Goal: Task Accomplishment & Management: Manage account settings

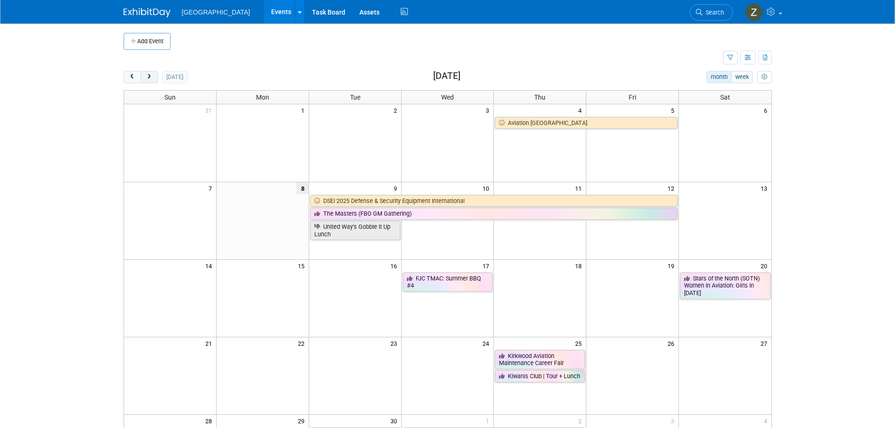
click at [157, 72] on button "next" at bounding box center [148, 77] width 17 height 12
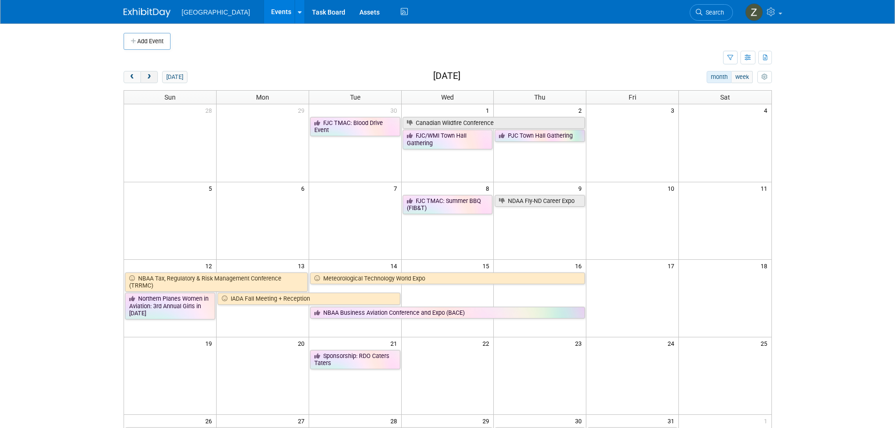
click at [155, 75] on button "next" at bounding box center [148, 77] width 17 height 12
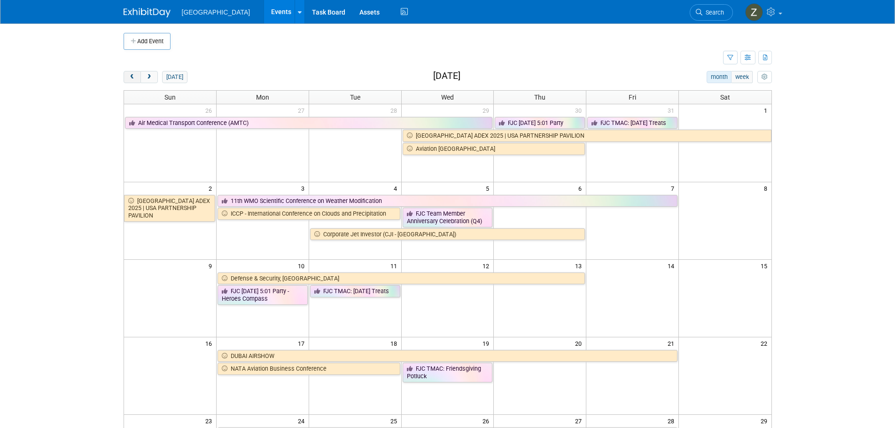
click at [124, 78] on button "prev" at bounding box center [132, 77] width 17 height 12
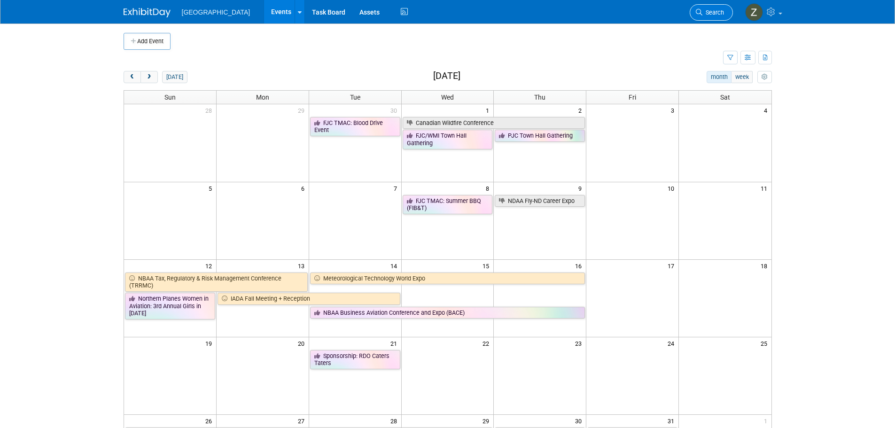
click at [719, 18] on link "Search" at bounding box center [711, 12] width 43 height 16
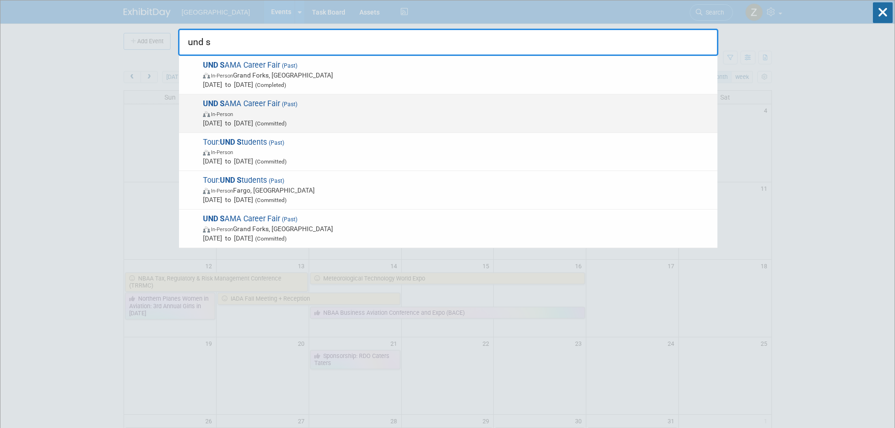
type input "und s"
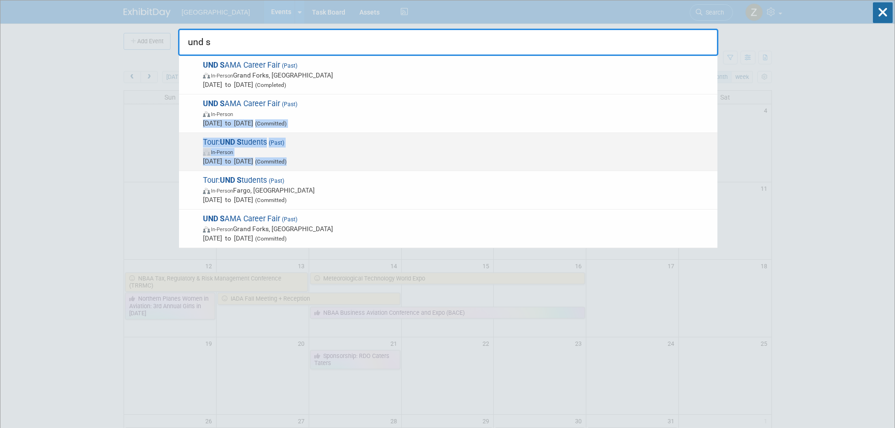
drag, startPoint x: 309, startPoint y: 115, endPoint x: 317, endPoint y: 156, distance: 42.0
click at [317, 156] on div "UND S AMA Career Fair (Past) In-Person Grand Forks, ND Apr 25, 2025 to Apr 25, …" at bounding box center [448, 152] width 540 height 192
click at [311, 140] on span "Tour: UND S tudents (Past) In-Person May 3, 2023 to May 3, 2023 (Committed)" at bounding box center [456, 152] width 513 height 29
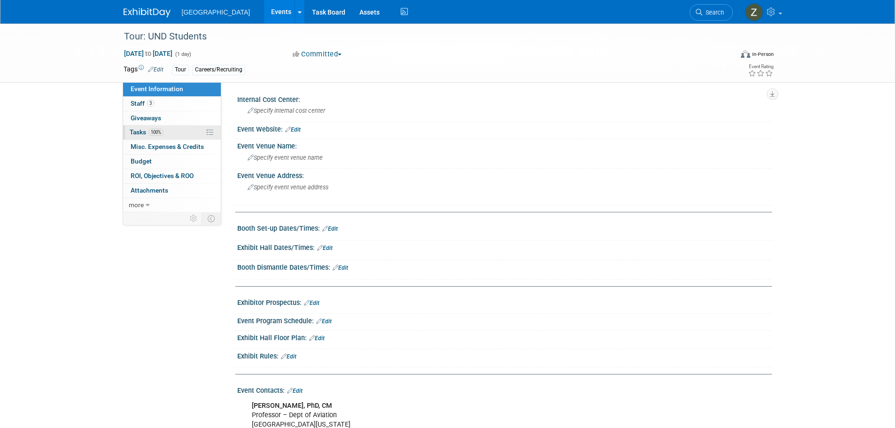
click at [164, 131] on span "100%" at bounding box center [155, 132] width 15 height 7
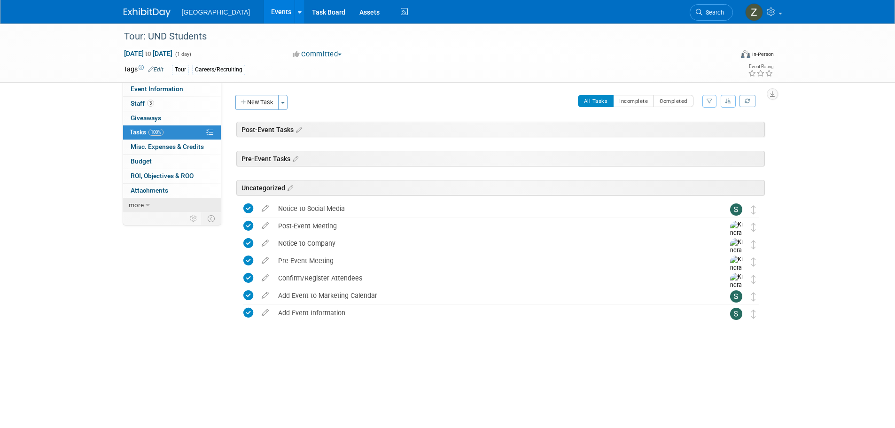
click at [173, 202] on link "more" at bounding box center [172, 205] width 98 height 14
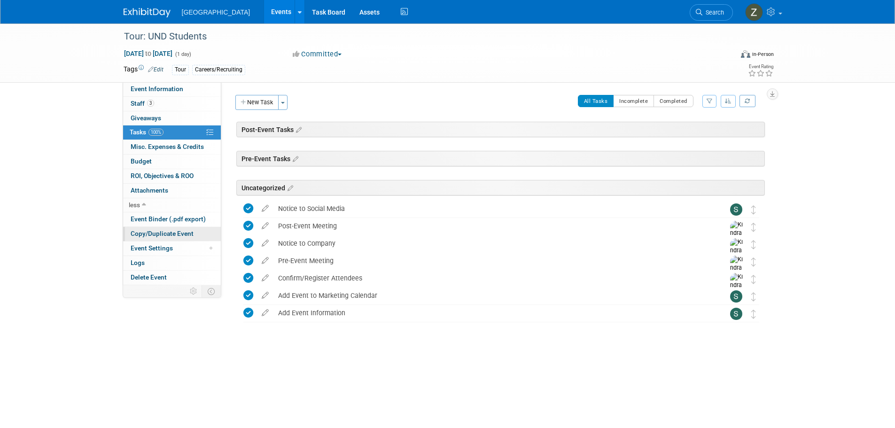
click at [179, 233] on span "Copy/Duplicate Event" at bounding box center [162, 234] width 63 height 8
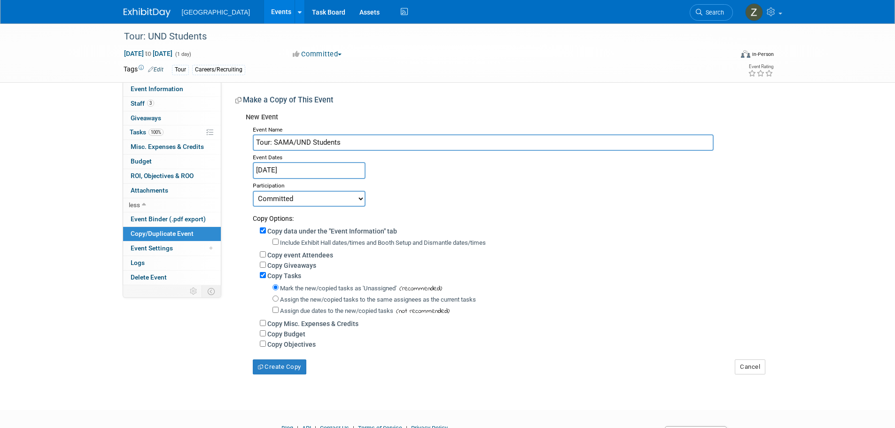
click at [296, 145] on input "Tour: SAMA/UND Students" at bounding box center [483, 142] width 461 height 16
type input "Tour: SAMA & UND Students"
click at [295, 171] on input "May 3, 2023" at bounding box center [309, 170] width 113 height 16
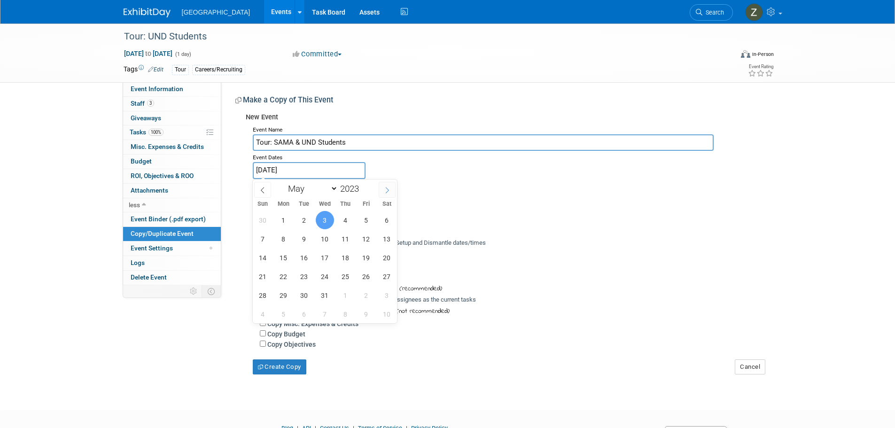
click at [381, 190] on span at bounding box center [387, 190] width 17 height 16
select select "7"
click at [361, 186] on span at bounding box center [362, 186] width 7 height 6
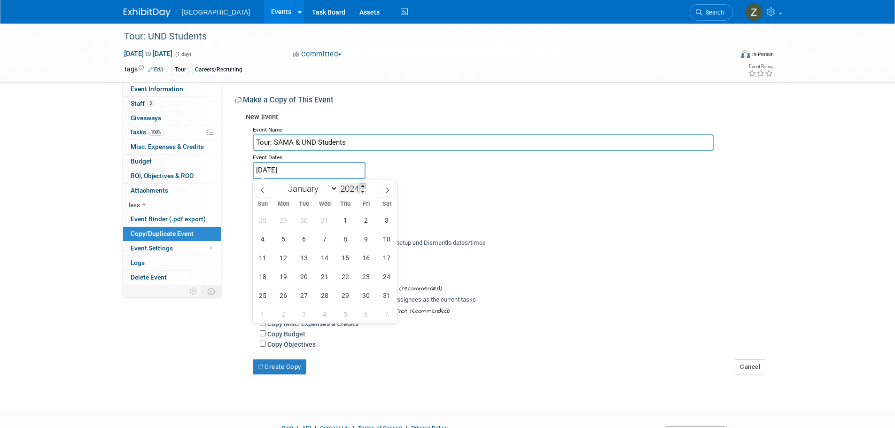
click at [361, 186] on span at bounding box center [362, 186] width 7 height 6
type input "2025"
click at [383, 191] on span at bounding box center [387, 190] width 17 height 16
select select "9"
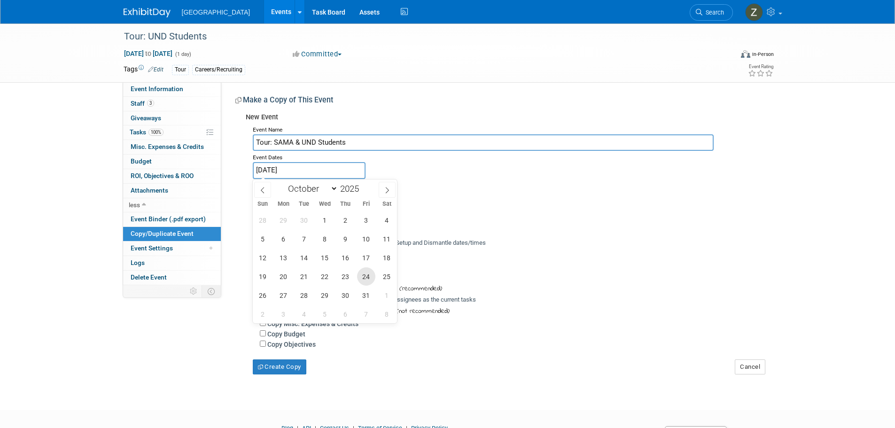
click at [365, 279] on span "24" at bounding box center [366, 276] width 18 height 18
type input "Oct 24, 2025"
click at [364, 279] on span "24" at bounding box center [366, 276] width 18 height 18
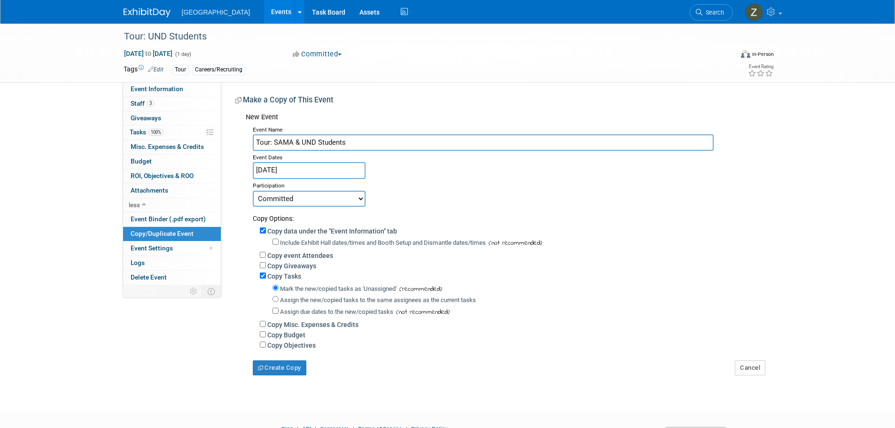
click at [293, 301] on label "Assign the new/copied tasks to the same assignees as the current tasks" at bounding box center [378, 299] width 196 height 7
click at [279, 301] on input "Assign the new/copied tasks to the same assignees as the current tasks" at bounding box center [276, 299] width 6 height 6
radio input "true"
click at [297, 291] on label "Mark the new/copied tasks as 'Unassigned'" at bounding box center [338, 288] width 117 height 7
click at [279, 291] on input "Mark the new/copied tasks as 'Unassigned'" at bounding box center [276, 288] width 6 height 6
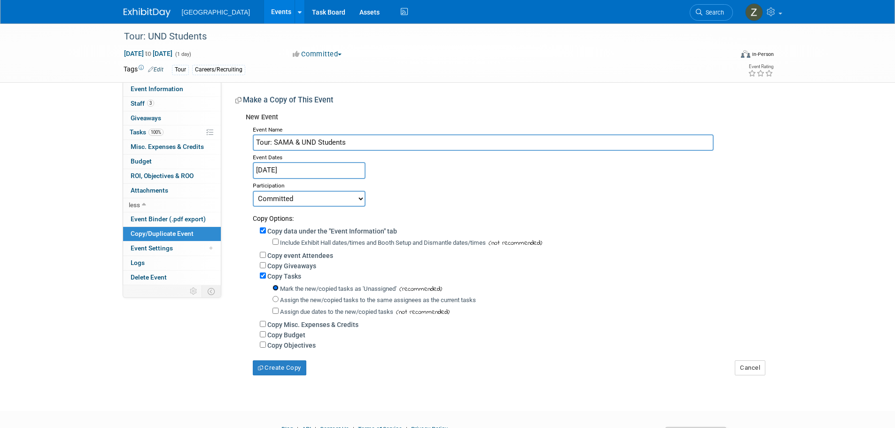
radio input "true"
click at [297, 370] on button "Create Copy" at bounding box center [280, 367] width 54 height 15
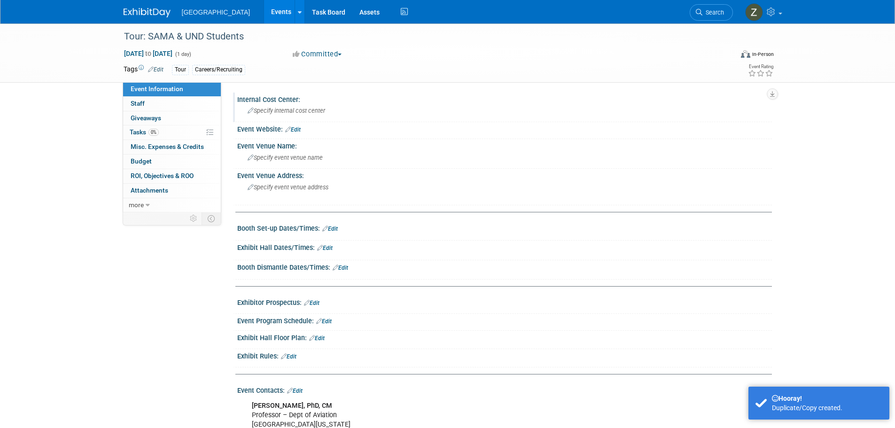
click at [288, 110] on span "Specify internal cost center" at bounding box center [287, 110] width 78 height 7
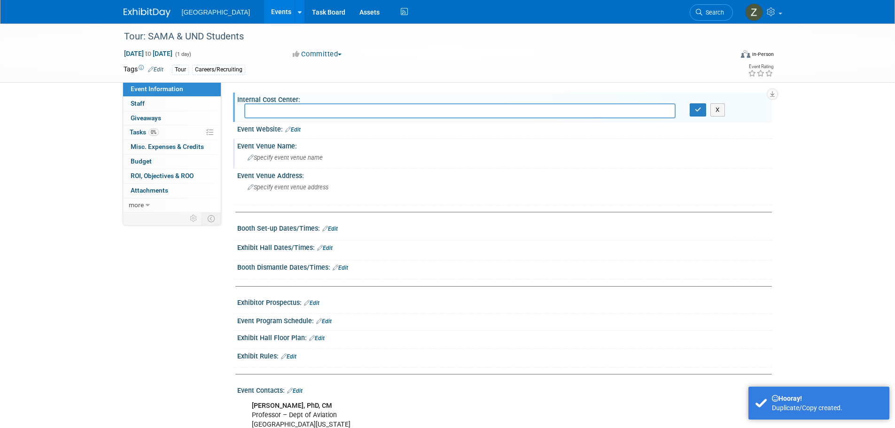
click at [287, 153] on div "Specify event venue name" at bounding box center [504, 157] width 521 height 15
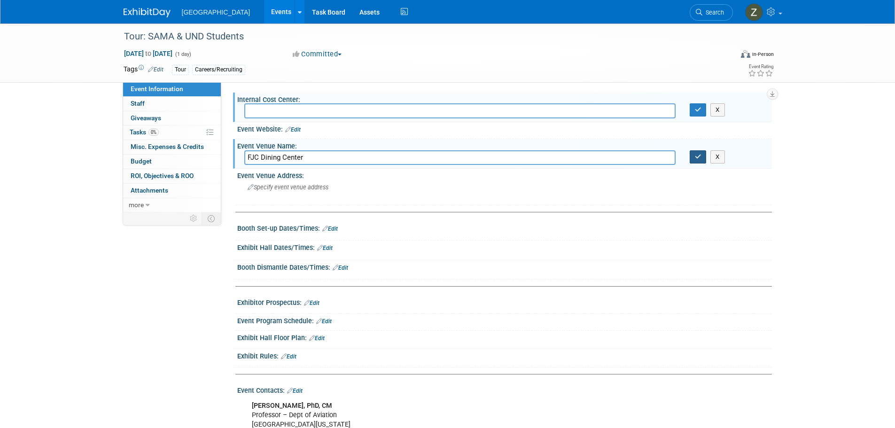
type input "FJC Dining Center"
click at [702, 160] on button "button" at bounding box center [698, 156] width 17 height 13
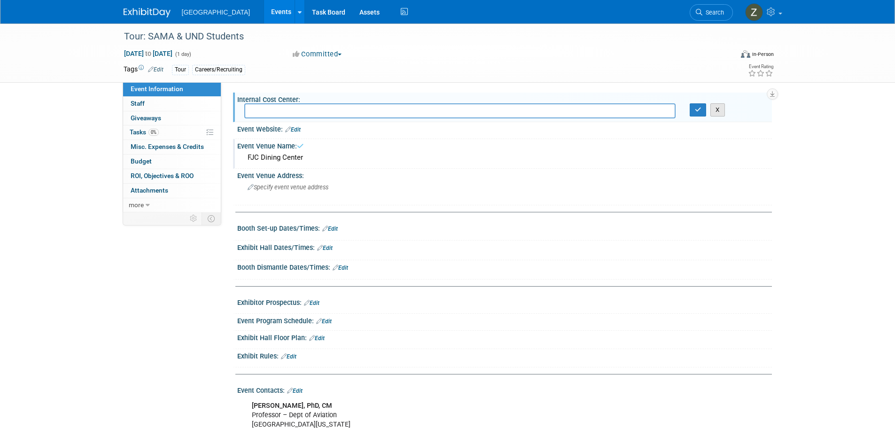
click at [716, 107] on button "X" at bounding box center [717, 109] width 15 height 13
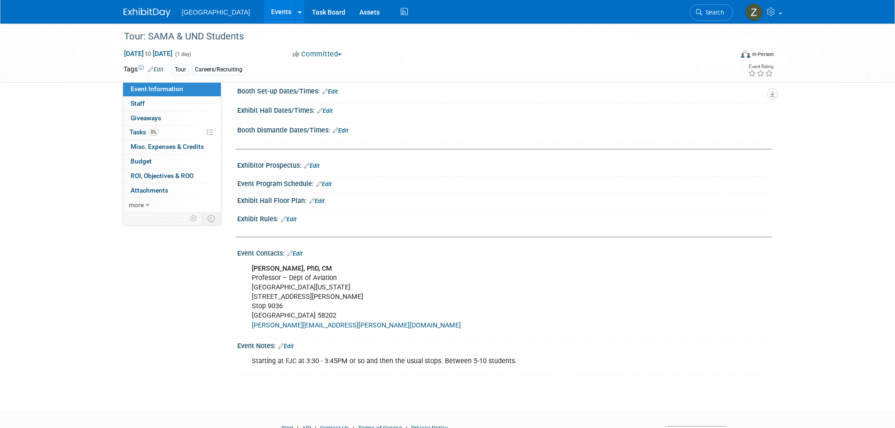
scroll to position [141, 0]
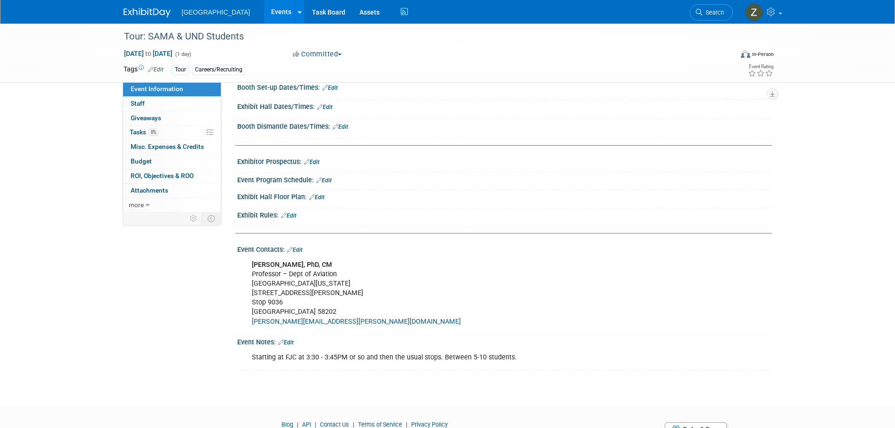
click at [327, 108] on link "Edit" at bounding box center [325, 107] width 16 height 7
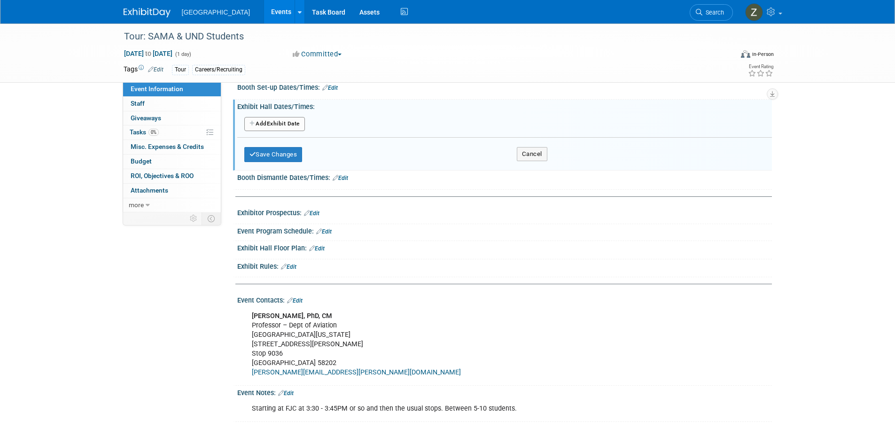
click at [291, 132] on div "Add Another Exhibit Date" at bounding box center [504, 125] width 535 height 18
click at [291, 129] on button "Add Another Exhibit Date" at bounding box center [274, 124] width 61 height 14
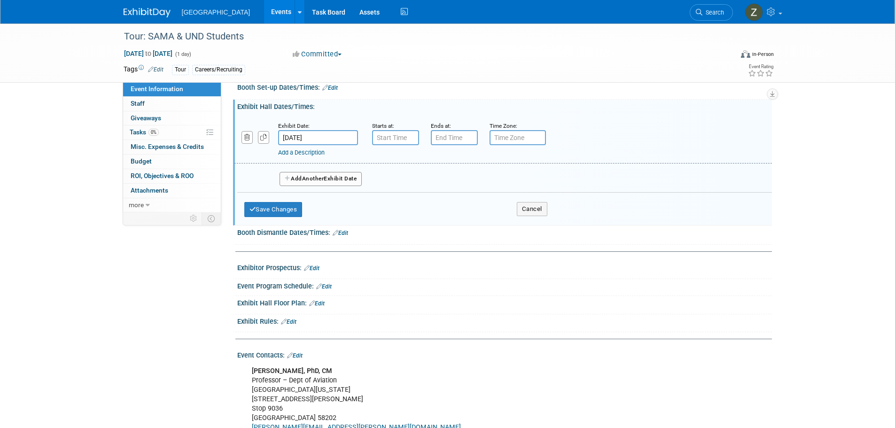
click at [428, 148] on div "Add a Description" at bounding box center [479, 152] width 402 height 8
click at [411, 141] on input "7:00 AM" at bounding box center [395, 137] width 47 height 15
click at [394, 171] on link at bounding box center [394, 160] width 18 height 24
click at [396, 181] on span "08" at bounding box center [394, 180] width 18 height 17
click at [396, 189] on td "04" at bounding box center [389, 186] width 30 height 25
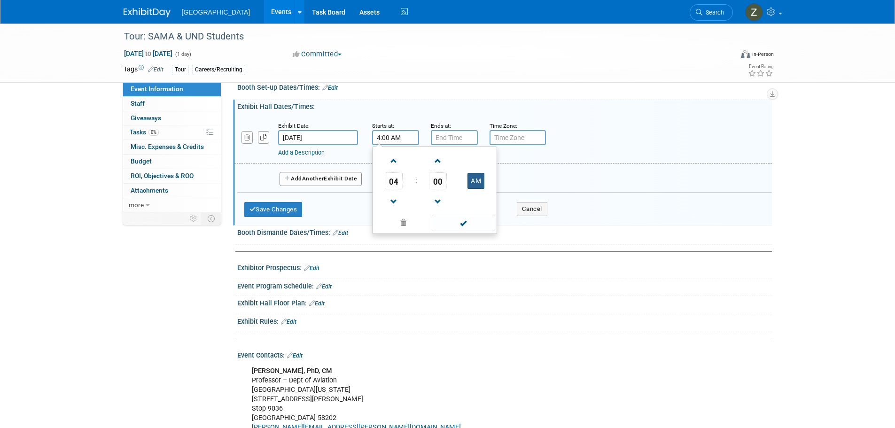
click at [473, 179] on button "AM" at bounding box center [475, 181] width 17 height 16
type input "4:00 PM"
drag, startPoint x: 469, startPoint y: 216, endPoint x: 462, endPoint y: 178, distance: 38.2
click at [469, 216] on span at bounding box center [463, 223] width 63 height 16
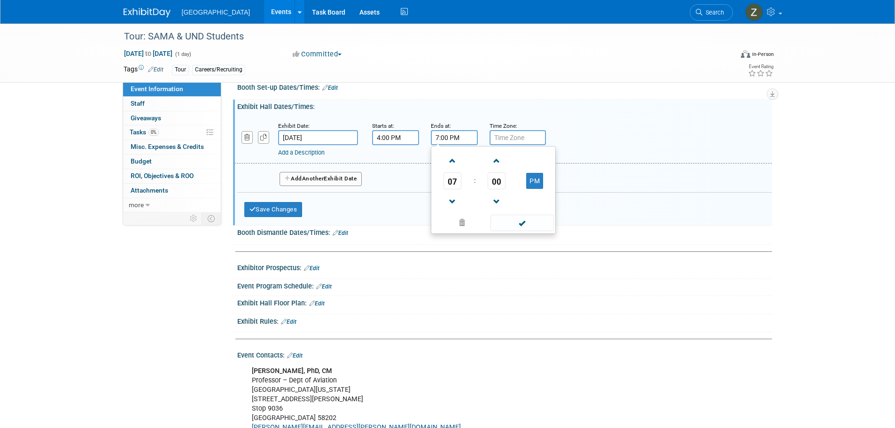
click at [456, 135] on input "7:00 PM" at bounding box center [454, 137] width 47 height 15
click at [453, 200] on span at bounding box center [452, 202] width 16 height 16
type input "6:00 PM"
drag, startPoint x: 515, startPoint y: 218, endPoint x: 507, endPoint y: 217, distance: 8.1
click at [515, 218] on span at bounding box center [522, 223] width 63 height 16
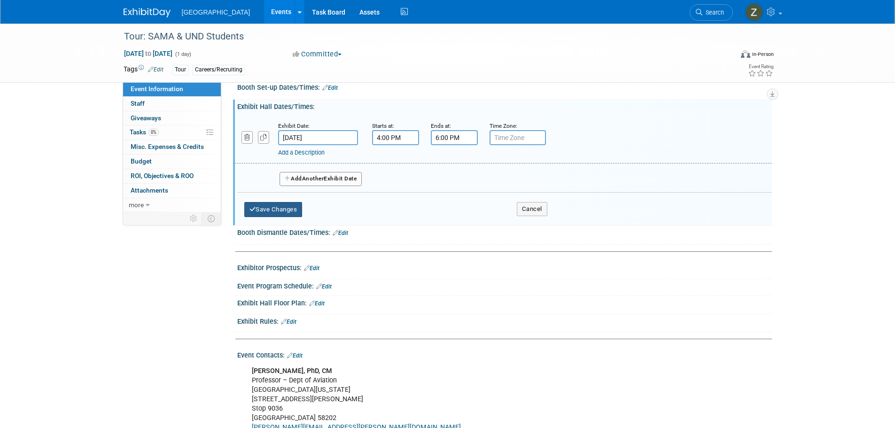
click at [292, 213] on button "Save Changes" at bounding box center [273, 209] width 58 height 15
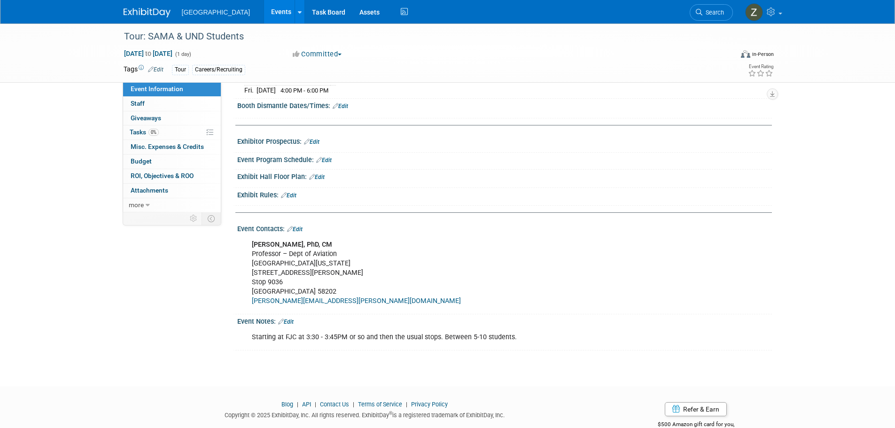
scroll to position [188, 0]
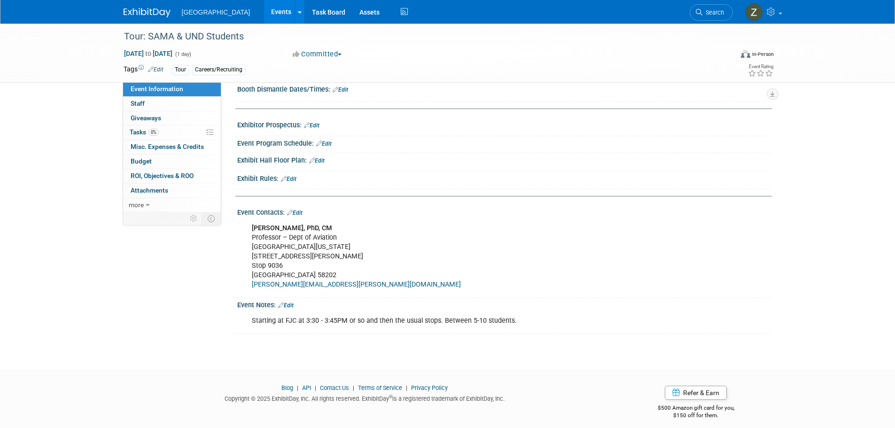
click at [299, 211] on link "Edit" at bounding box center [295, 213] width 16 height 7
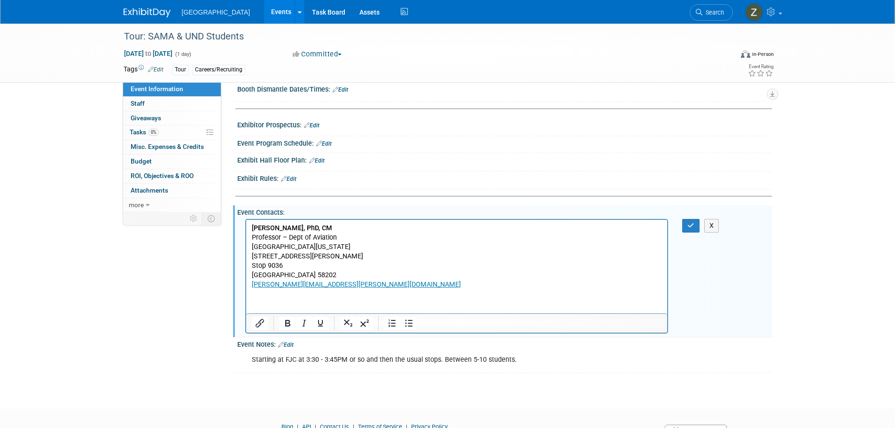
scroll to position [177, 0]
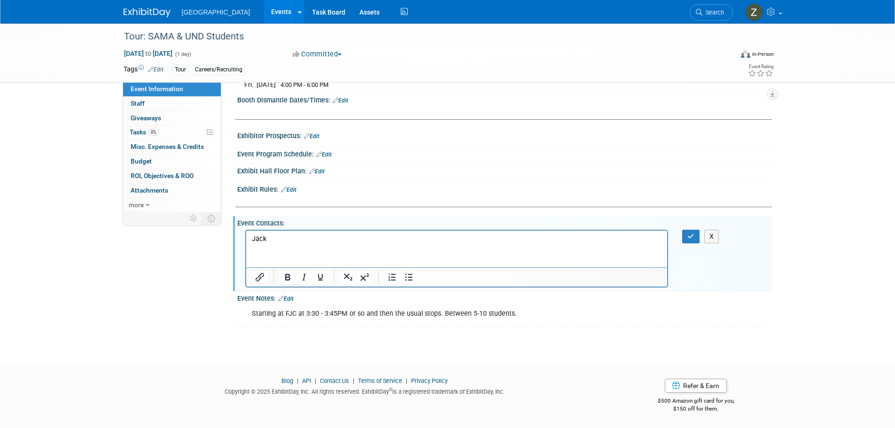
click at [312, 233] on html "Jack" at bounding box center [456, 236] width 421 height 13
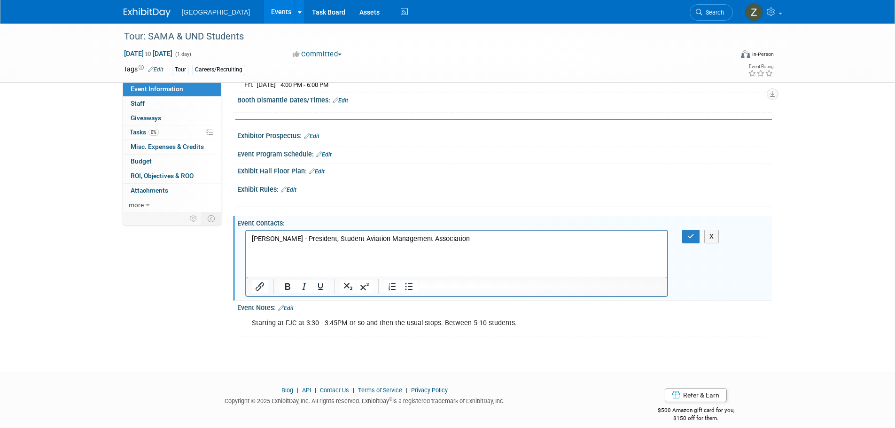
scroll to position [187, 0]
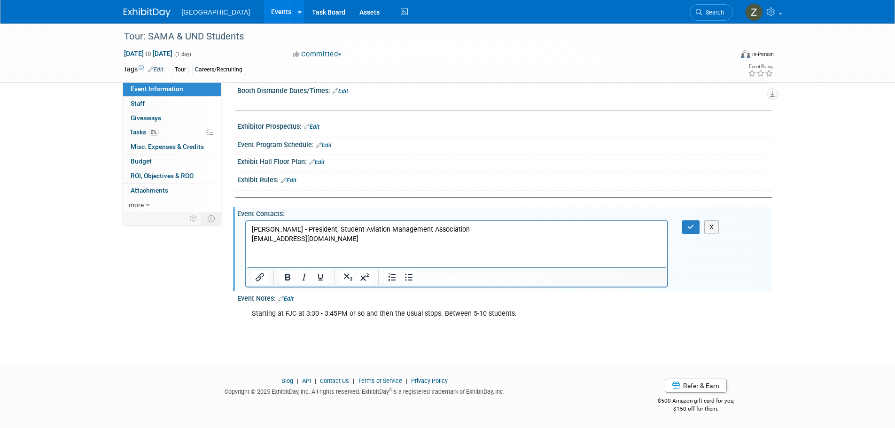
click at [350, 243] on html "Jack Usiak - President, Student Aviation Management Association president.undsa…" at bounding box center [456, 232] width 421 height 23
click at [341, 243] on html "Jack Usiak - President, Student Aviation Management Association president.undsa…" at bounding box center [456, 232] width 421 height 23
click at [353, 243] on html "Jack Usiak - President, Student Aviation Management Association president.undsa…" at bounding box center [456, 232] width 421 height 23
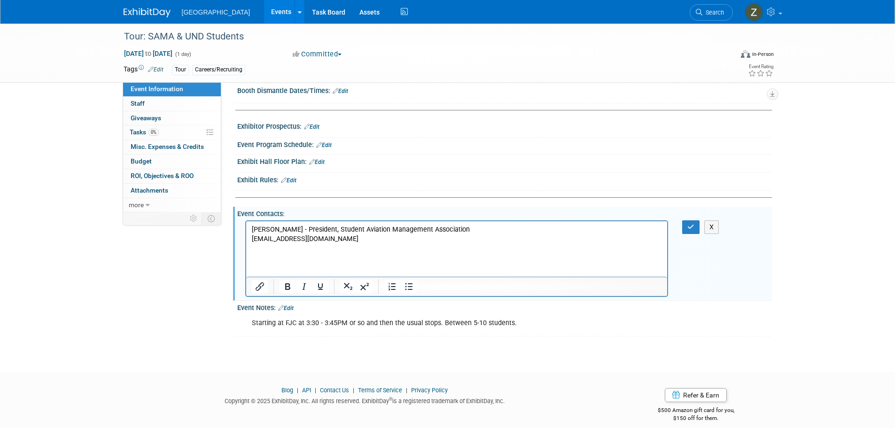
scroll to position [188, 0]
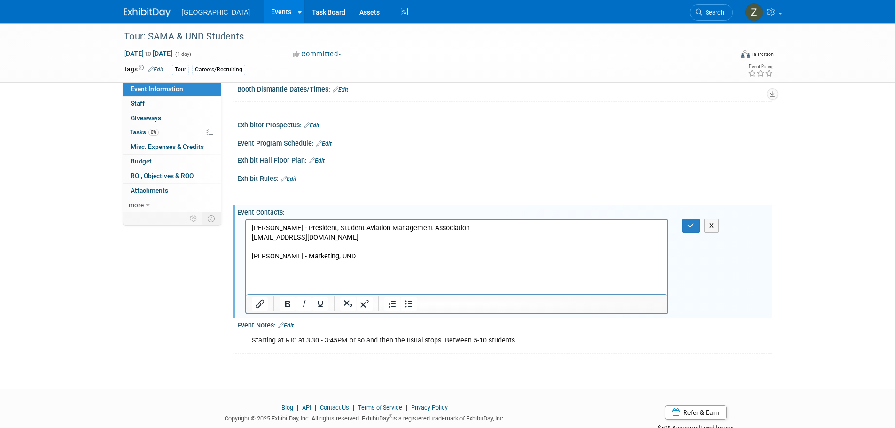
click at [375, 263] on p "Rich Text Area. Press ALT-0 for help." at bounding box center [456, 265] width 411 height 9
click at [359, 264] on p "courtney.e.olson@und.edu" at bounding box center [456, 265] width 411 height 9
click at [686, 221] on button "button" at bounding box center [690, 226] width 17 height 14
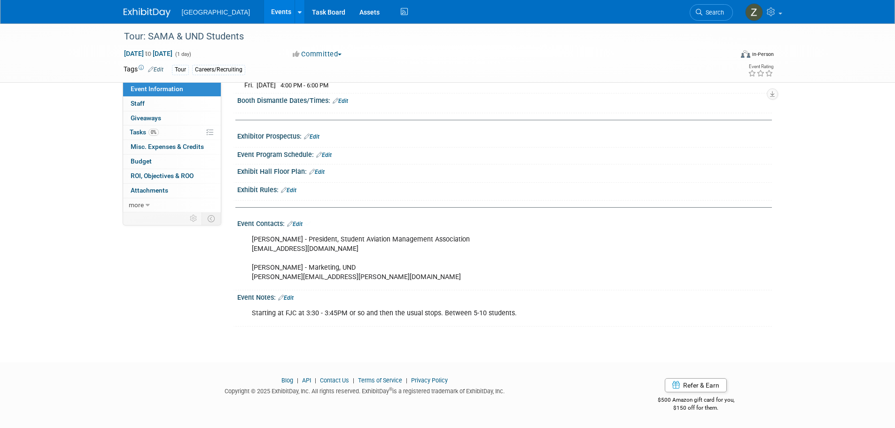
scroll to position [176, 0]
click at [289, 296] on link "Edit" at bounding box center [286, 298] width 16 height 7
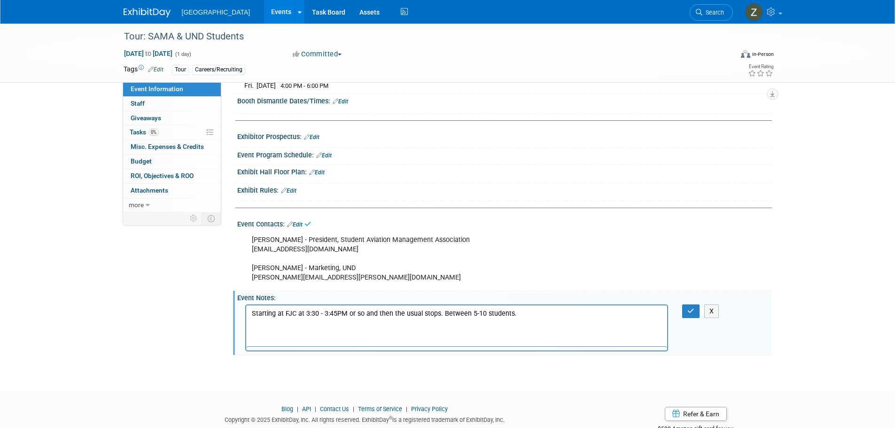
scroll to position [0, 0]
click at [317, 311] on p "Starting at FJC at 3:30 - 3:45PM or so and then the usual stops. Between 5-10 s…" at bounding box center [456, 313] width 411 height 9
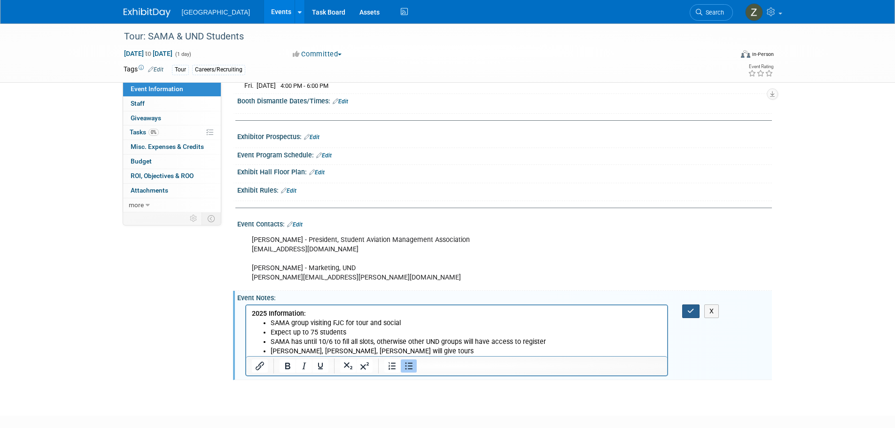
drag, startPoint x: 692, startPoint y: 311, endPoint x: 358, endPoint y: 10, distance: 449.5
click at [692, 311] on icon "button" at bounding box center [690, 311] width 7 height 7
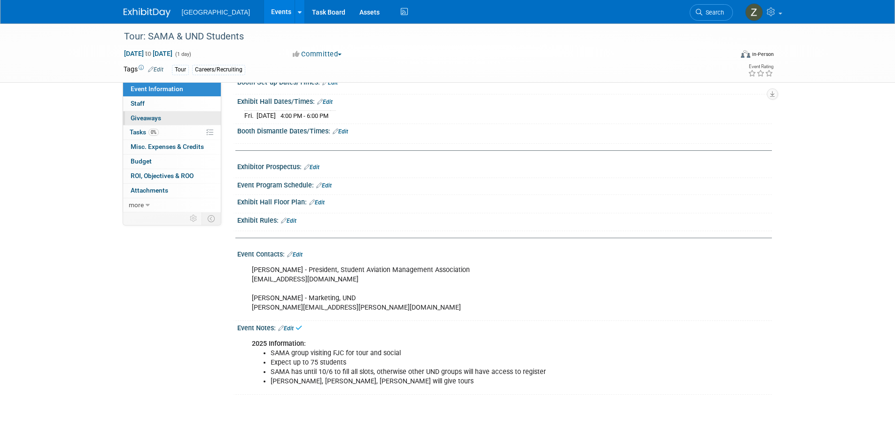
scroll to position [129, 0]
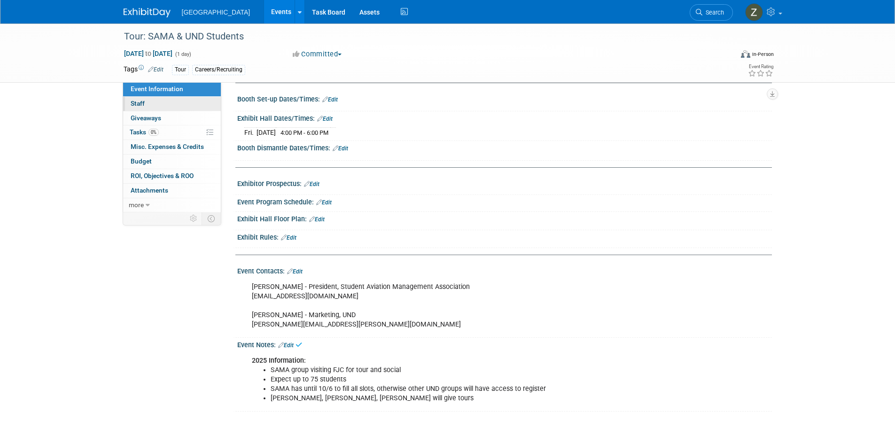
click at [188, 98] on link "0 Staff 0" at bounding box center [172, 104] width 98 height 14
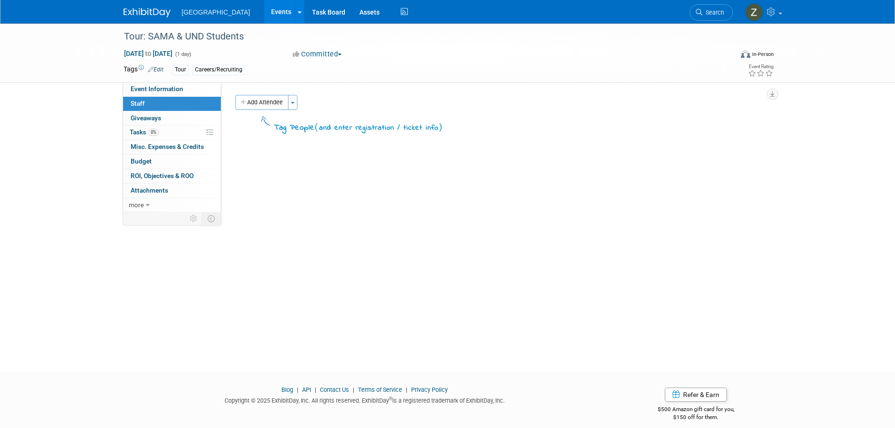
click at [287, 110] on div "Add Attendee Toggle Dropdown Quick -Tag Attendees Apply X (me) select all cancel" at bounding box center [500, 114] width 544 height 39
click at [279, 102] on button "Add Attendee" at bounding box center [261, 102] width 53 height 15
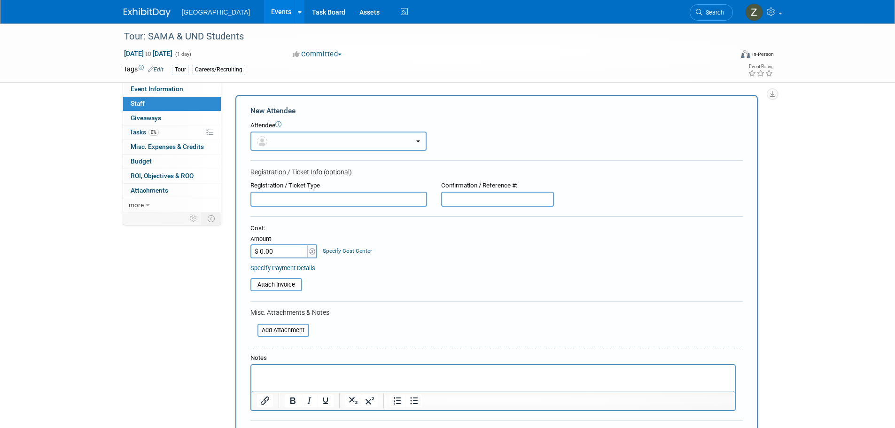
click at [274, 140] on button "button" at bounding box center [338, 141] width 176 height 19
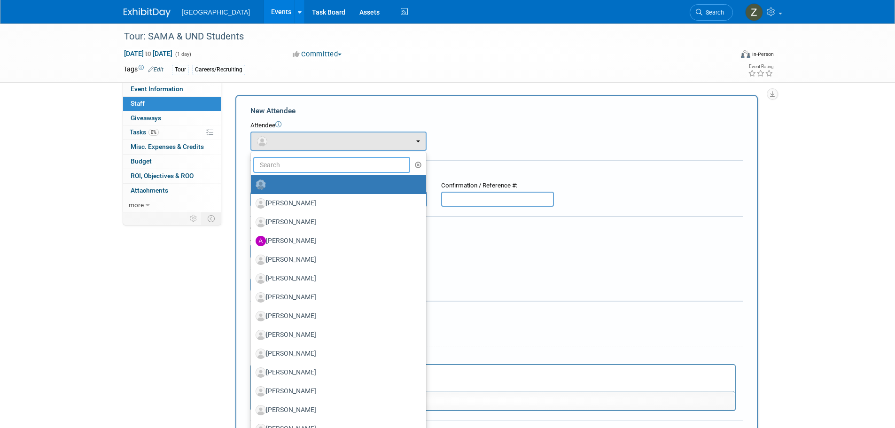
click at [304, 165] on input "text" at bounding box center [331, 165] width 157 height 16
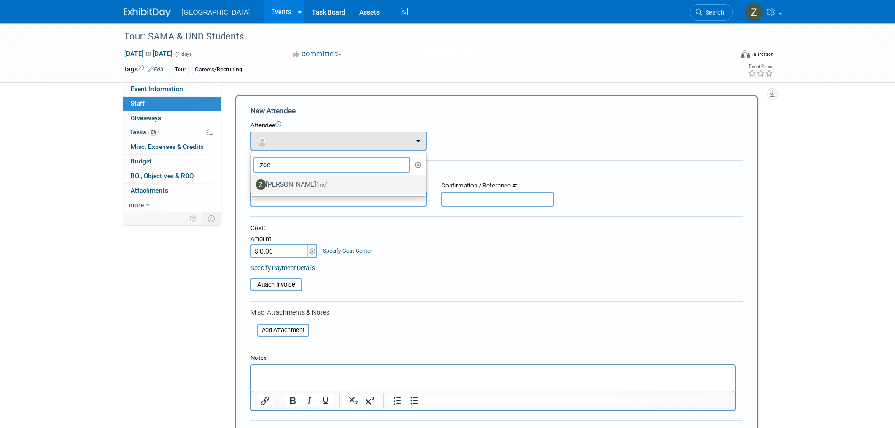
type input "zoe"
click at [321, 185] on label "Zoe Graham (me)" at bounding box center [336, 184] width 161 height 15
click at [252, 185] on input "Zoe Graham (me)" at bounding box center [249, 183] width 6 height 6
select select "1d43384b-a4a5-4201-b9de-6c21ef443ba6"
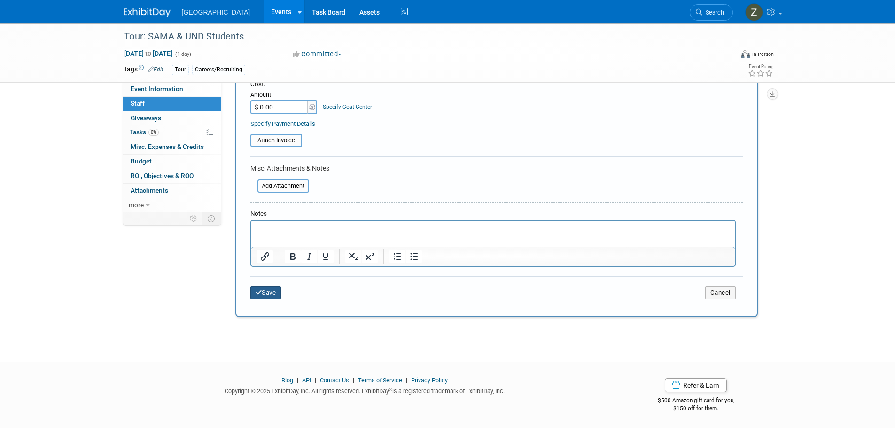
click at [281, 297] on button "Save" at bounding box center [265, 292] width 31 height 13
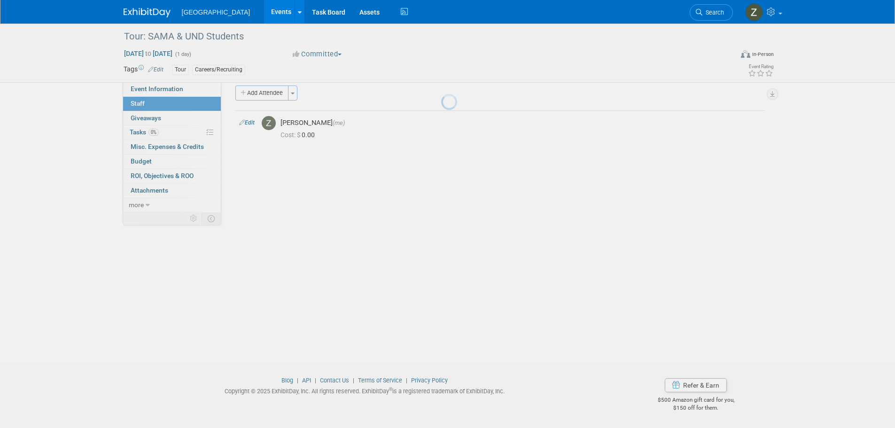
scroll to position [9, 0]
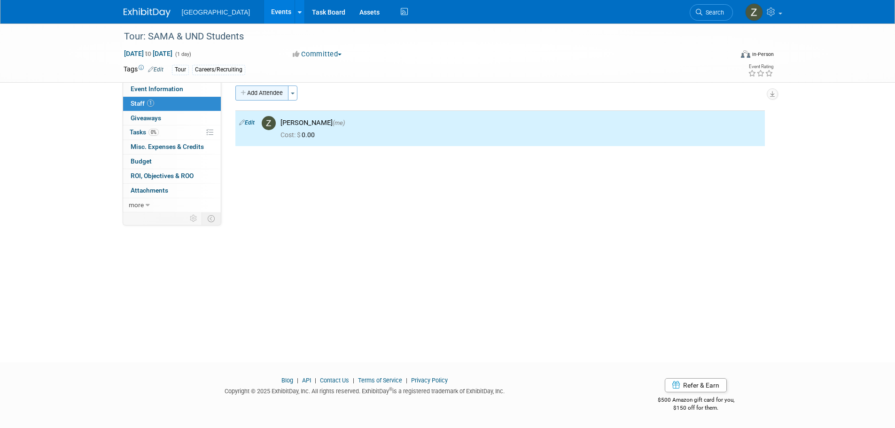
click at [277, 93] on button "Add Attendee" at bounding box center [261, 93] width 53 height 15
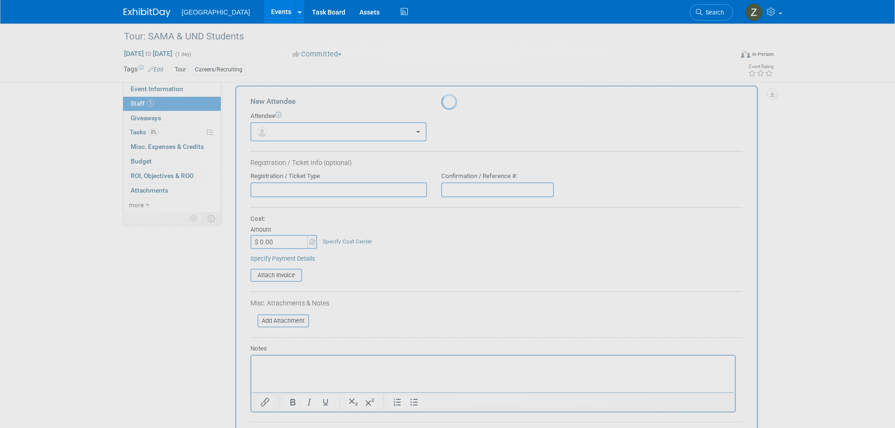
scroll to position [0, 0]
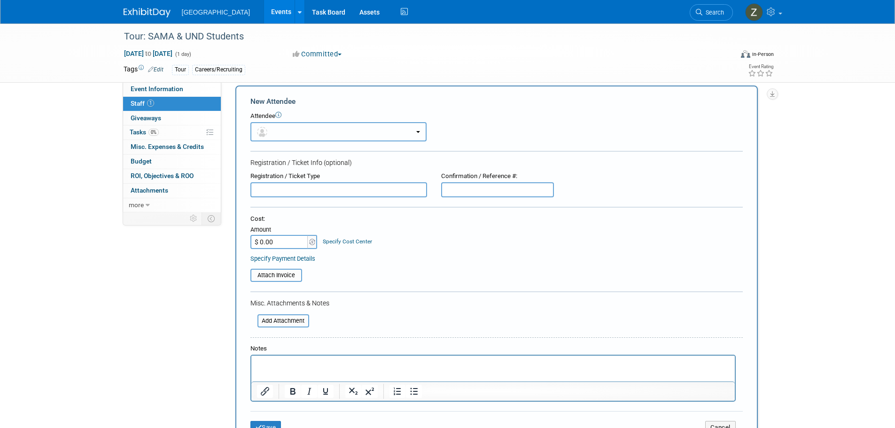
click at [301, 135] on button "button" at bounding box center [338, 131] width 176 height 19
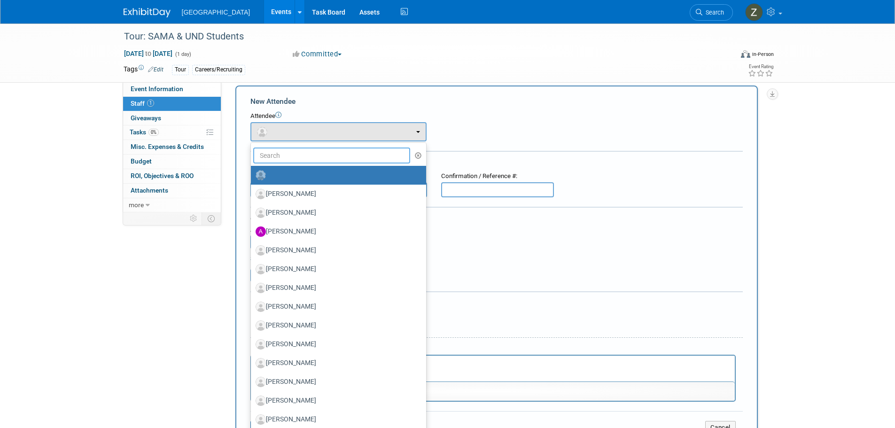
click at [309, 155] on input "text" at bounding box center [331, 156] width 157 height 16
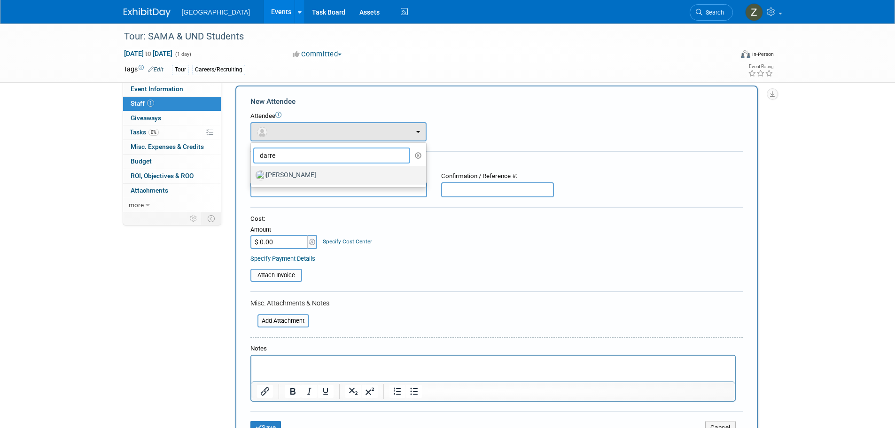
type input "darre"
click at [306, 176] on label "Darren Hall" at bounding box center [336, 175] width 161 height 15
click at [252, 176] on input "Darren Hall" at bounding box center [249, 174] width 6 height 6
select select "46dfbebf-d910-4b9a-9ffb-b10e6fbb010d"
select select "4"
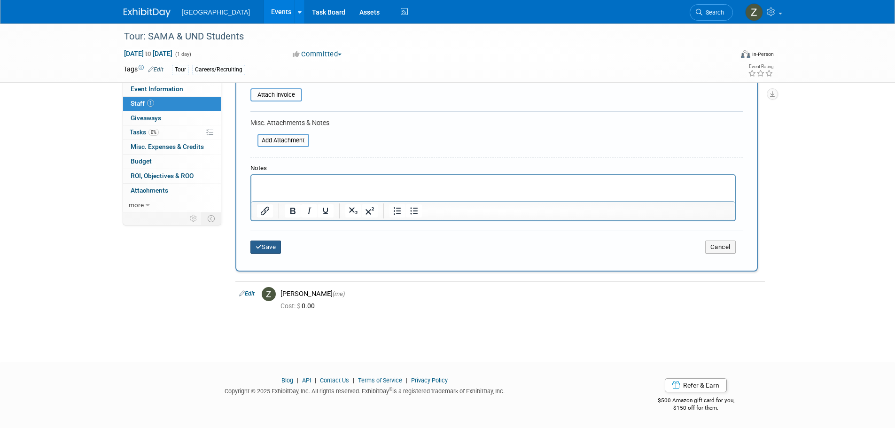
click at [273, 249] on button "Save" at bounding box center [265, 247] width 31 height 13
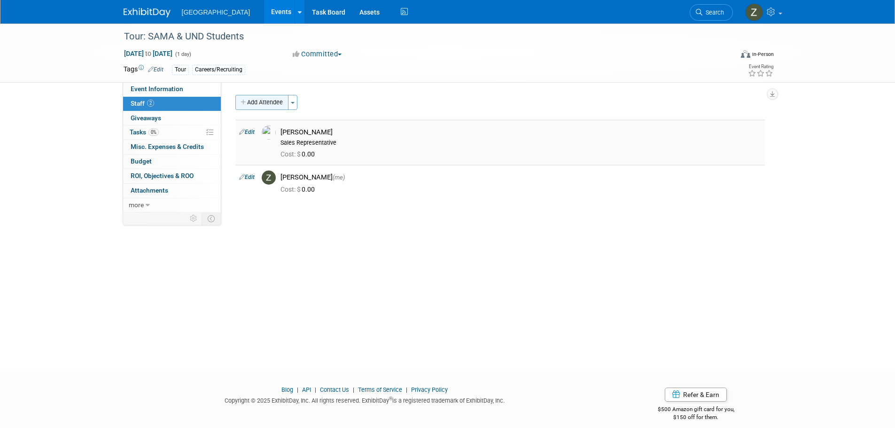
click at [262, 99] on button "Add Attendee" at bounding box center [261, 102] width 53 height 15
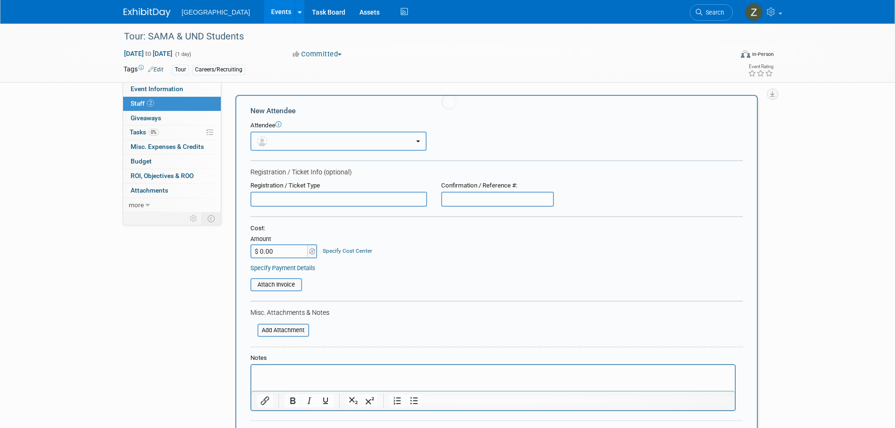
click at [298, 143] on button "button" at bounding box center [338, 141] width 176 height 19
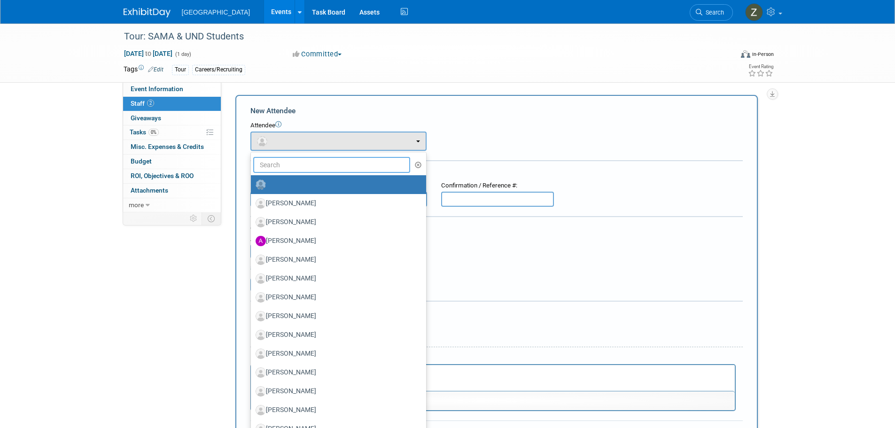
click at [299, 163] on input "text" at bounding box center [331, 165] width 157 height 16
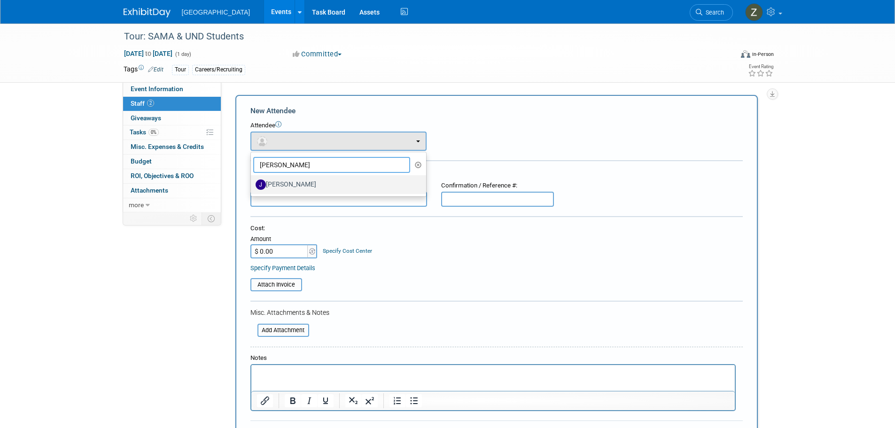
type input "jimmy"
click at [312, 186] on label "Jimmy Kragt" at bounding box center [336, 184] width 161 height 15
click at [252, 186] on input "Jimmy Kragt" at bounding box center [249, 183] width 6 height 6
select select "bcc456b0-34f1-42ce-a8df-901bafa2f7dc"
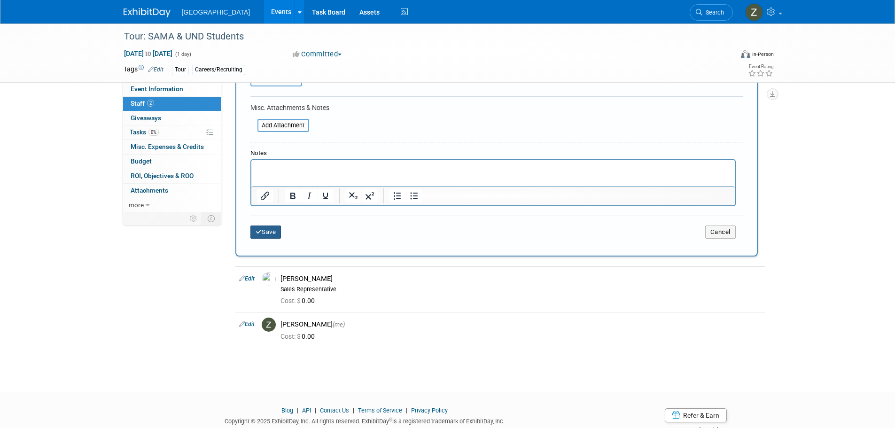
click at [268, 231] on button "Save" at bounding box center [265, 232] width 31 height 13
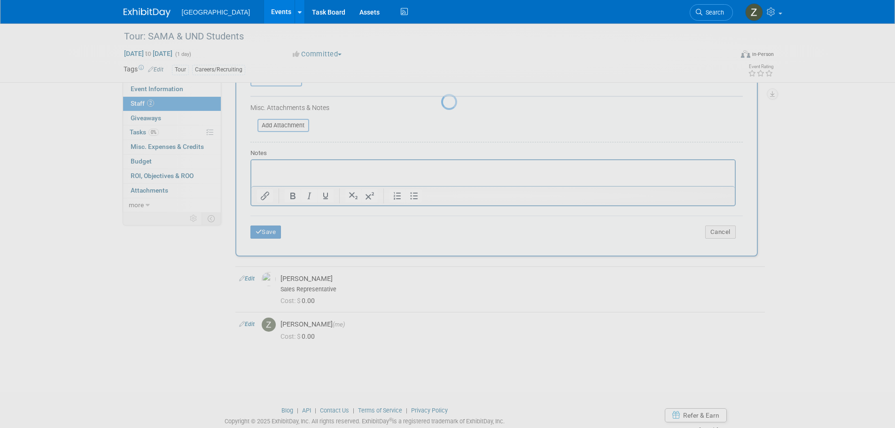
scroll to position [9, 0]
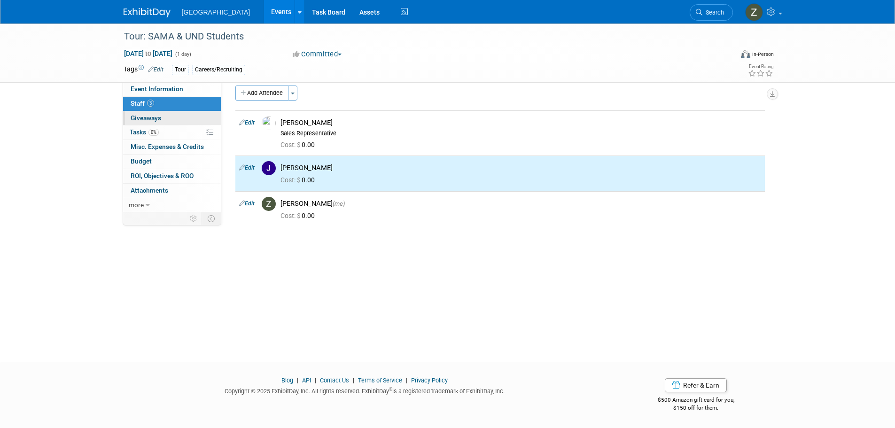
click at [149, 122] on link "0 Giveaways 0" at bounding box center [172, 118] width 98 height 14
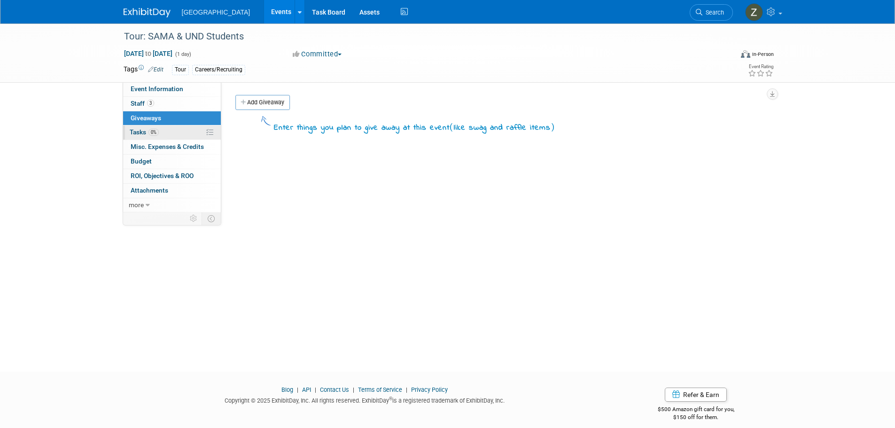
click at [187, 131] on link "0% Tasks 0%" at bounding box center [172, 132] width 98 height 14
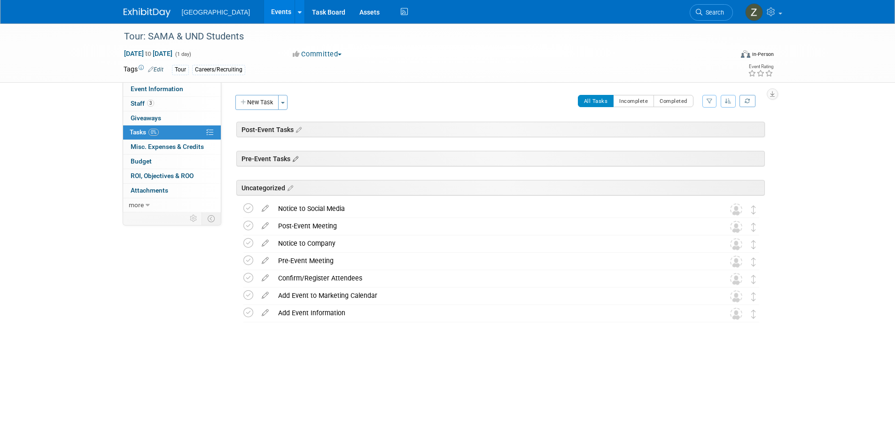
click at [296, 163] on icon at bounding box center [294, 159] width 8 height 8
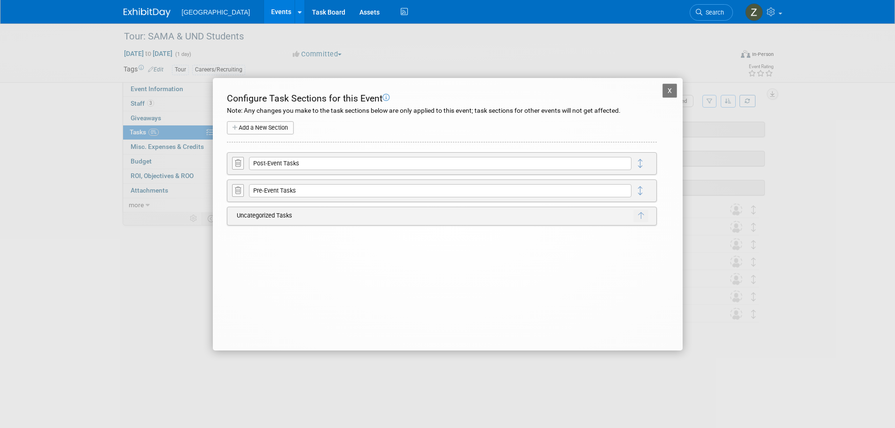
click at [648, 194] on td at bounding box center [652, 190] width 8 height 16
drag, startPoint x: 639, startPoint y: 193, endPoint x: 644, endPoint y: 162, distance: 31.4
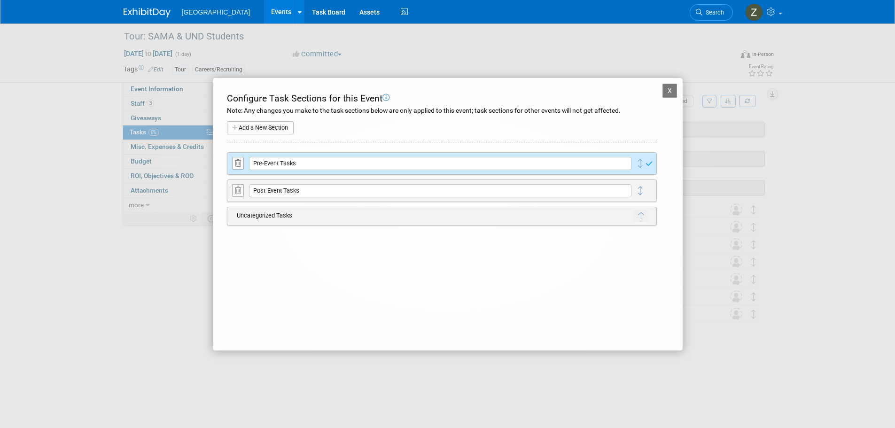
click at [670, 91] on button "X" at bounding box center [669, 91] width 15 height 14
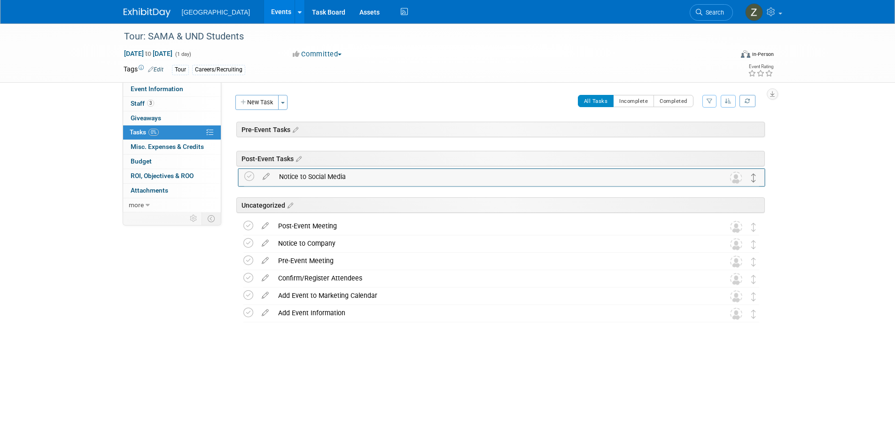
drag, startPoint x: 751, startPoint y: 210, endPoint x: 752, endPoint y: 177, distance: 32.4
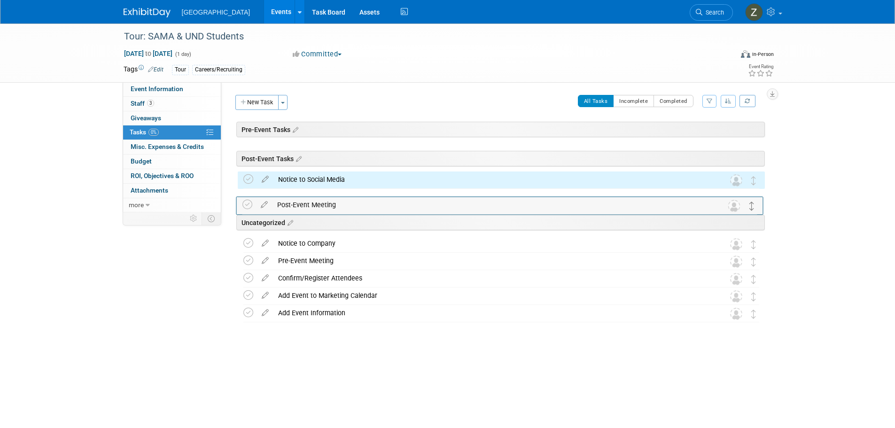
drag, startPoint x: 754, startPoint y: 231, endPoint x: 754, endPoint y: 205, distance: 25.8
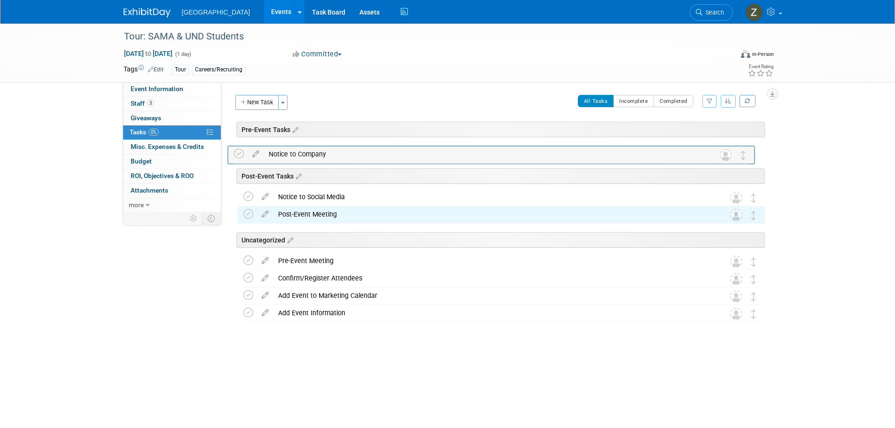
drag, startPoint x: 757, startPoint y: 244, endPoint x: 748, endPoint y: 155, distance: 90.3
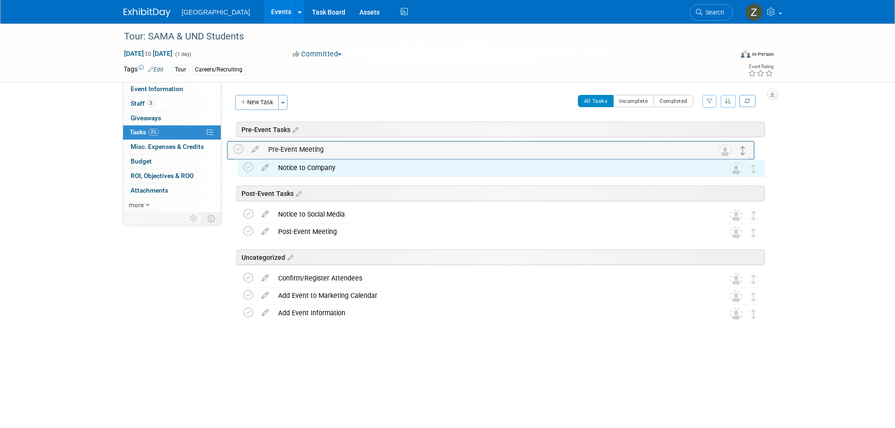
drag, startPoint x: 754, startPoint y: 261, endPoint x: 744, endPoint y: 149, distance: 112.3
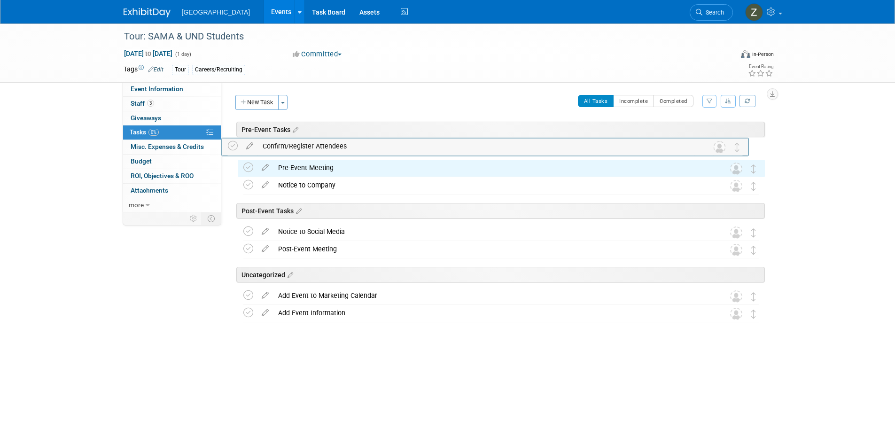
drag, startPoint x: 756, startPoint y: 277, endPoint x: 740, endPoint y: 145, distance: 133.5
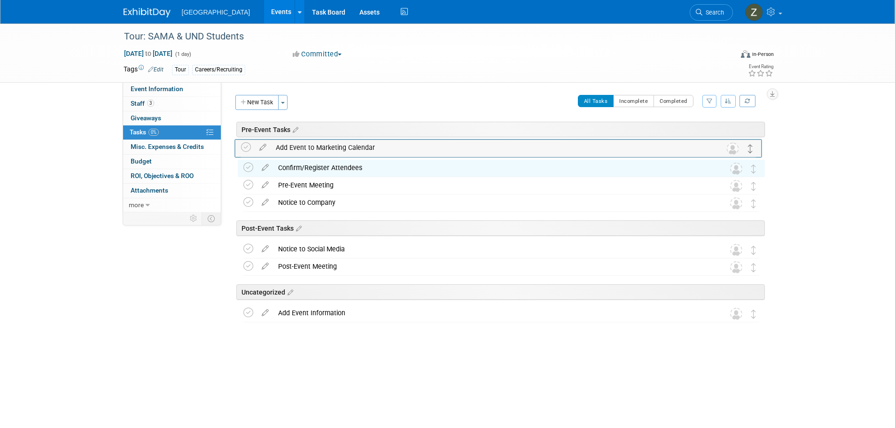
drag, startPoint x: 752, startPoint y: 295, endPoint x: 748, endPoint y: 148, distance: 146.2
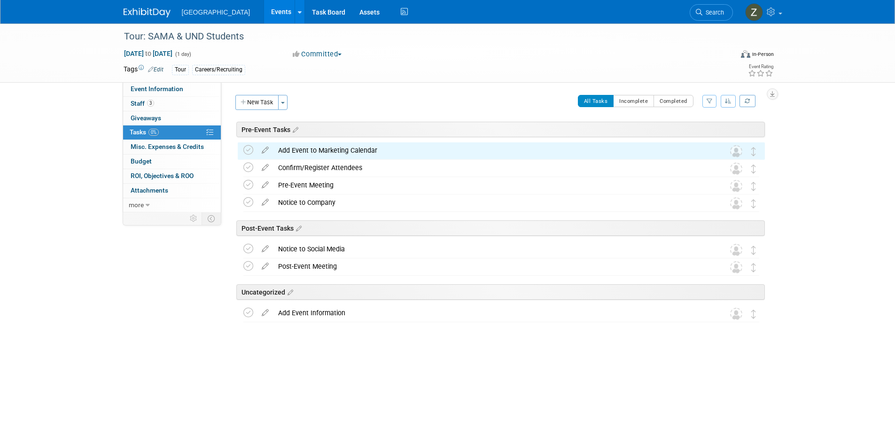
drag, startPoint x: 760, startPoint y: 316, endPoint x: 758, endPoint y: 304, distance: 12.9
click at [758, 304] on div "Tour: SAMA & UND Students Oct 24, 2025 to Oct 24, 2025 (Going) Post-Event Tasks…" at bounding box center [499, 232] width 532 height 180
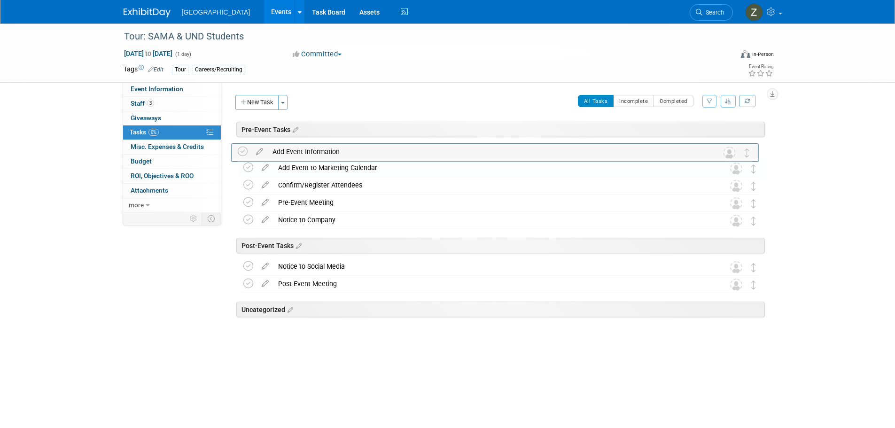
drag, startPoint x: 756, startPoint y: 313, endPoint x: 750, endPoint y: 151, distance: 161.7
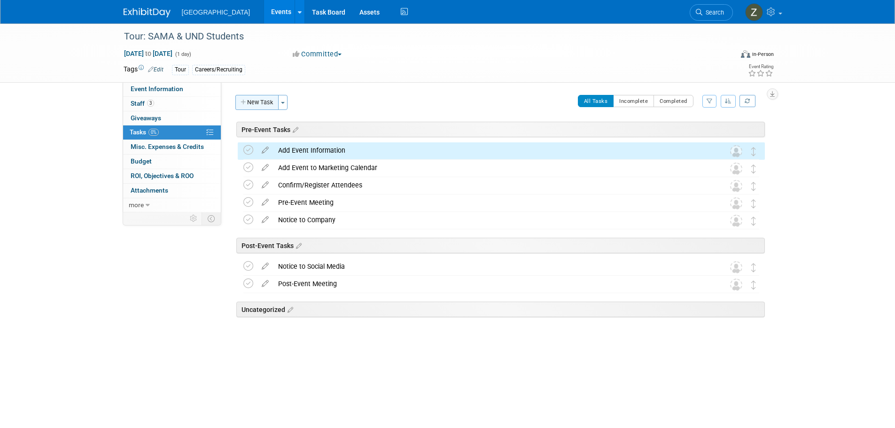
click at [262, 105] on button "New Task" at bounding box center [256, 102] width 43 height 15
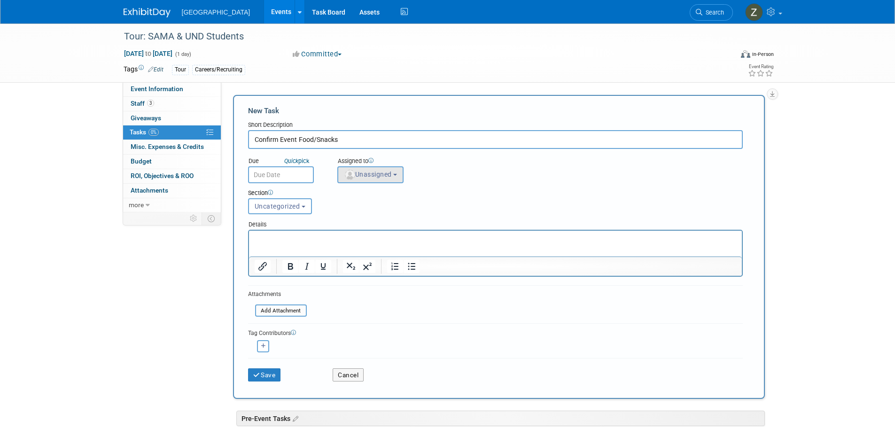
type input "Confirm Event Food/Snacks"
click at [339, 174] on button "Unassigned" at bounding box center [370, 174] width 67 height 17
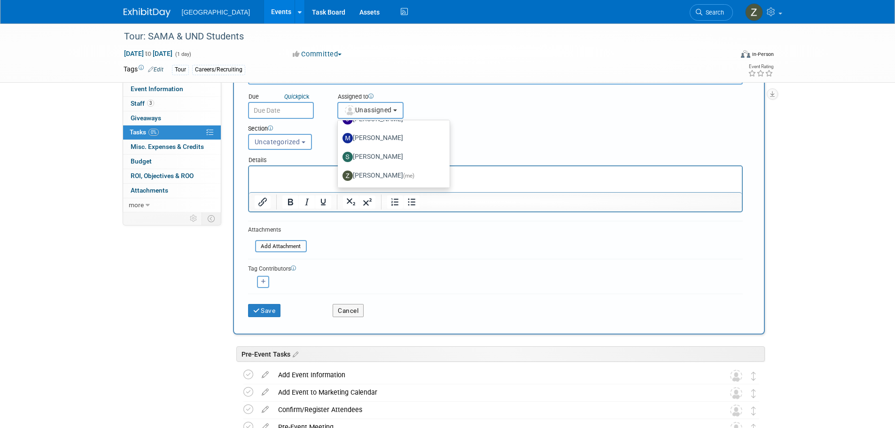
scroll to position [147, 0]
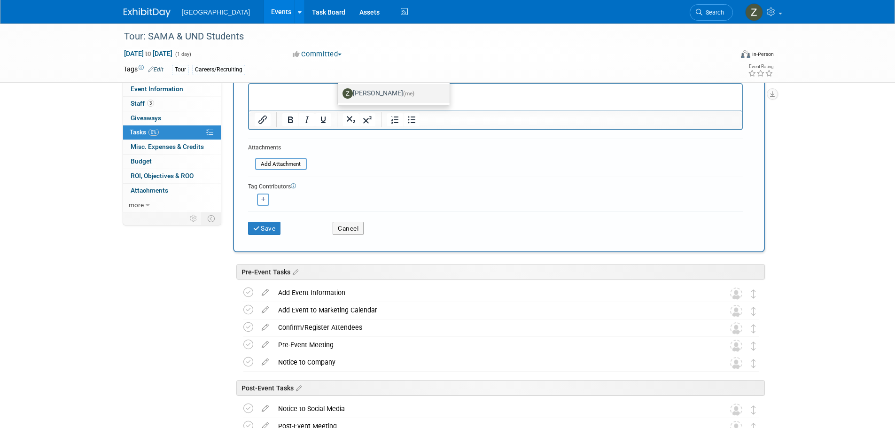
drag, startPoint x: 372, startPoint y: 91, endPoint x: 113, endPoint y: 18, distance: 268.8
click at [372, 91] on label "Zoe Graham (me)" at bounding box center [392, 93] width 98 height 15
click at [339, 91] on input "Zoe Graham (me)" at bounding box center [336, 92] width 6 height 6
select select "1d43384b-a4a5-4201-b9de-6c21ef443ba6"
click at [262, 197] on icon "button" at bounding box center [263, 199] width 5 height 5
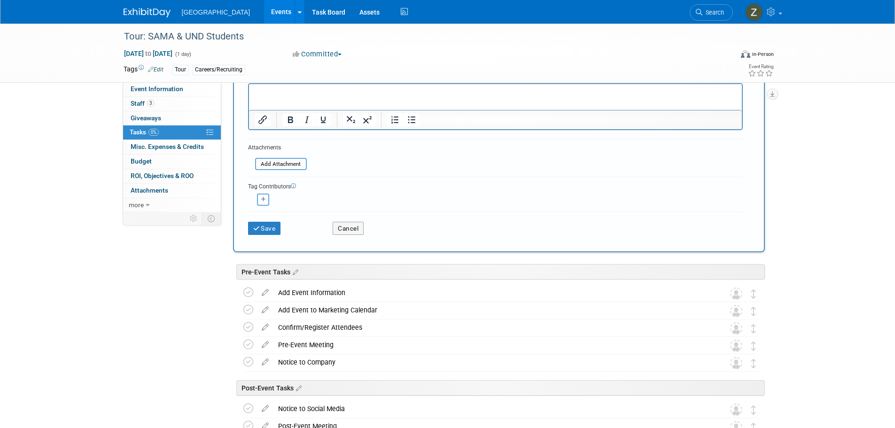
select select
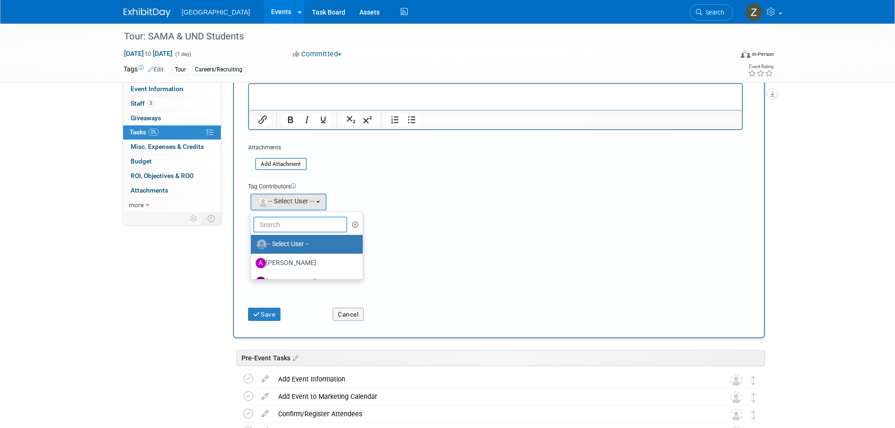
click at [296, 220] on input "text" at bounding box center [300, 225] width 94 height 16
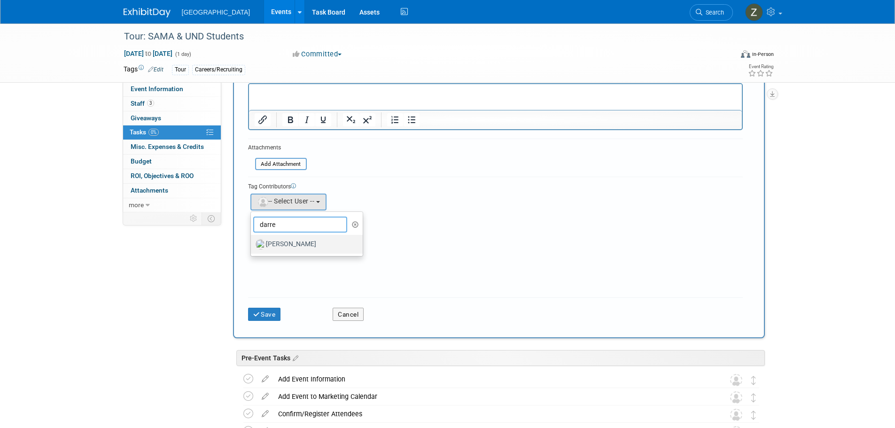
type input "darre"
click at [289, 240] on label "Darren Hall" at bounding box center [305, 244] width 98 height 15
click at [252, 240] on input "Darren Hall" at bounding box center [249, 243] width 6 height 6
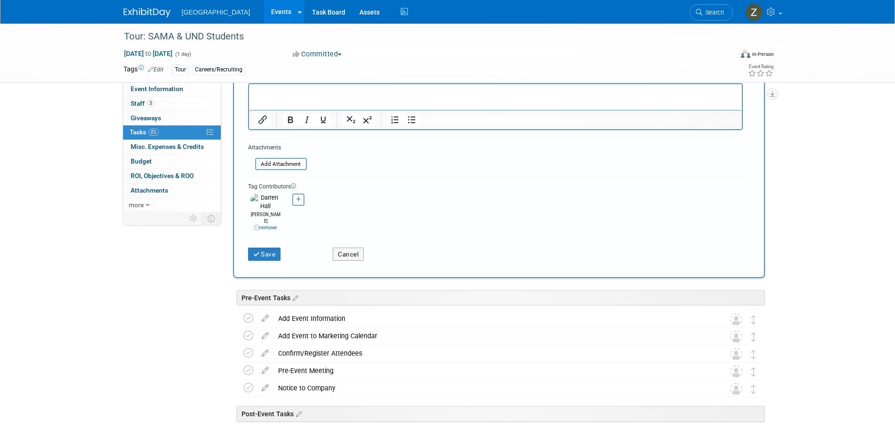
click at [269, 242] on div "Save" at bounding box center [283, 251] width 85 height 19
click at [268, 248] on button "Save" at bounding box center [264, 254] width 33 height 13
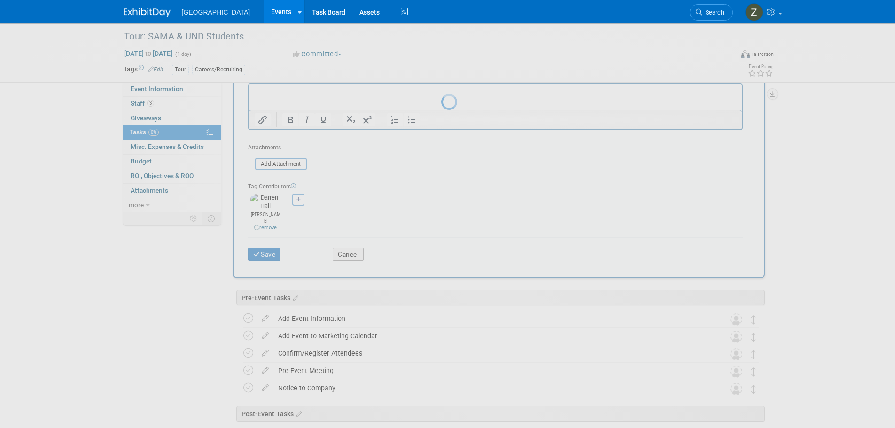
scroll to position [0, 0]
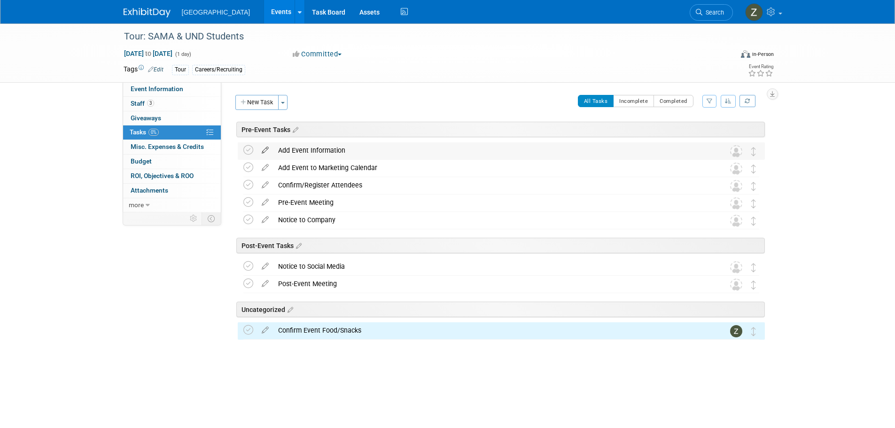
click at [267, 149] on icon at bounding box center [265, 148] width 16 height 12
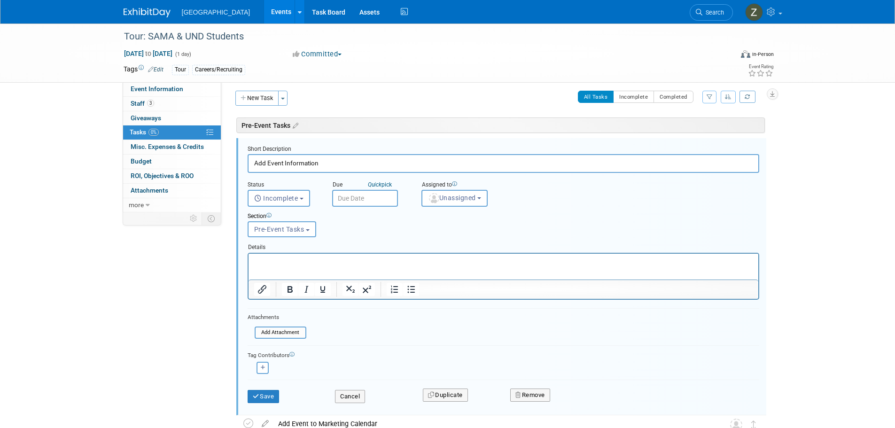
scroll to position [5, 0]
click at [444, 192] on button "Unassigned" at bounding box center [454, 197] width 67 height 17
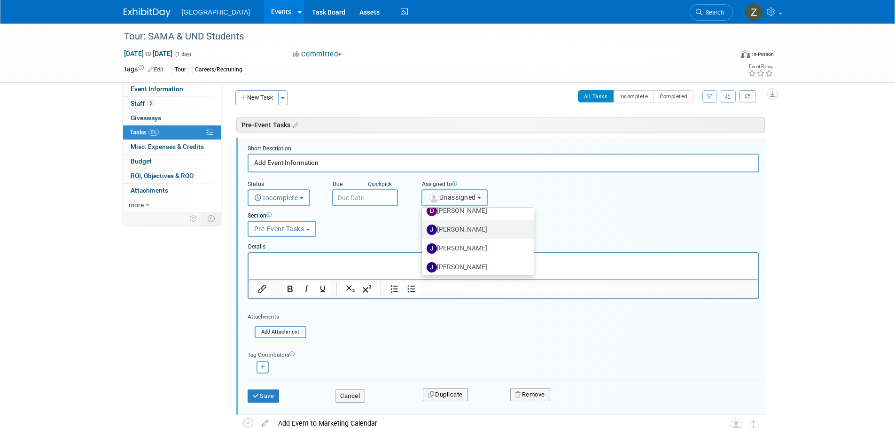
scroll to position [184, 0]
click at [439, 264] on label "Zoe Graham (me)" at bounding box center [476, 263] width 98 height 15
click at [423, 264] on input "Zoe Graham (me)" at bounding box center [420, 262] width 6 height 6
select select "1d43384b-a4a5-4201-b9de-6c21ef443ba6"
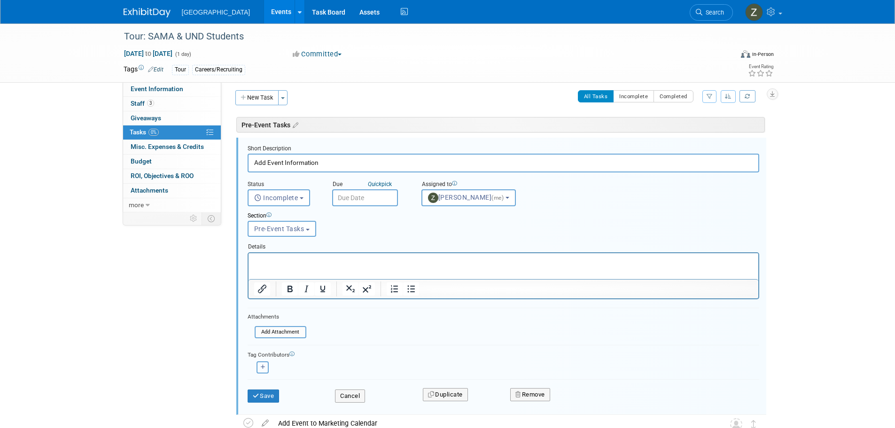
click at [267, 366] on button "button" at bounding box center [263, 367] width 12 height 12
select select
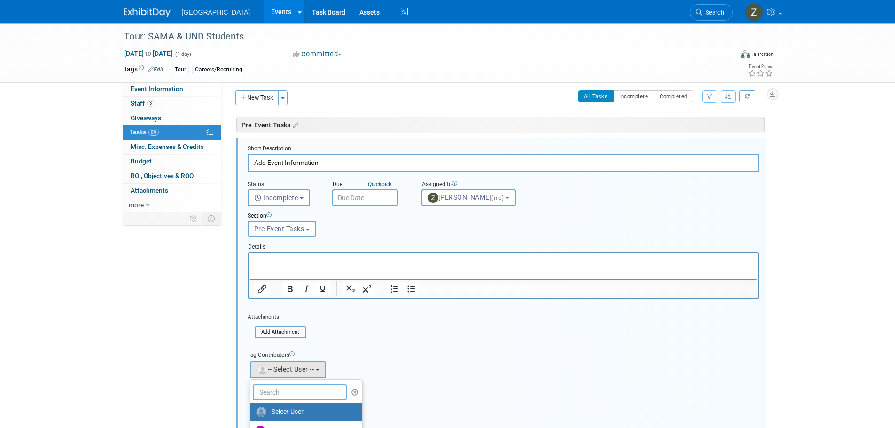
click at [306, 386] on input "text" at bounding box center [300, 392] width 94 height 16
type input "darre"
click at [302, 410] on label "Darren Hall" at bounding box center [304, 412] width 98 height 15
click at [252, 410] on input "Darren Hall" at bounding box center [249, 411] width 6 height 6
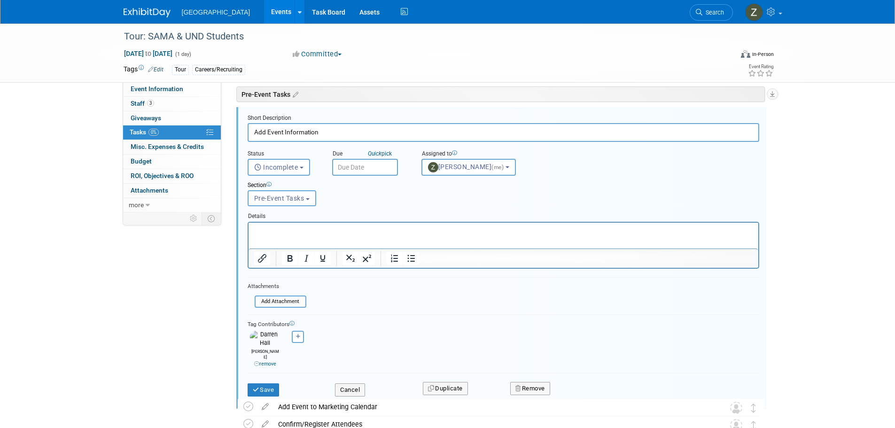
scroll to position [52, 0]
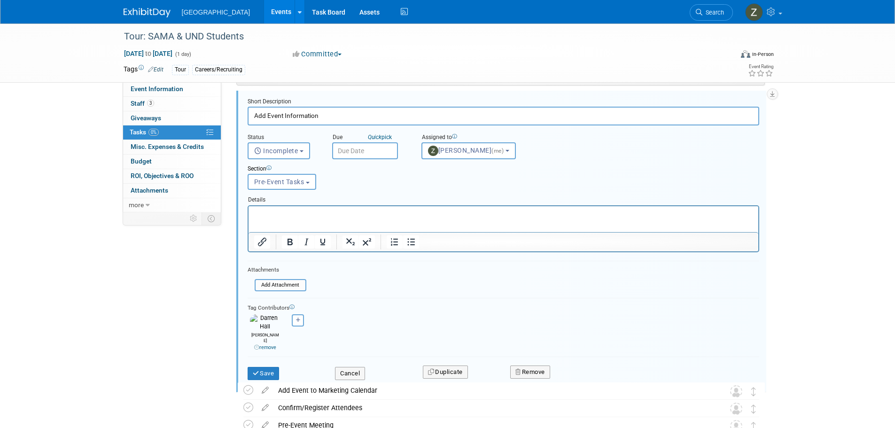
click at [275, 361] on div "Save" at bounding box center [285, 370] width 88 height 19
click at [273, 367] on button "Save" at bounding box center [264, 373] width 32 height 13
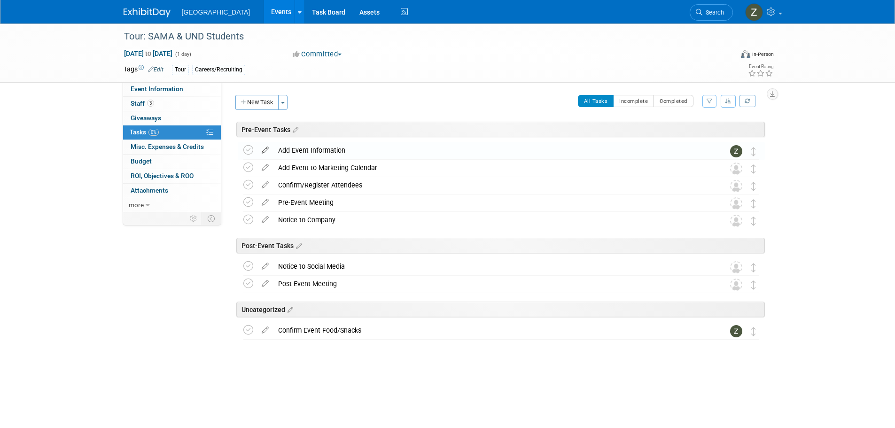
scroll to position [0, 0]
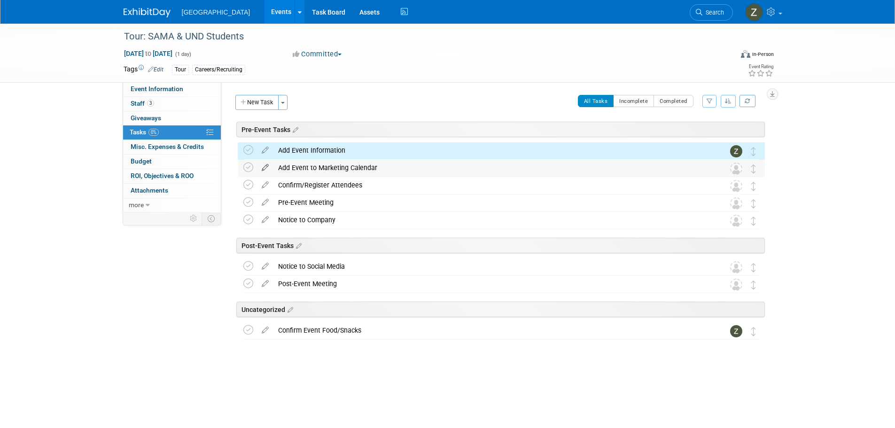
click at [265, 168] on icon at bounding box center [265, 166] width 16 height 12
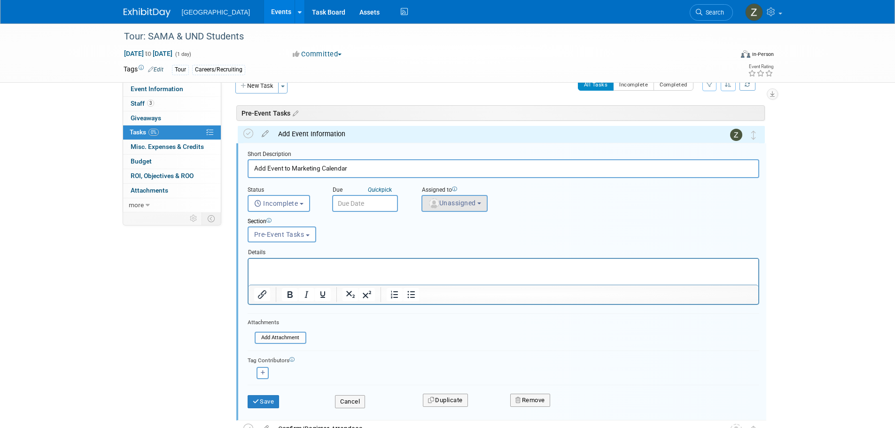
scroll to position [22, 0]
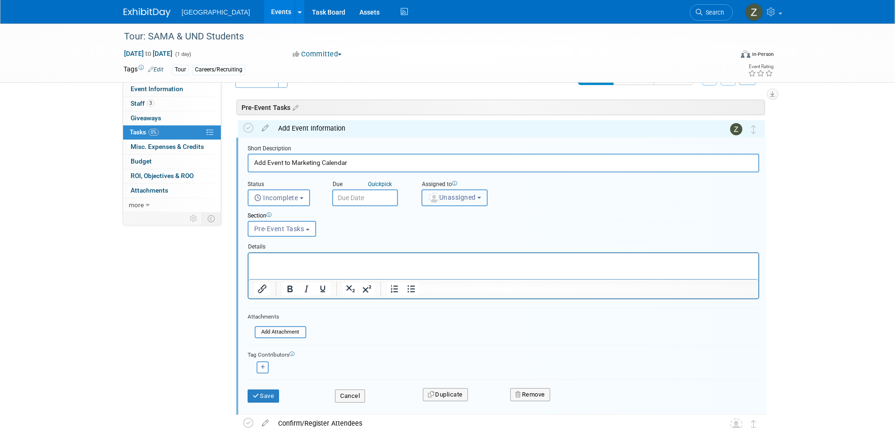
drag, startPoint x: 456, startPoint y: 190, endPoint x: 457, endPoint y: 196, distance: 6.6
click at [457, 190] on button "Unassigned" at bounding box center [454, 197] width 67 height 17
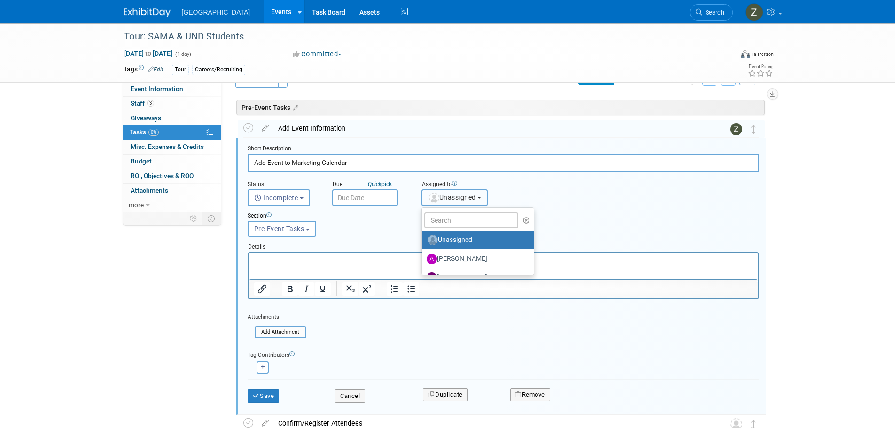
scroll to position [184, 0]
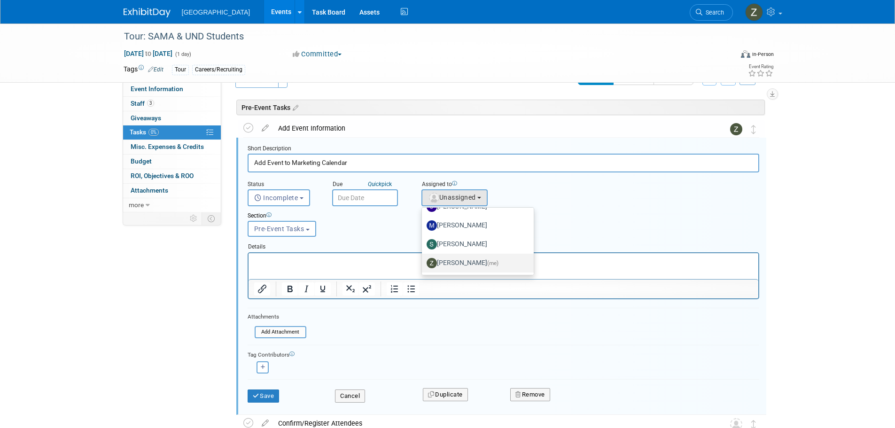
click at [454, 260] on label "Zoe Graham (me)" at bounding box center [476, 263] width 98 height 15
click at [423, 260] on input "Zoe Graham (me)" at bounding box center [420, 262] width 6 height 6
select select "1d43384b-a4a5-4201-b9de-6c21ef443ba6"
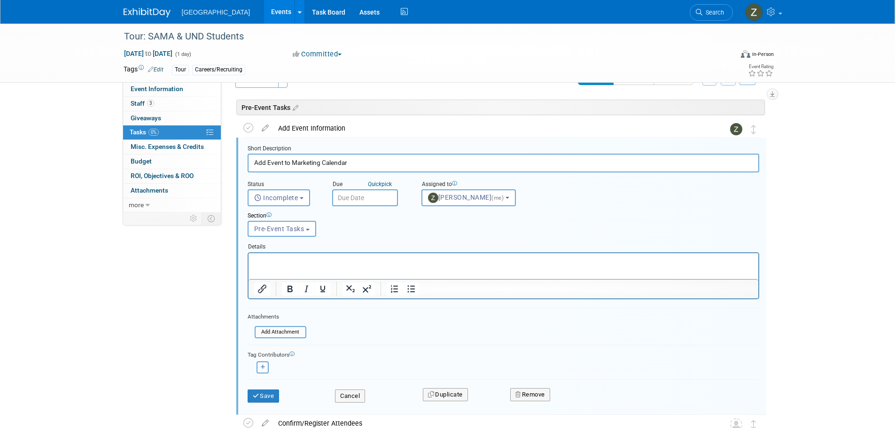
click at [266, 367] on button "button" at bounding box center [263, 367] width 12 height 12
select select
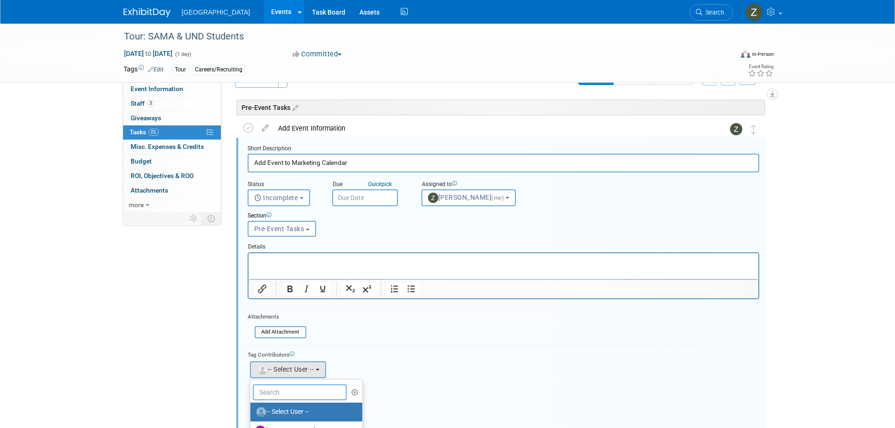
click at [299, 385] on input "text" at bounding box center [300, 392] width 94 height 16
type input "darre"
click at [300, 411] on label "Darren Hall" at bounding box center [304, 412] width 98 height 15
click at [252, 411] on input "Darren Hall" at bounding box center [249, 411] width 6 height 6
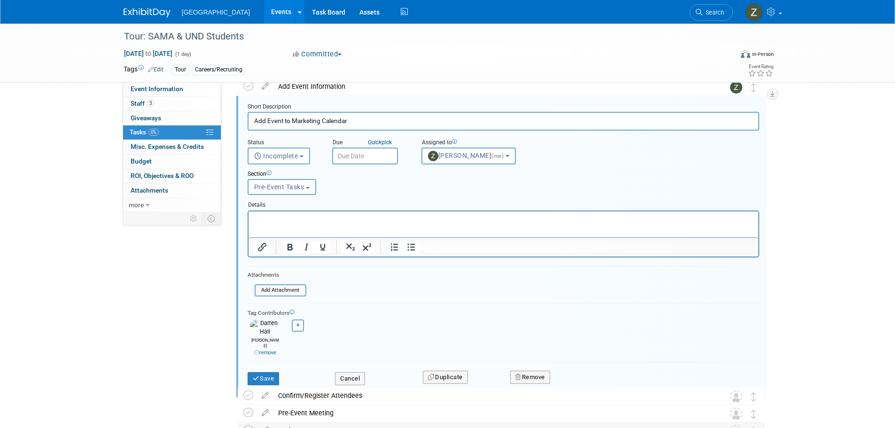
scroll to position [116, 0]
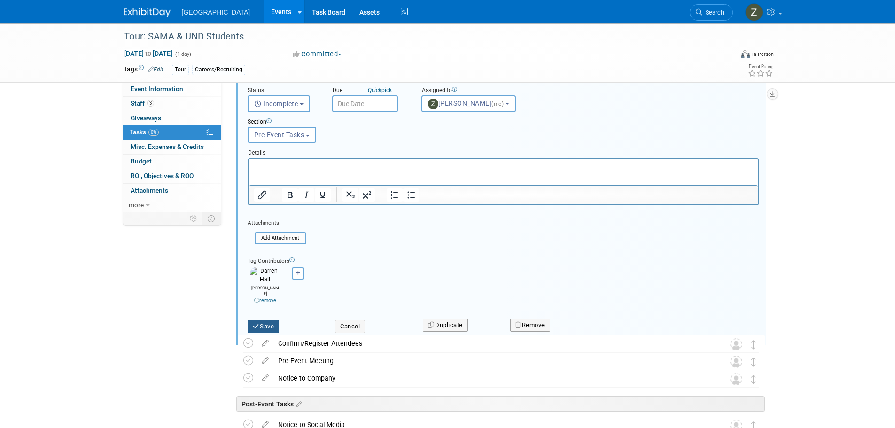
click at [278, 321] on button "Save" at bounding box center [264, 326] width 32 height 13
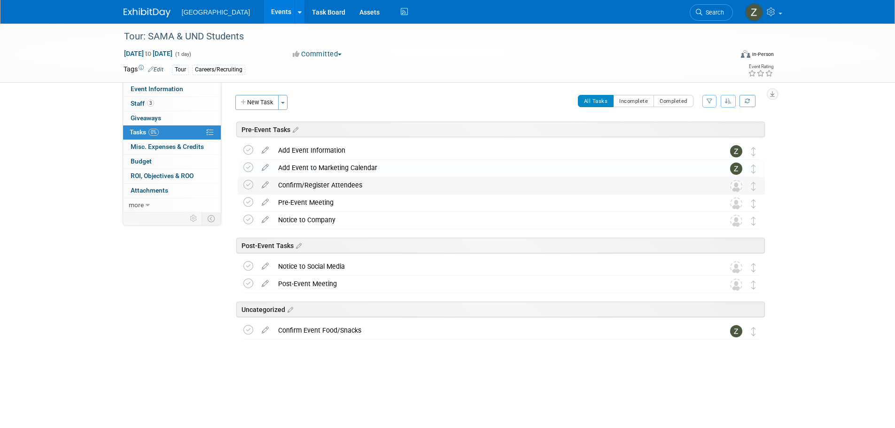
scroll to position [0, 0]
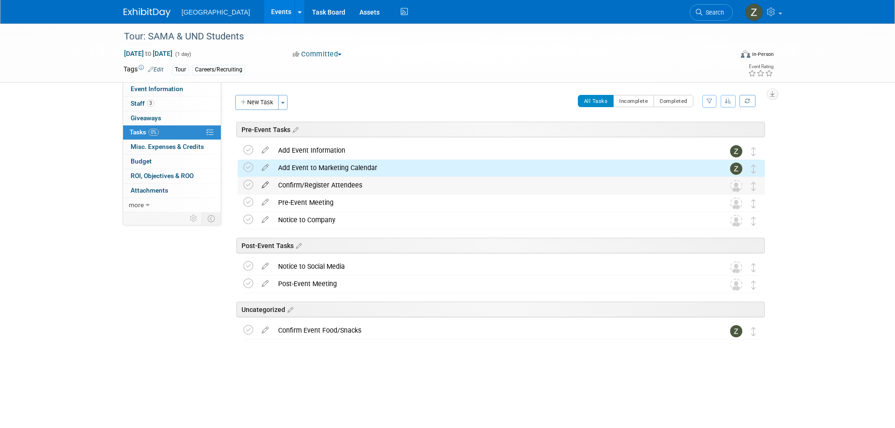
click at [263, 185] on icon at bounding box center [265, 183] width 16 height 12
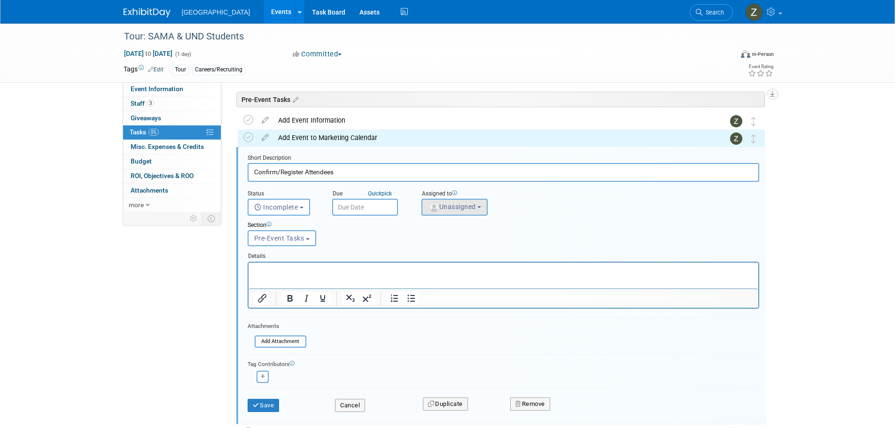
scroll to position [39, 0]
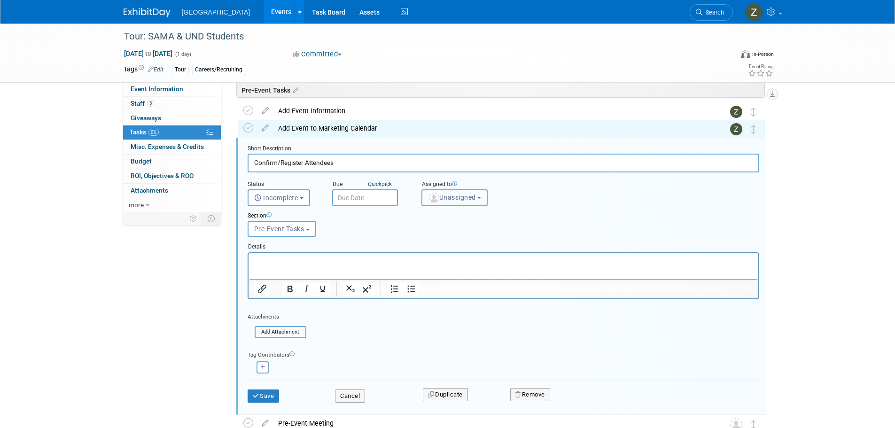
click at [454, 205] on button "Unassigned" at bounding box center [454, 197] width 67 height 17
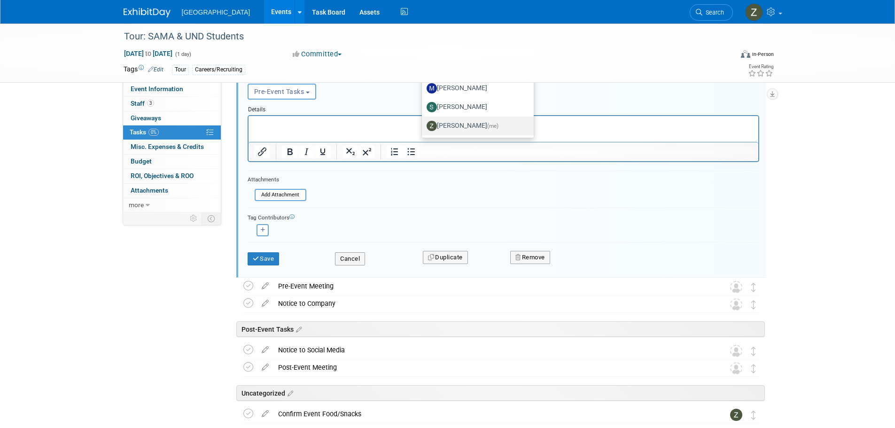
scroll to position [133, 0]
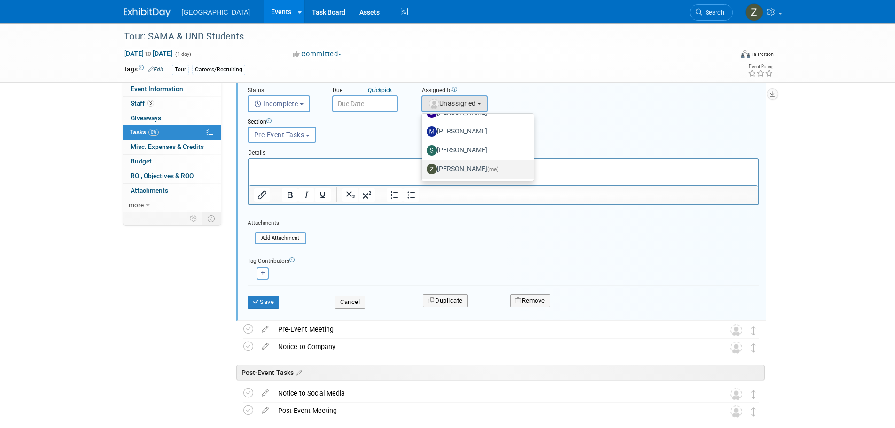
click at [451, 172] on label "Zoe Graham (me)" at bounding box center [476, 169] width 98 height 15
click at [423, 171] on input "Zoe Graham (me)" at bounding box center [420, 168] width 6 height 6
select select "1d43384b-a4a5-4201-b9de-6c21ef443ba6"
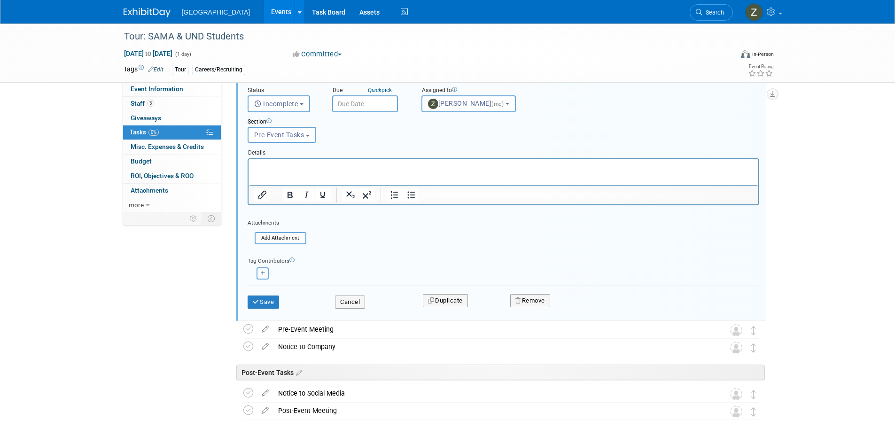
click at [266, 272] on button "button" at bounding box center [263, 273] width 12 height 12
select select
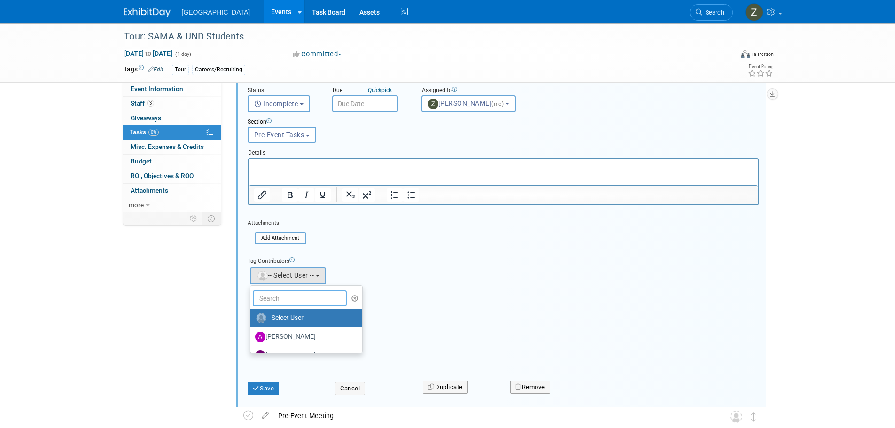
click at [298, 296] on input "text" at bounding box center [300, 298] width 94 height 16
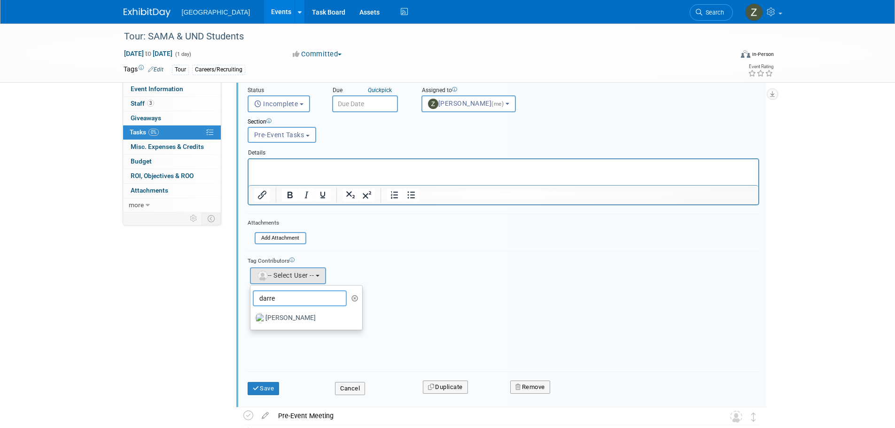
type input "darre"
click at [293, 314] on label "Darren Hall" at bounding box center [304, 318] width 98 height 15
click at [252, 314] on input "Darren Hall" at bounding box center [249, 317] width 6 height 6
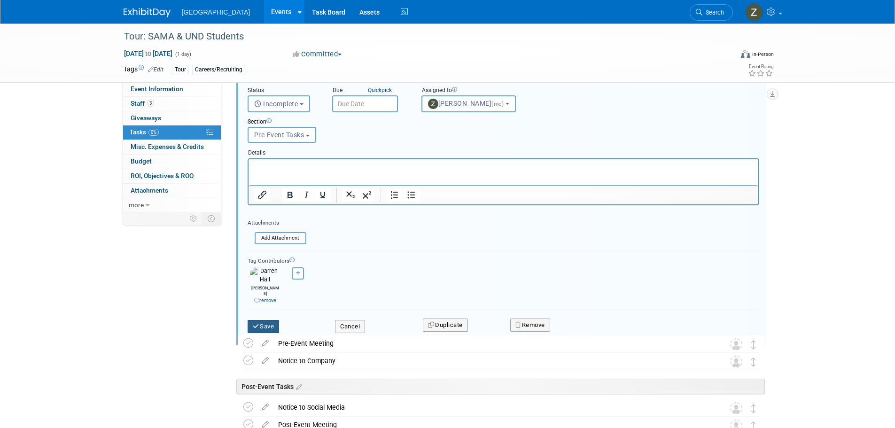
click at [273, 320] on button "Save" at bounding box center [264, 326] width 32 height 13
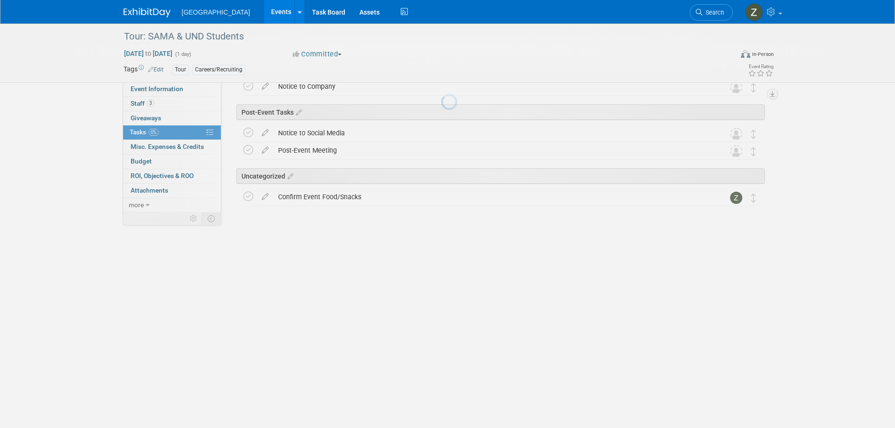
scroll to position [0, 0]
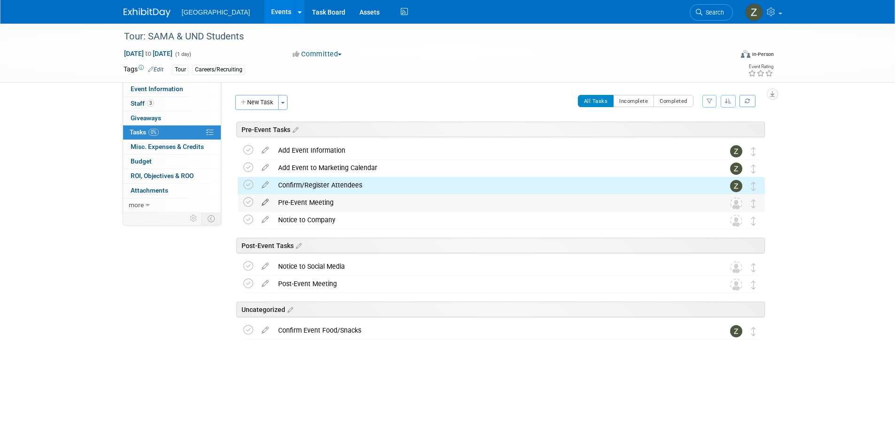
click at [266, 202] on icon at bounding box center [265, 201] width 16 height 12
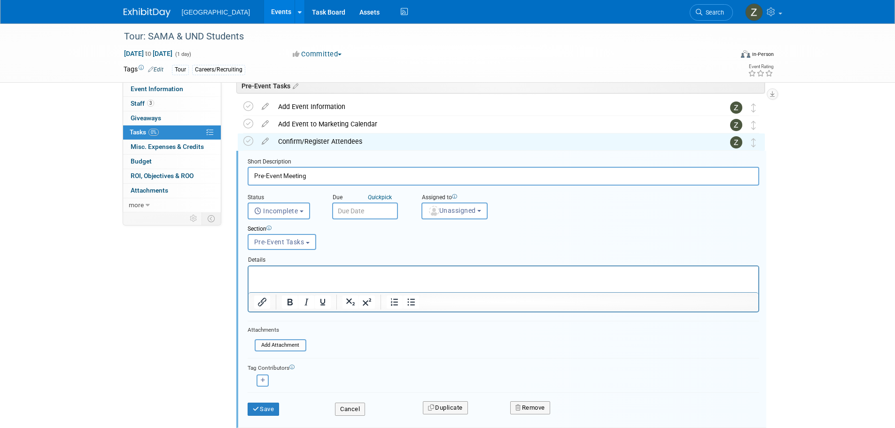
scroll to position [57, 0]
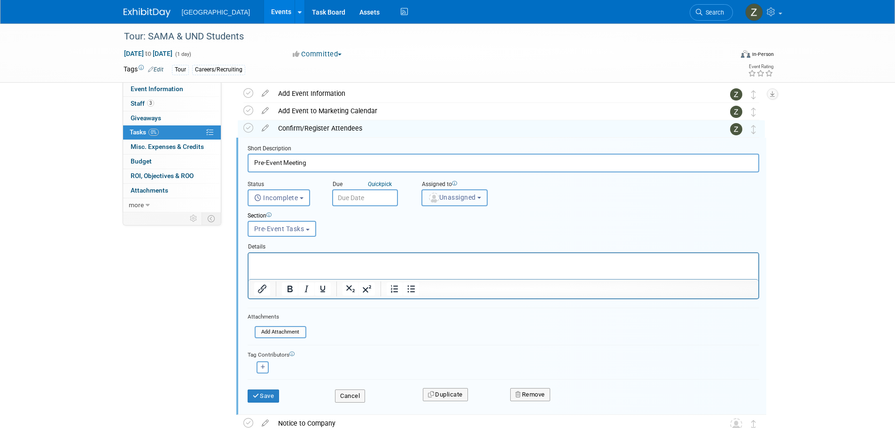
click at [451, 196] on span "Unassigned" at bounding box center [452, 198] width 48 height 8
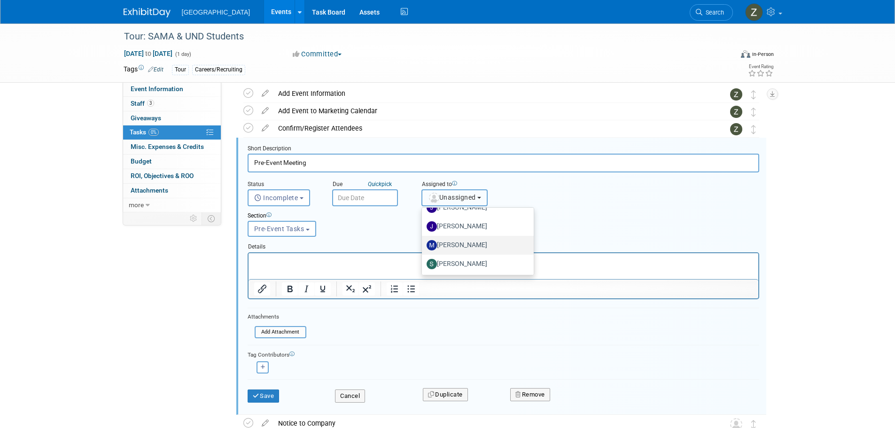
scroll to position [184, 0]
click at [447, 264] on label "Zoe Graham (me)" at bounding box center [476, 263] width 98 height 15
click at [423, 264] on input "Zoe Graham (me)" at bounding box center [420, 262] width 6 height 6
select select "1d43384b-a4a5-4201-b9de-6c21ef443ba6"
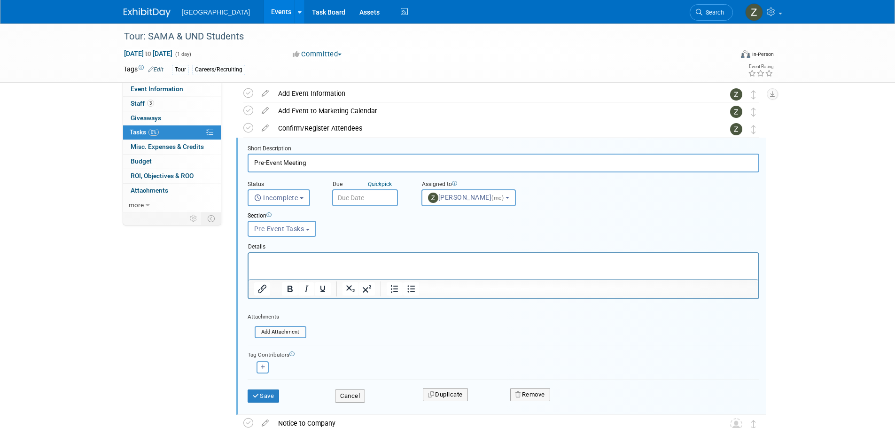
click at [263, 388] on div "Save" at bounding box center [285, 392] width 88 height 19
click at [263, 391] on button "Save" at bounding box center [264, 396] width 32 height 13
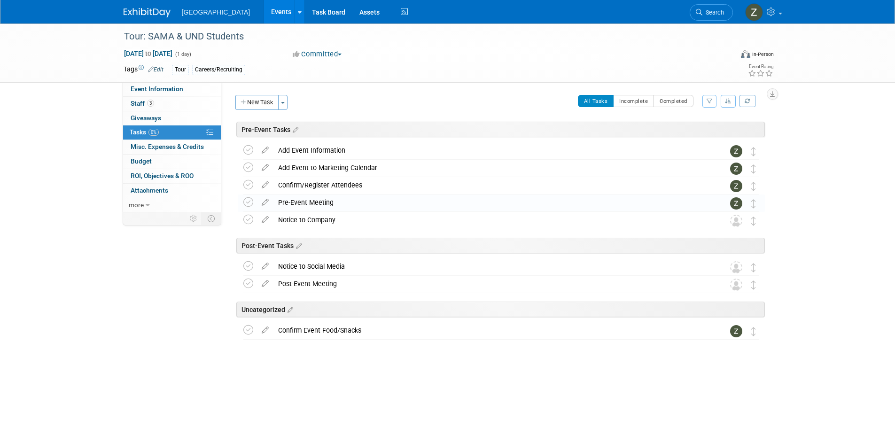
scroll to position [0, 0]
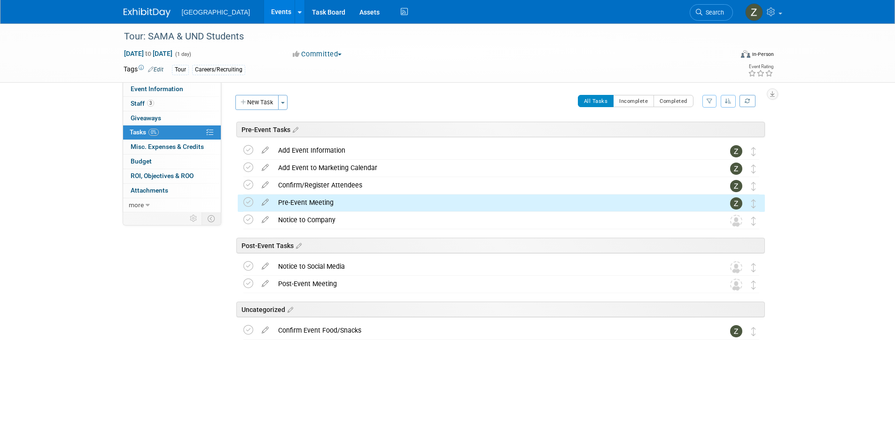
click at [265, 219] on icon at bounding box center [265, 218] width 16 height 12
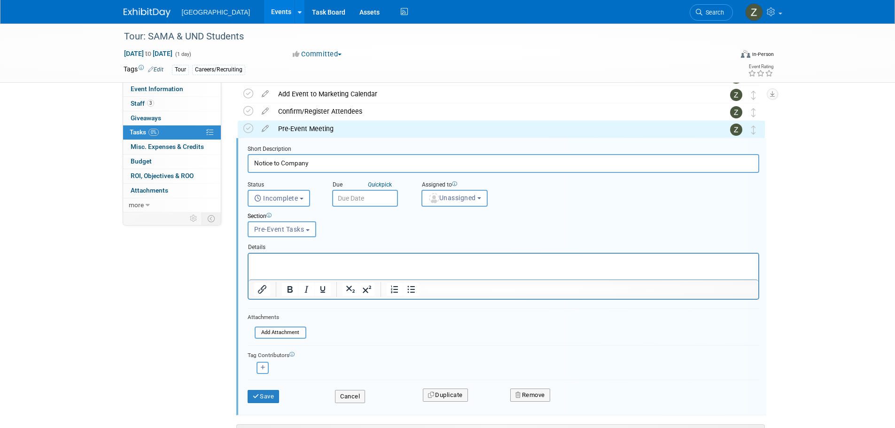
scroll to position [74, 0]
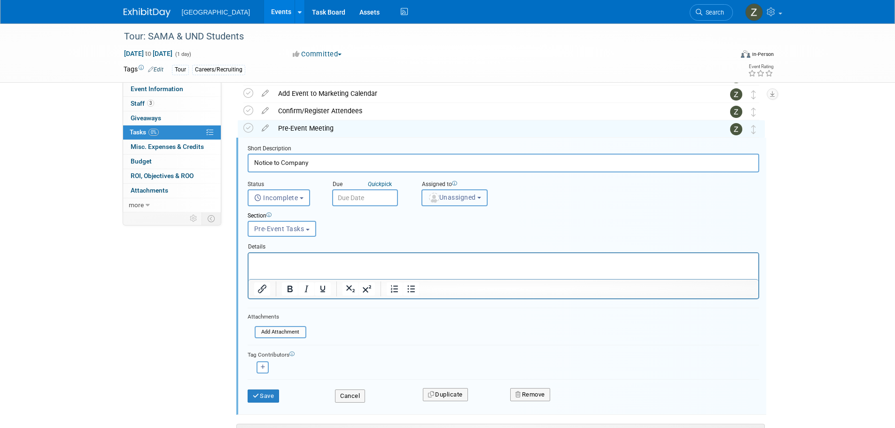
click at [457, 194] on span "Unassigned" at bounding box center [452, 198] width 48 height 8
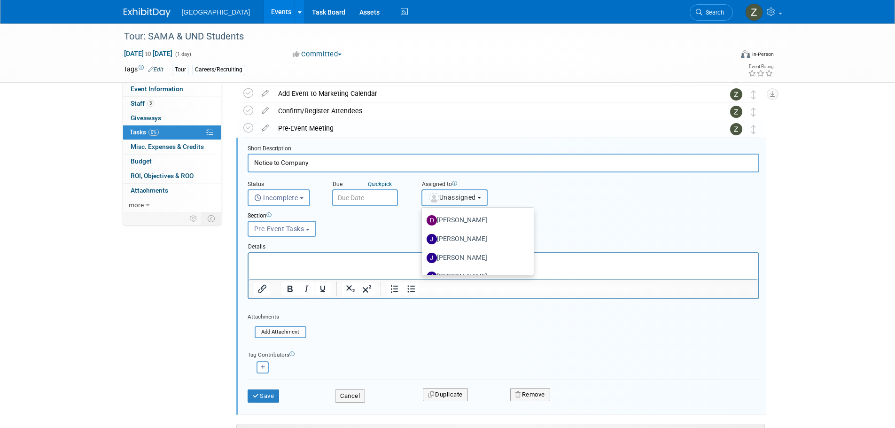
scroll to position [0, 0]
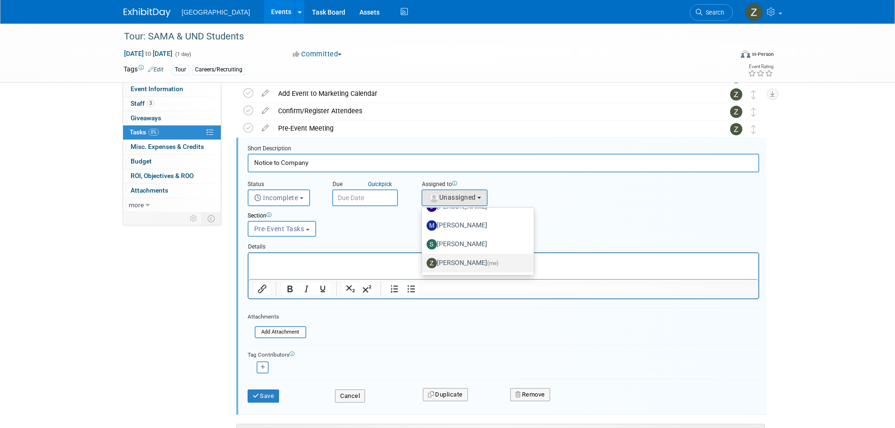
drag, startPoint x: 458, startPoint y: 260, endPoint x: 192, endPoint y: 16, distance: 360.8
click at [458, 260] on label "Zoe Graham (me)" at bounding box center [476, 263] width 98 height 15
click at [423, 260] on input "Zoe Graham (me)" at bounding box center [420, 262] width 6 height 6
select select "1d43384b-a4a5-4201-b9de-6c21ef443ba6"
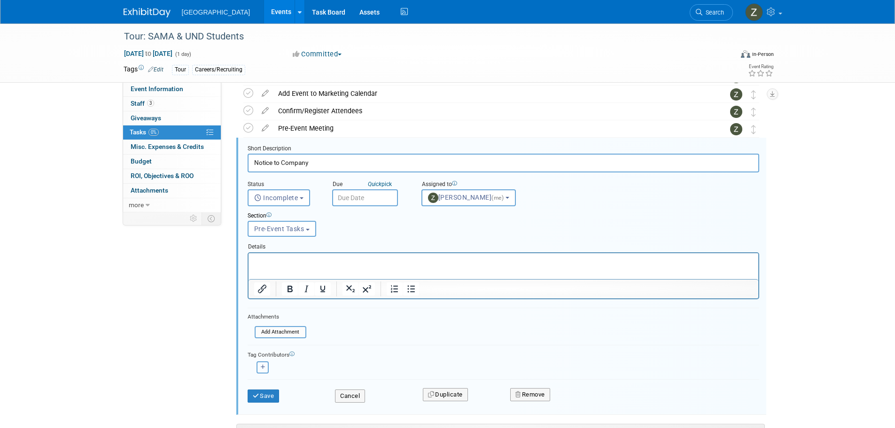
click at [258, 366] on button "button" at bounding box center [263, 367] width 12 height 12
select select
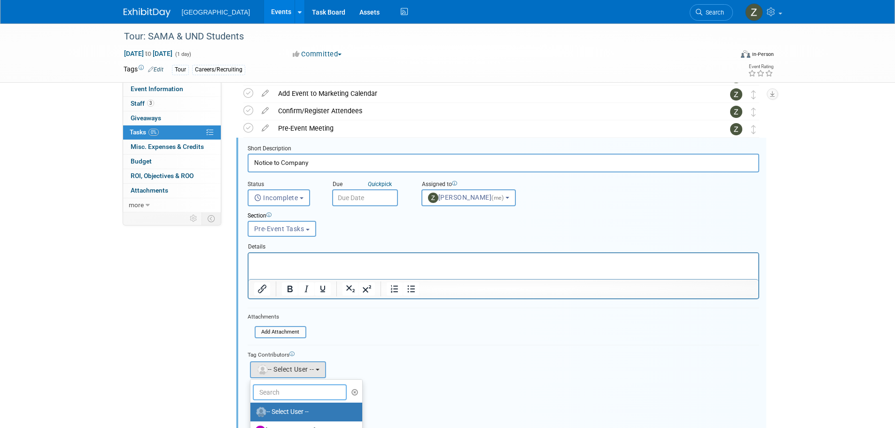
click at [290, 385] on input "text" at bounding box center [300, 392] width 94 height 16
type input "darre"
click at [297, 407] on label "Darren Hall" at bounding box center [304, 412] width 98 height 15
click at [252, 408] on input "Darren Hall" at bounding box center [249, 411] width 6 height 6
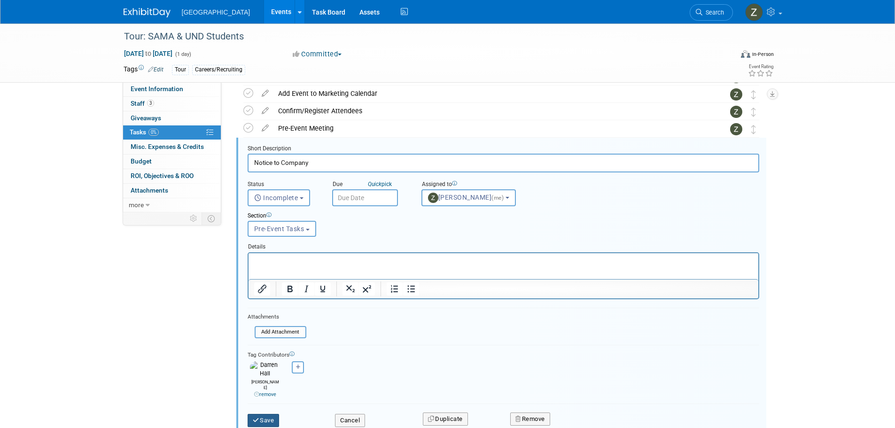
click at [265, 414] on button "Save" at bounding box center [264, 420] width 32 height 13
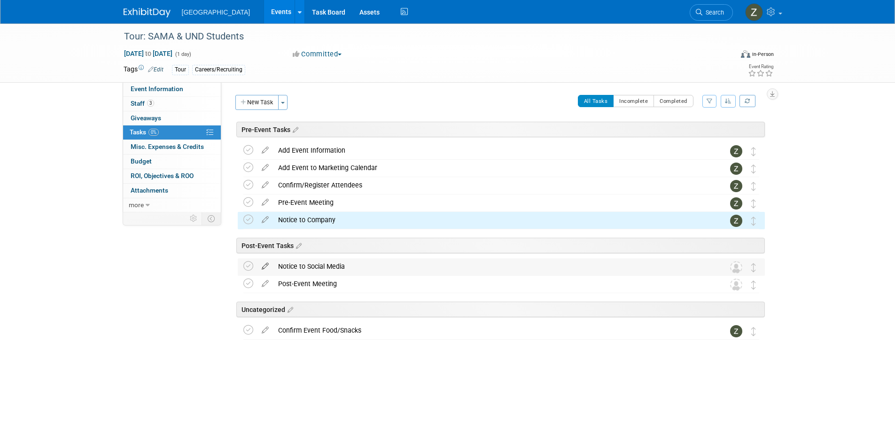
click at [266, 265] on icon at bounding box center [265, 264] width 16 height 12
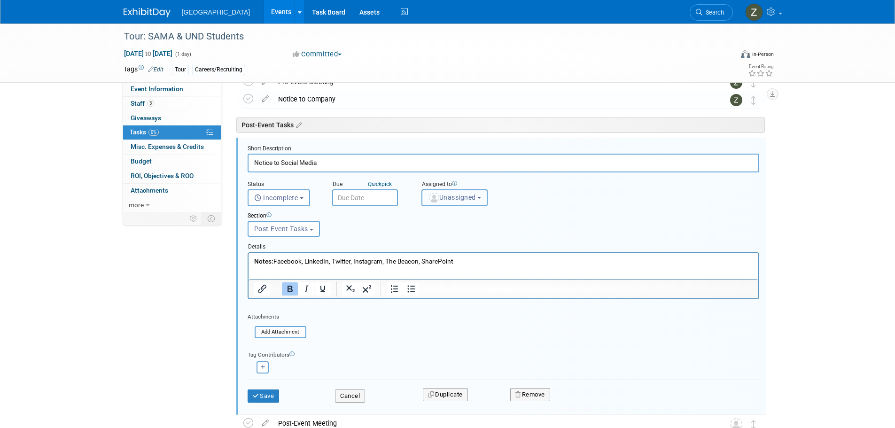
click at [452, 193] on button "Unassigned" at bounding box center [454, 197] width 67 height 17
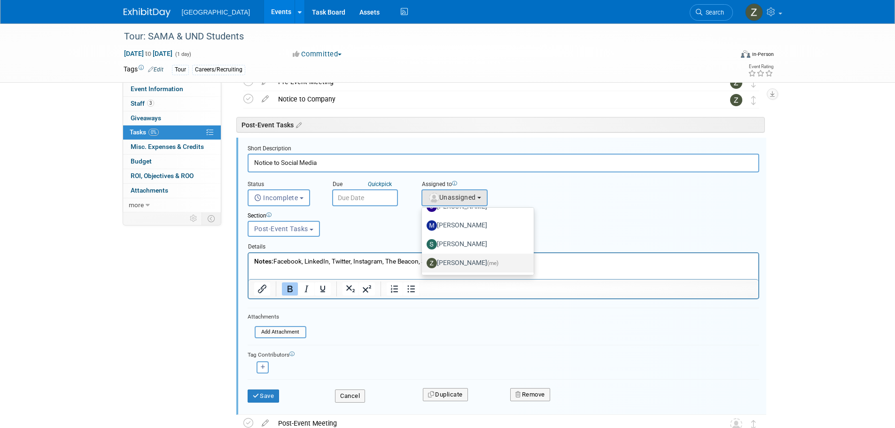
click at [451, 263] on label "Zoe Graham (me)" at bounding box center [476, 263] width 98 height 15
click at [423, 263] on input "Zoe Graham (me)" at bounding box center [420, 262] width 6 height 6
select select "1d43384b-a4a5-4201-b9de-6c21ef443ba6"
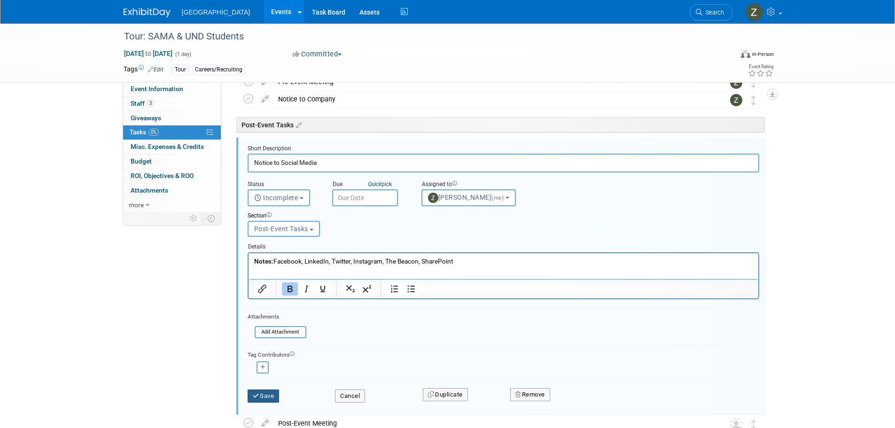
click at [268, 391] on button "Save" at bounding box center [264, 396] width 32 height 13
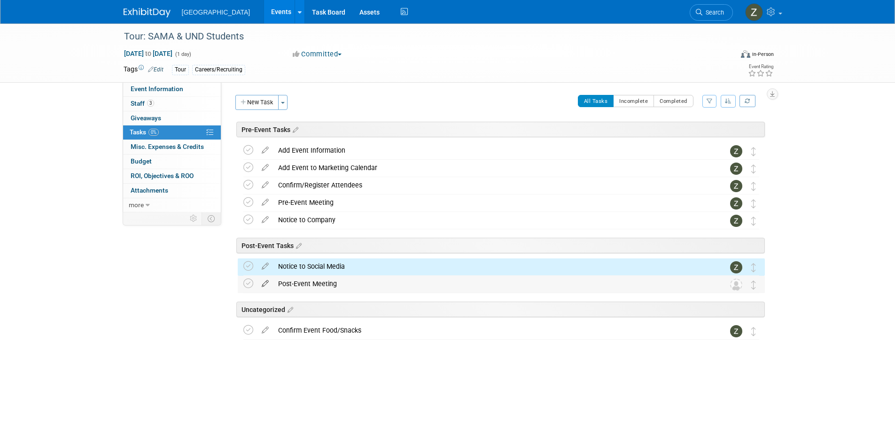
click at [264, 284] on icon at bounding box center [265, 282] width 16 height 12
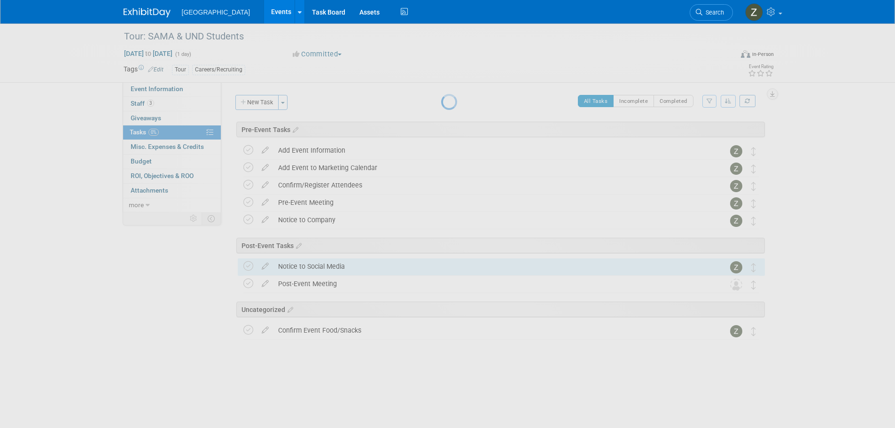
select select "5f949b1b-ba4b-4eae-9a7f-4a17a4ddd440"
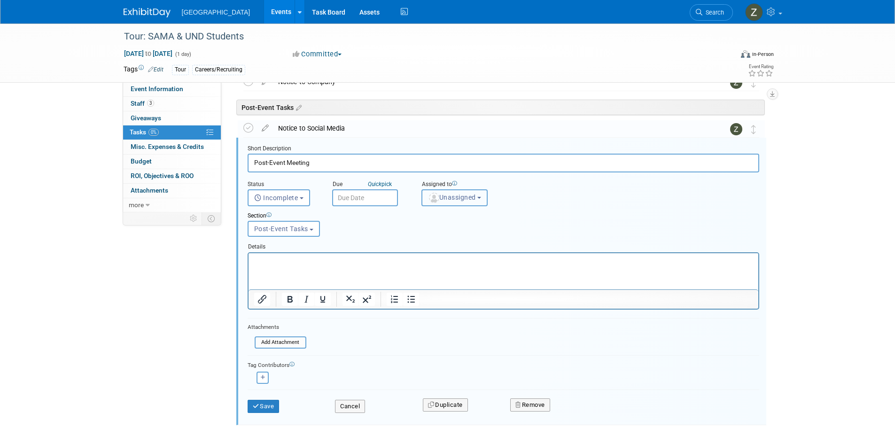
click at [474, 193] on button "Unassigned" at bounding box center [454, 197] width 67 height 17
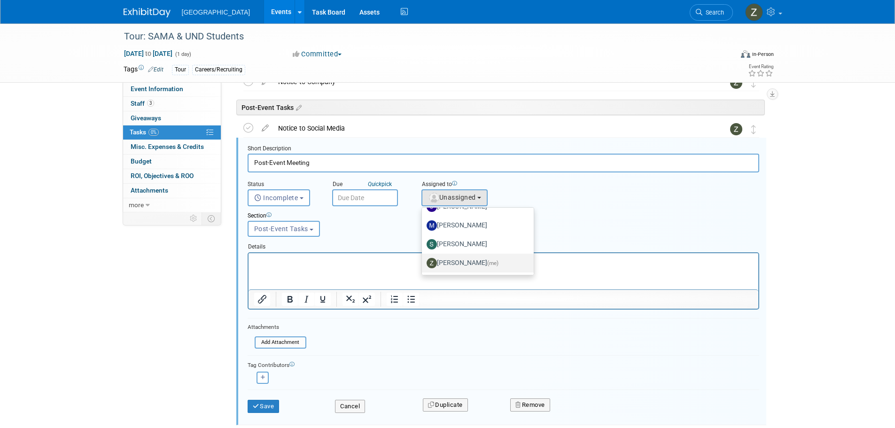
click at [461, 260] on label "Zoe Graham (me)" at bounding box center [476, 263] width 98 height 15
click at [423, 260] on input "Zoe Graham (me)" at bounding box center [420, 262] width 6 height 6
select select "1d43384b-a4a5-4201-b9de-6c21ef443ba6"
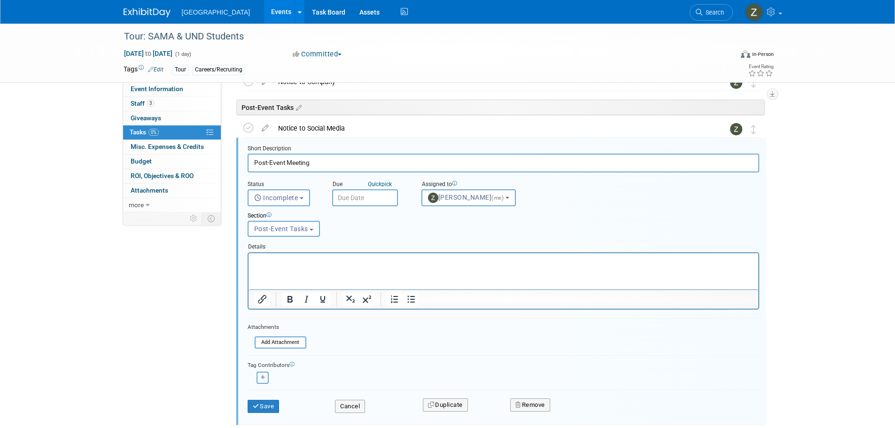
click at [261, 379] on icon "button" at bounding box center [263, 377] width 5 height 5
select select
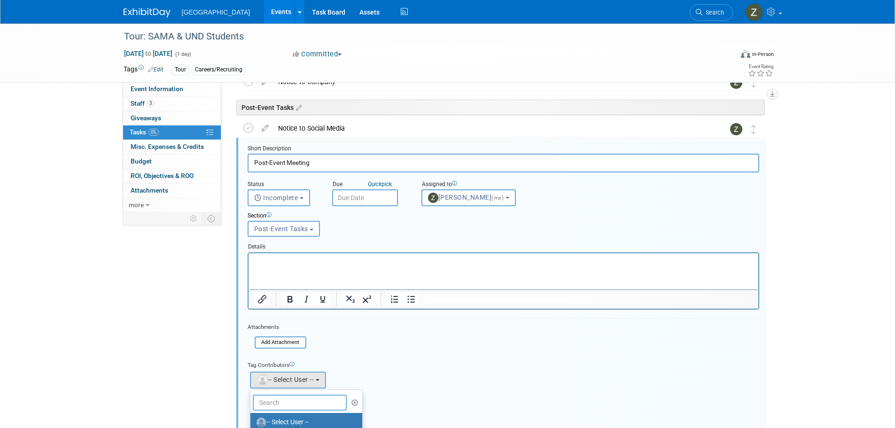
click at [295, 397] on input "text" at bounding box center [300, 403] width 94 height 16
type input "darre"
click at [293, 419] on label "Darren Hall" at bounding box center [304, 422] width 98 height 15
click at [252, 419] on input "Darren Hall" at bounding box center [249, 421] width 6 height 6
click at [272, 424] on button "Save" at bounding box center [264, 430] width 32 height 13
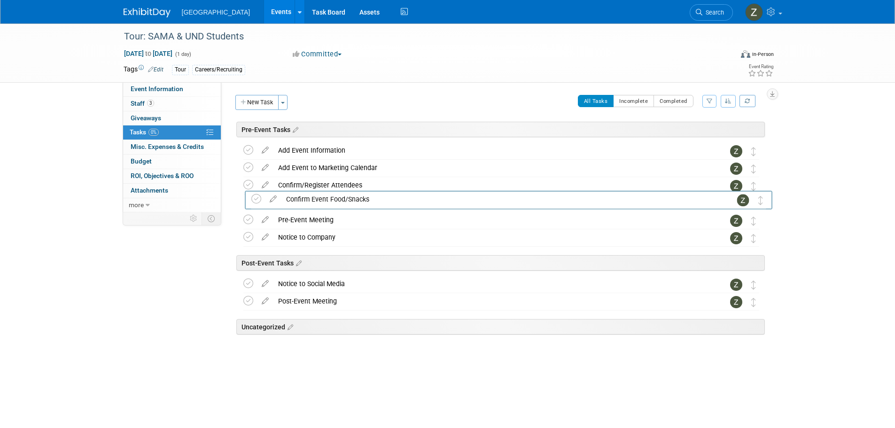
drag, startPoint x: 756, startPoint y: 332, endPoint x: 764, endPoint y: 201, distance: 131.8
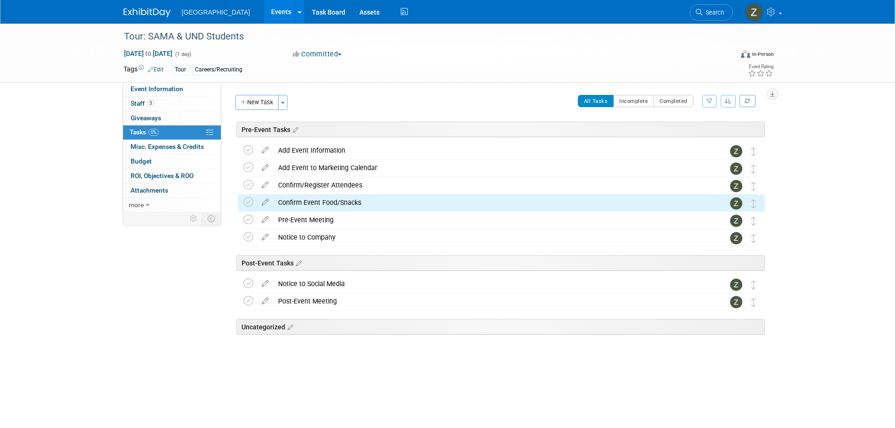
click at [327, 105] on div "All Tasks Incomplete Completed Filter by Assignee -- Select Assignee -- All una…" at bounding box center [529, 105] width 472 height 20
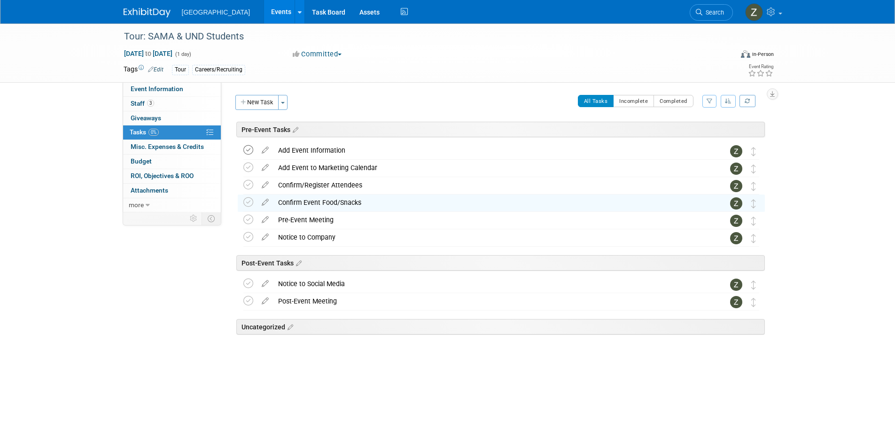
click at [249, 145] on icon at bounding box center [248, 150] width 10 height 10
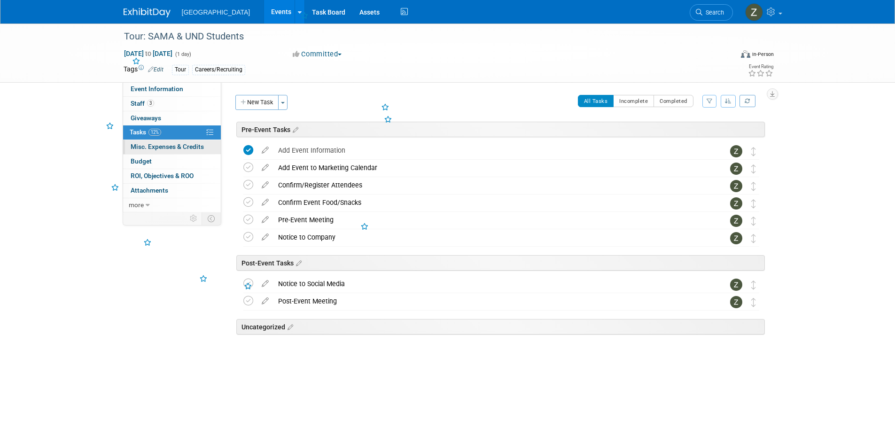
click at [179, 146] on span "Misc. Expenses & Credits 0" at bounding box center [167, 147] width 73 height 8
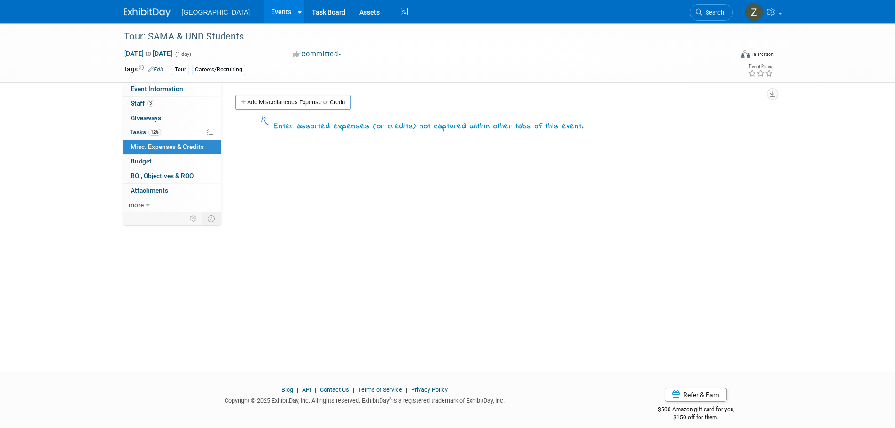
click at [175, 140] on link "0 Misc. Expenses & Credits 0" at bounding box center [172, 147] width 98 height 14
click at [171, 133] on body "Fargo Jet Center Events Add Event Bulk Upload Events Shareable Event Boards Rec…" at bounding box center [447, 214] width 895 height 428
click at [164, 138] on link "12% Tasks 12%" at bounding box center [172, 132] width 98 height 14
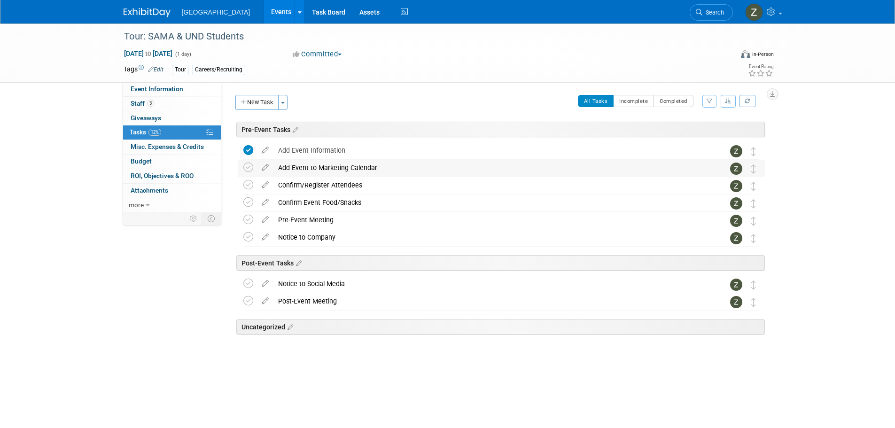
drag, startPoint x: 246, startPoint y: 166, endPoint x: 237, endPoint y: 168, distance: 9.0
click at [246, 166] on icon at bounding box center [248, 168] width 10 height 10
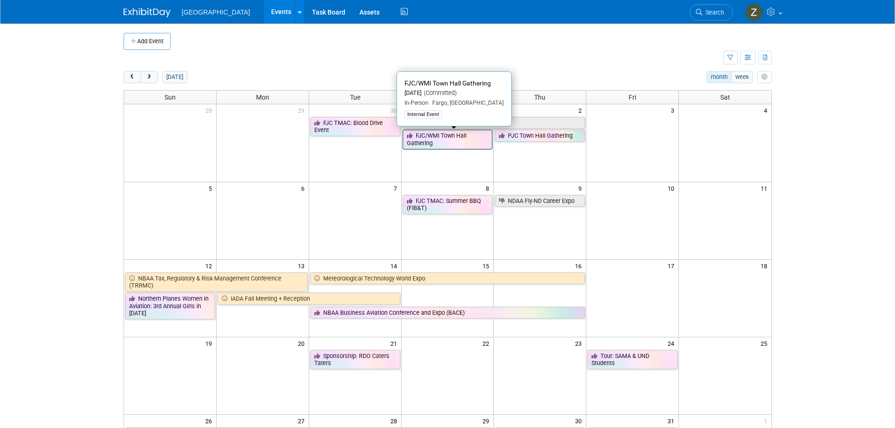
click at [444, 141] on link "FJC/WMI Town Hall Gathering" at bounding box center [448, 139] width 90 height 19
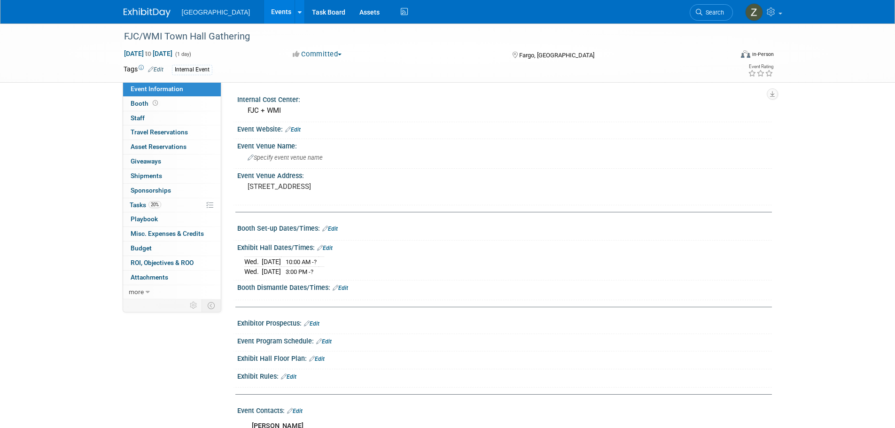
click at [328, 250] on link "Edit" at bounding box center [325, 248] width 16 height 7
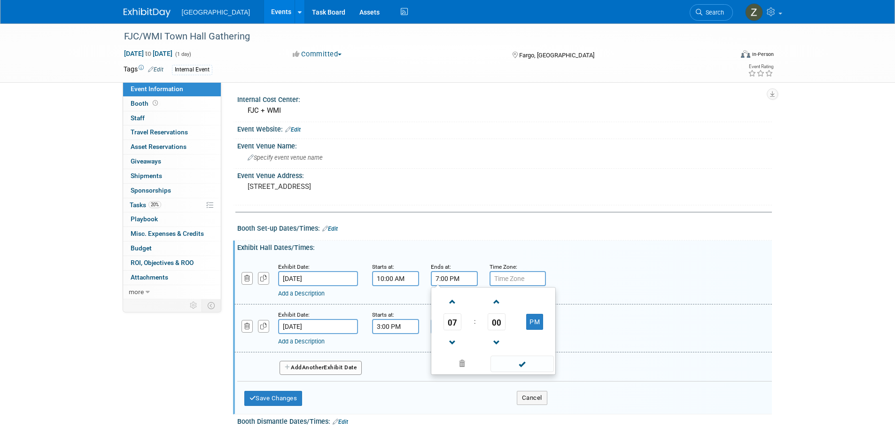
click at [459, 272] on input "7:00 PM" at bounding box center [454, 278] width 47 height 15
click at [451, 296] on span at bounding box center [452, 302] width 16 height 16
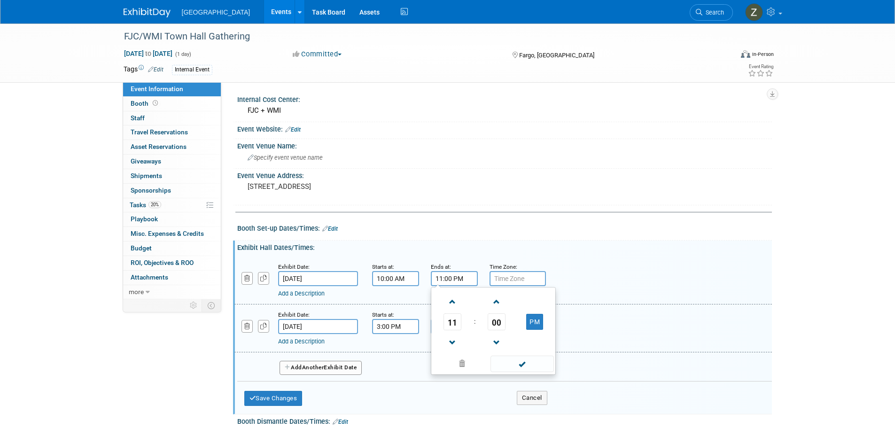
drag, startPoint x: 545, startPoint y: 321, endPoint x: 533, endPoint y: 336, distance: 19.1
click at [545, 321] on td "PM" at bounding box center [534, 321] width 37 height 17
click at [531, 327] on button "PM" at bounding box center [534, 322] width 17 height 16
type input "11:00 AM"
click at [526, 367] on span at bounding box center [522, 364] width 63 height 16
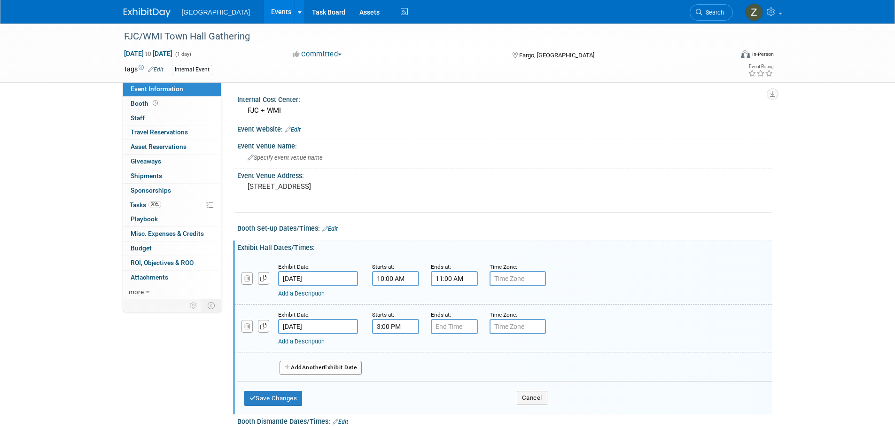
click at [452, 334] on div "Add a Description Description:" at bounding box center [479, 340] width 402 height 12
click at [454, 327] on input "7:00 PM" at bounding box center [454, 326] width 47 height 15
click at [457, 388] on span at bounding box center [452, 390] width 16 height 16
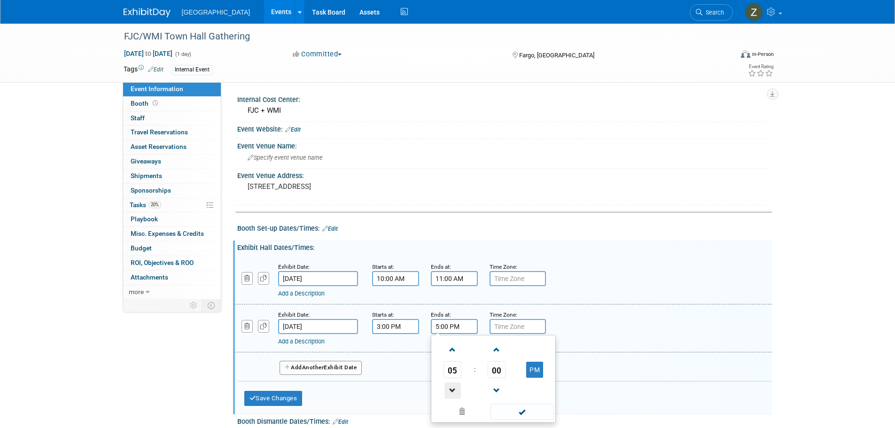
type input "4:00 PM"
click at [522, 413] on span at bounding box center [522, 412] width 63 height 16
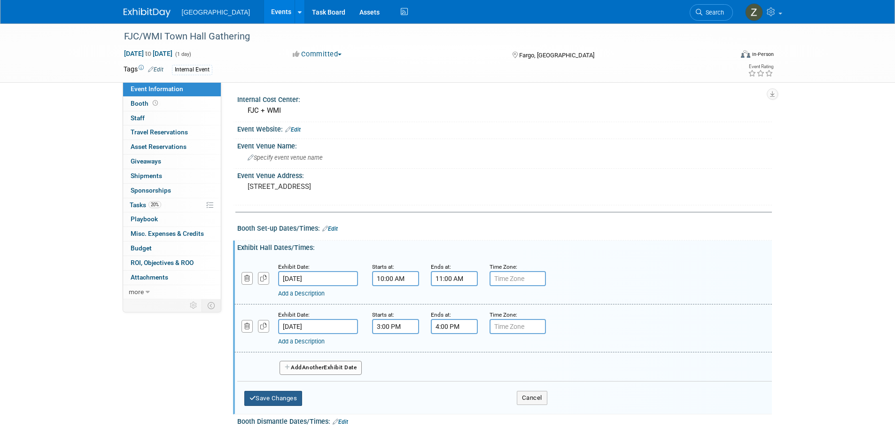
click at [294, 396] on button "Save Changes" at bounding box center [273, 398] width 58 height 15
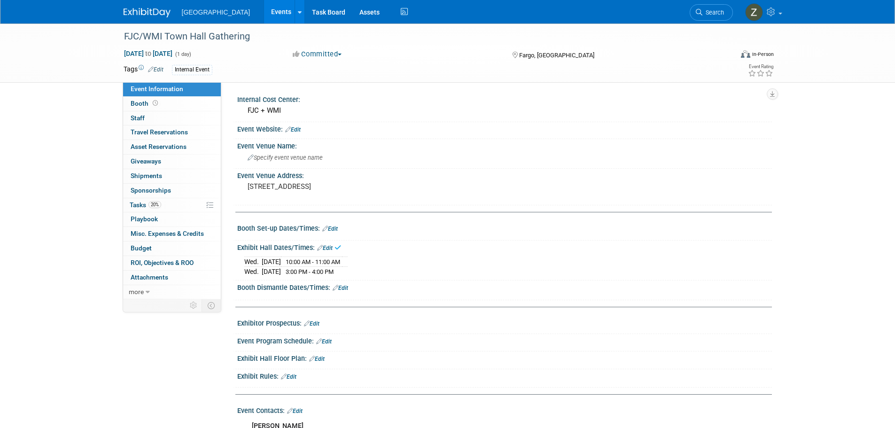
click at [333, 243] on div "Exhibit Hall Dates/Times: Edit" at bounding box center [504, 247] width 535 height 12
click at [331, 247] on link "Edit" at bounding box center [325, 248] width 16 height 7
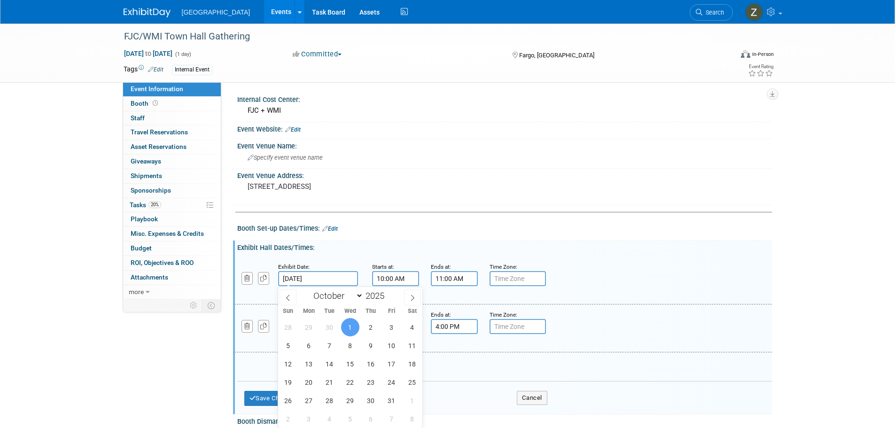
click at [335, 281] on input "[DATE]" at bounding box center [318, 278] width 80 height 15
click at [366, 325] on span "2" at bounding box center [371, 327] width 18 height 18
type input "[DATE]"
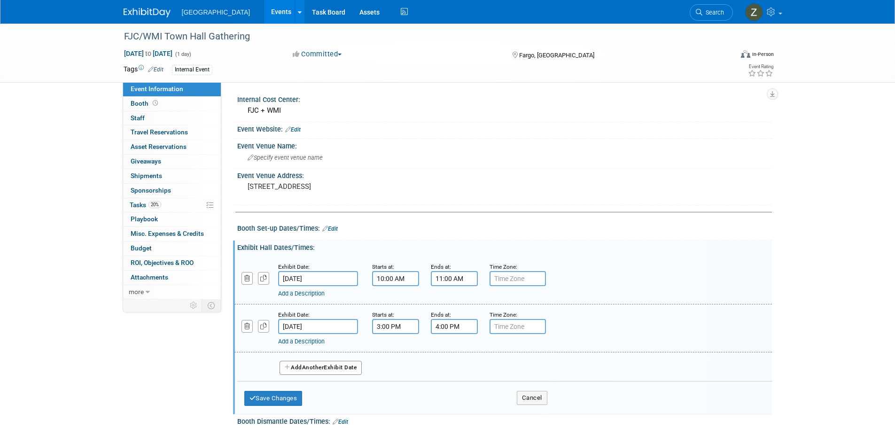
click at [313, 320] on input "Oct 1, 2025" at bounding box center [318, 326] width 80 height 15
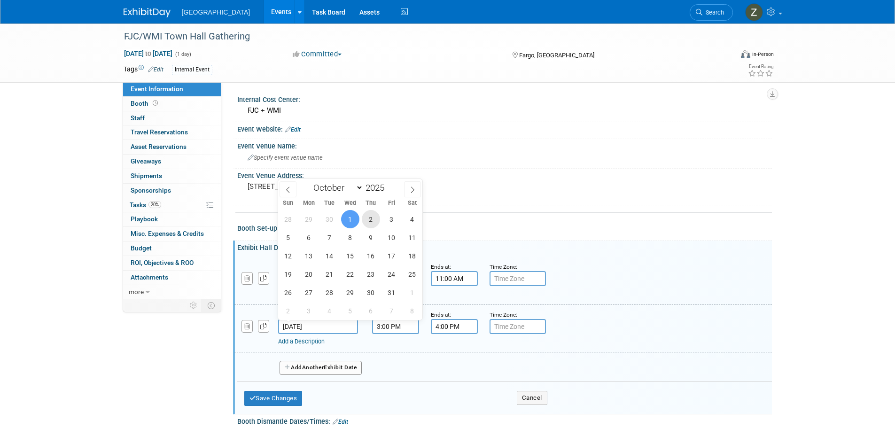
click at [371, 222] on span "2" at bounding box center [371, 219] width 18 height 18
type input "[DATE]"
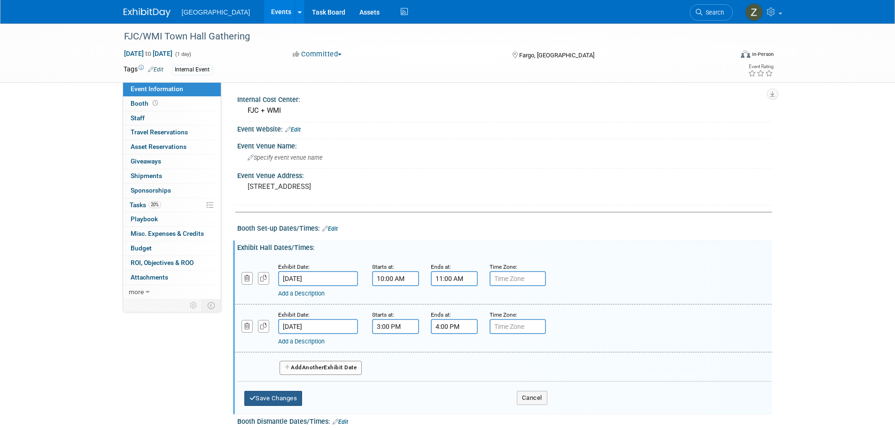
click at [278, 397] on button "Save Changes" at bounding box center [273, 398] width 58 height 15
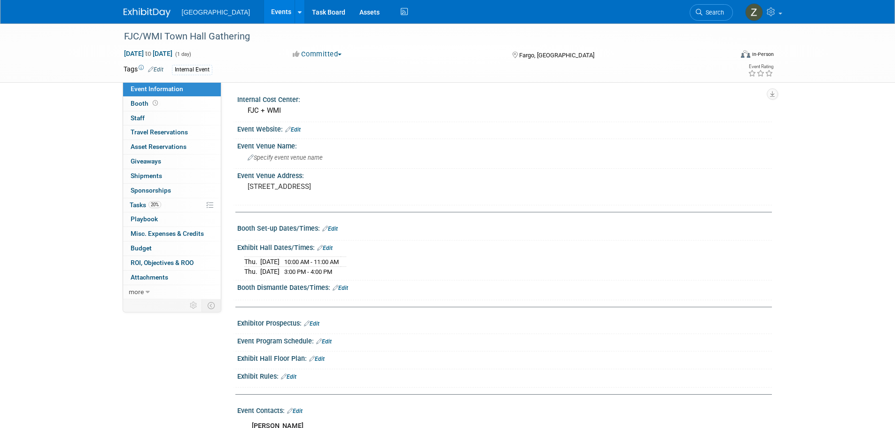
click at [264, 9] on link "Events" at bounding box center [281, 11] width 34 height 23
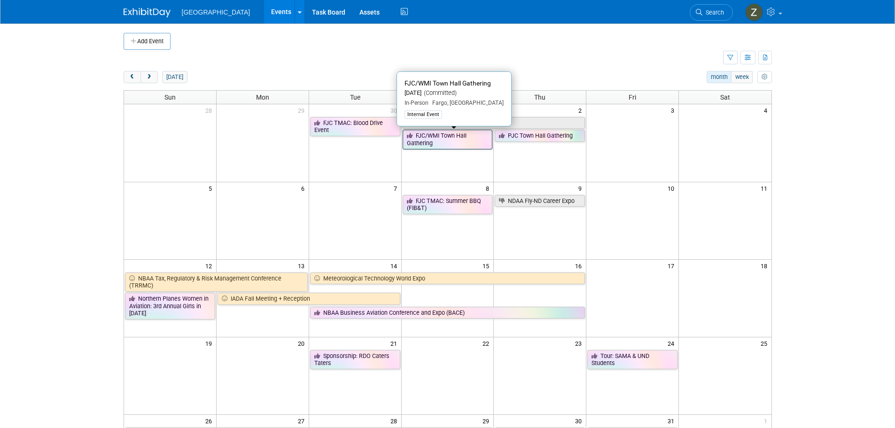
click at [445, 137] on link "FJC/WMI Town Hall Gathering" at bounding box center [448, 139] width 90 height 19
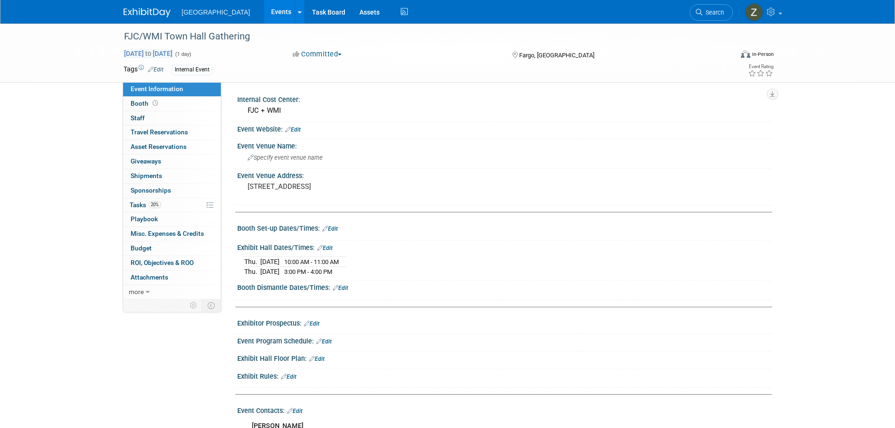
click at [173, 55] on span "[DATE] to [DATE]" at bounding box center [148, 53] width 49 height 8
type input "[DATE]"
select select "9"
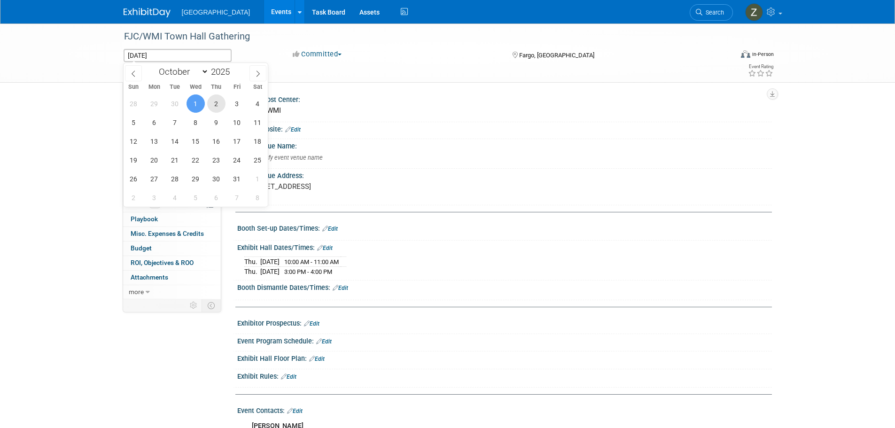
click at [210, 102] on span "2" at bounding box center [216, 103] width 18 height 18
type input "[DATE]"
click at [210, 102] on span "2" at bounding box center [216, 103] width 18 height 18
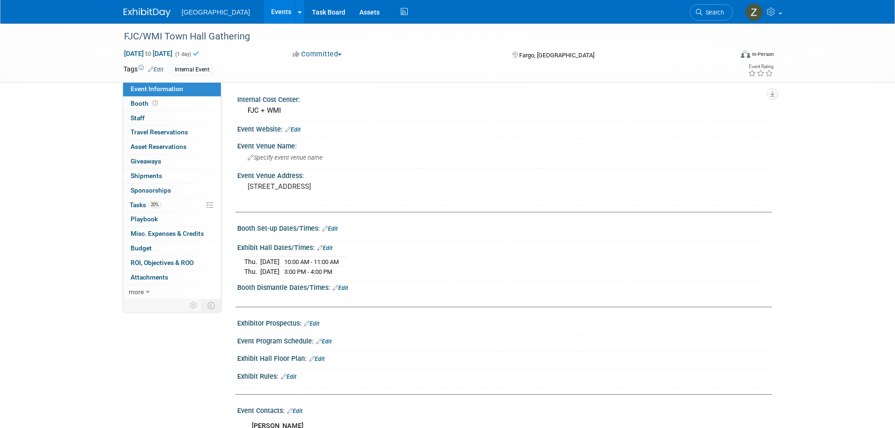
click at [264, 21] on link "Events" at bounding box center [281, 11] width 34 height 23
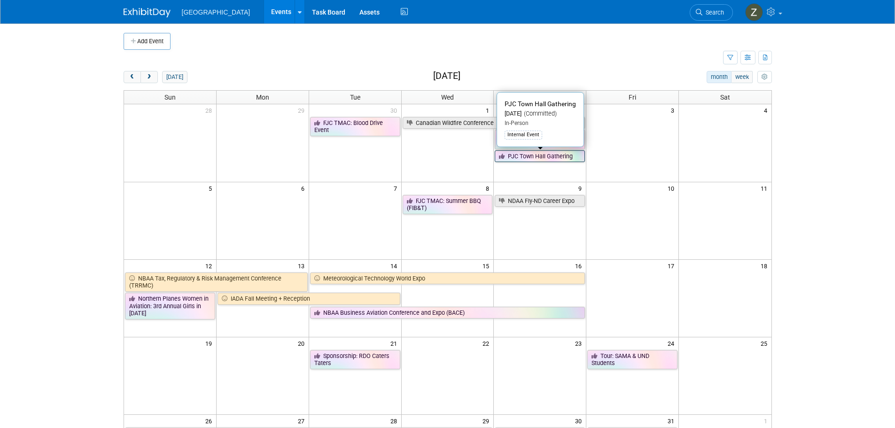
click at [529, 158] on link "PJC Town Hall Gathering" at bounding box center [540, 156] width 90 height 12
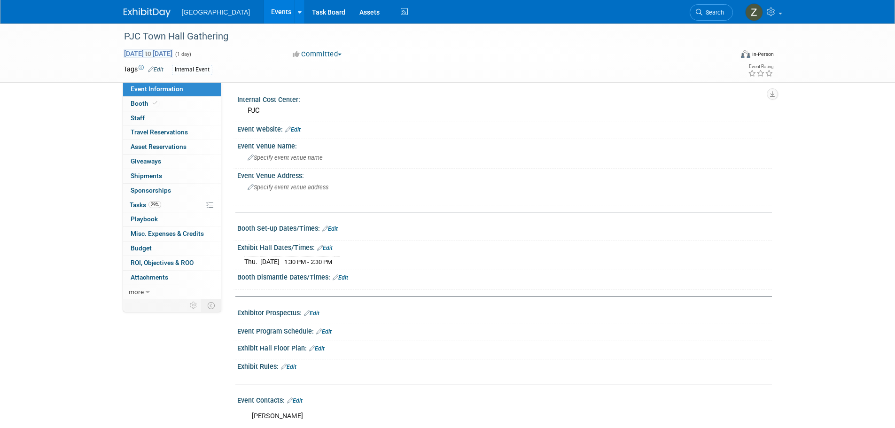
click at [169, 52] on span "[DATE] to [DATE]" at bounding box center [148, 53] width 49 height 8
type input "[DATE]"
select select "9"
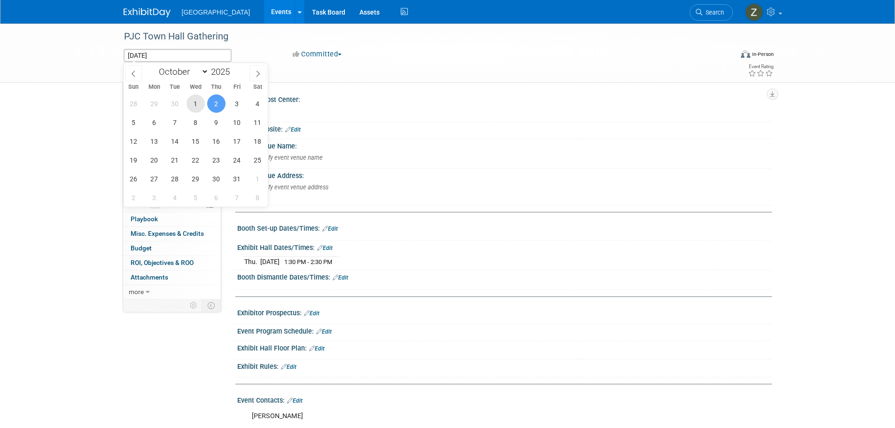
click at [195, 101] on span "1" at bounding box center [196, 103] width 18 height 18
type input "Oct 1, 2025"
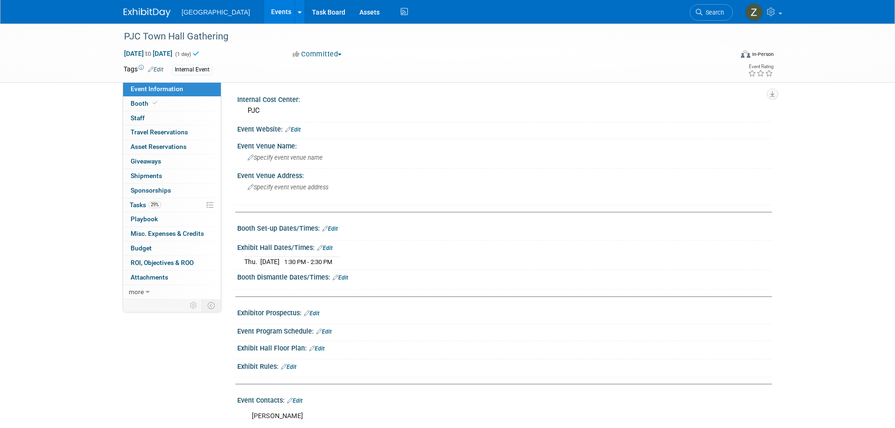
click at [327, 248] on link "Edit" at bounding box center [325, 248] width 16 height 7
select select "9"
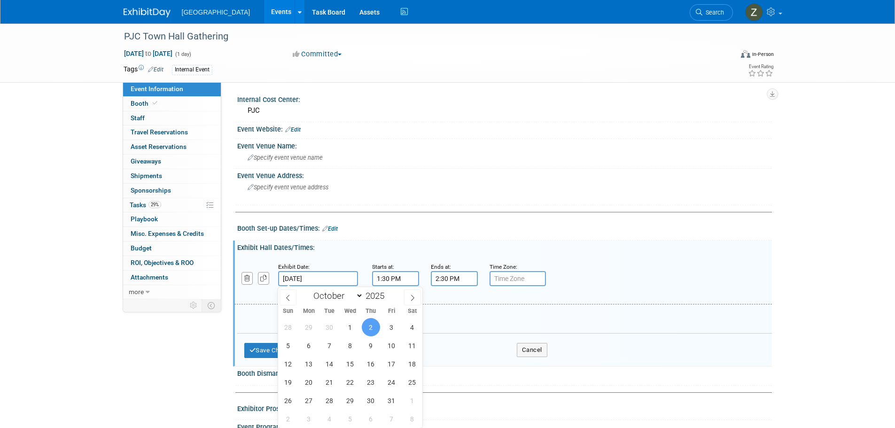
click at [347, 273] on input "Oct 2, 2025" at bounding box center [318, 278] width 80 height 15
click at [355, 326] on span "1" at bounding box center [350, 327] width 18 height 18
type input "Oct 1, 2025"
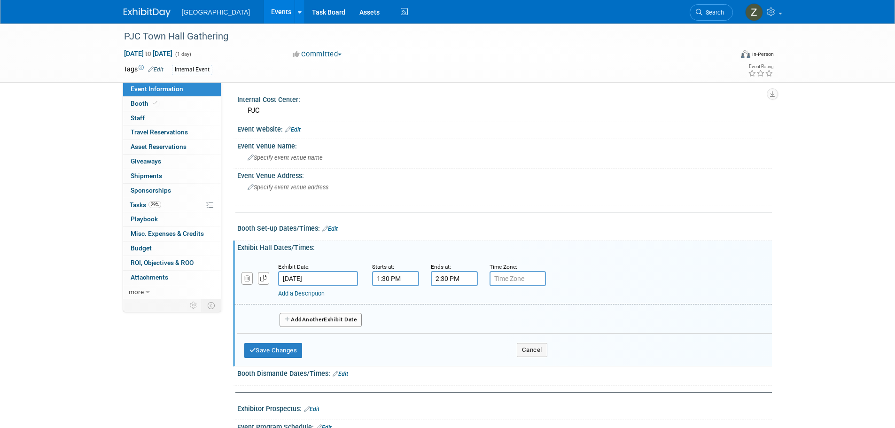
click at [354, 325] on button "Add Another Exhibit Date" at bounding box center [321, 320] width 83 height 14
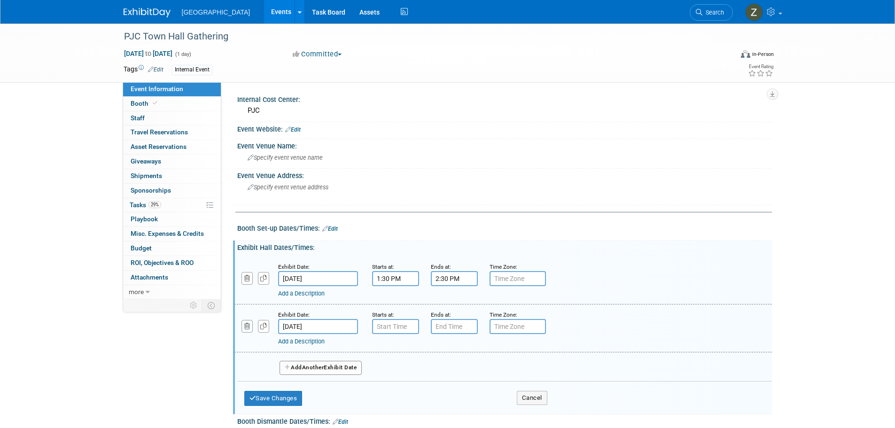
click at [242, 324] on button "button" at bounding box center [248, 326] width 12 height 13
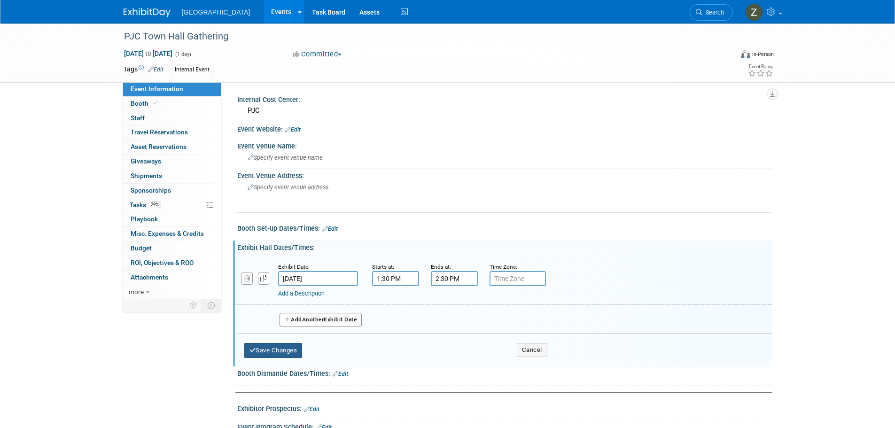
click at [258, 344] on button "Save Changes" at bounding box center [273, 350] width 58 height 15
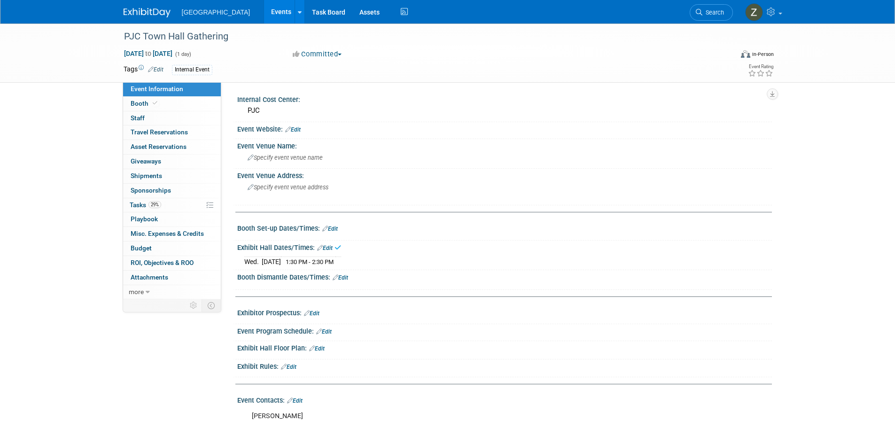
click at [264, 9] on link "Events" at bounding box center [281, 11] width 34 height 23
